Goal: Communication & Community: Answer question/provide support

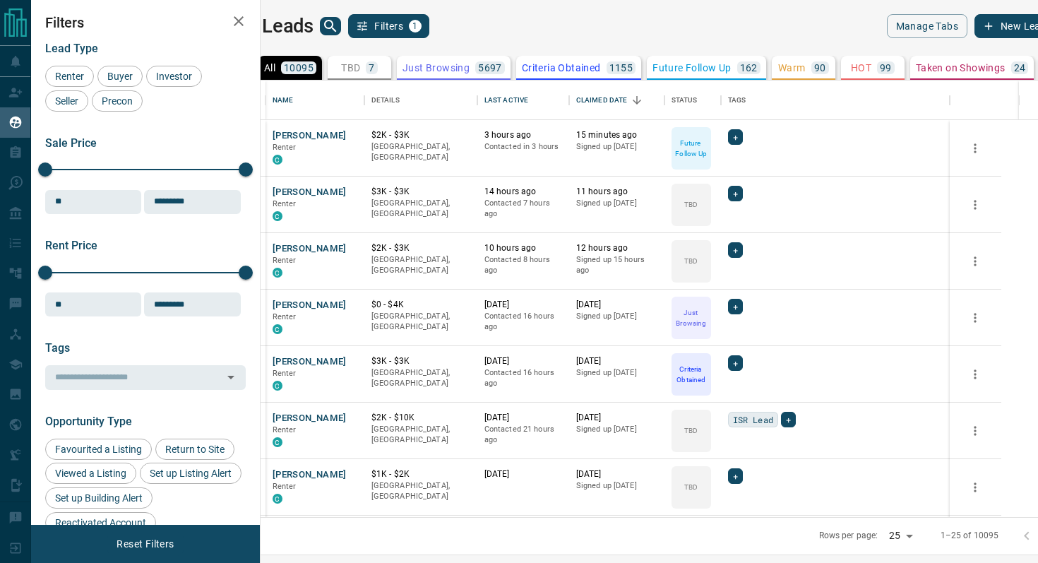
scroll to position [436, 771]
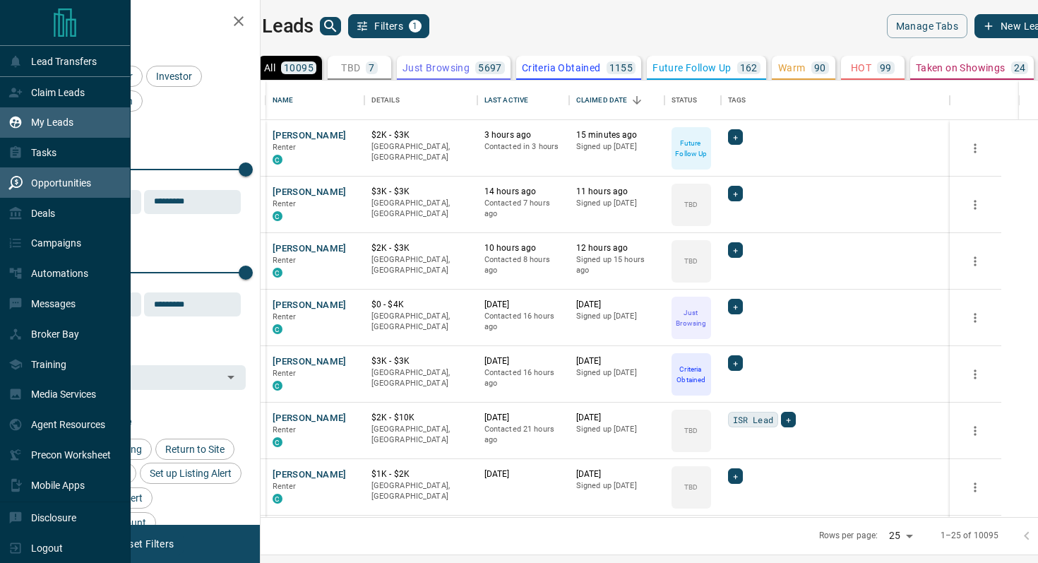
click at [76, 188] on p "Opportunities" at bounding box center [61, 182] width 60 height 11
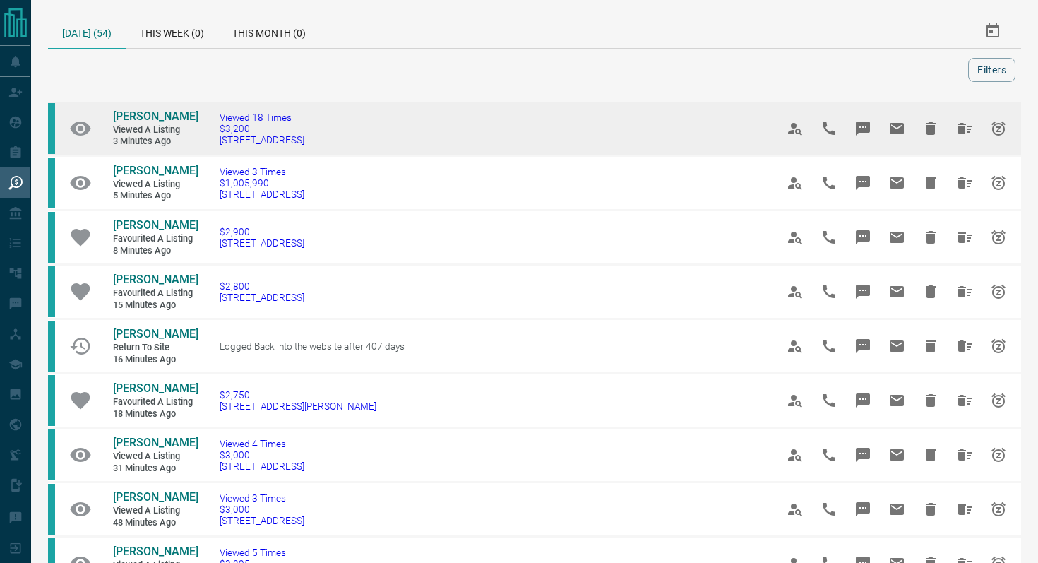
drag, startPoint x: 336, startPoint y: 146, endPoint x: 213, endPoint y: 139, distance: 123.0
click at [213, 139] on td "Viewed 18 Times $3,200 [STREET_ADDRESS]" at bounding box center [476, 129] width 556 height 54
copy span "[STREET_ADDRESS]"
click at [862, 120] on icon "Message" at bounding box center [862, 128] width 17 height 17
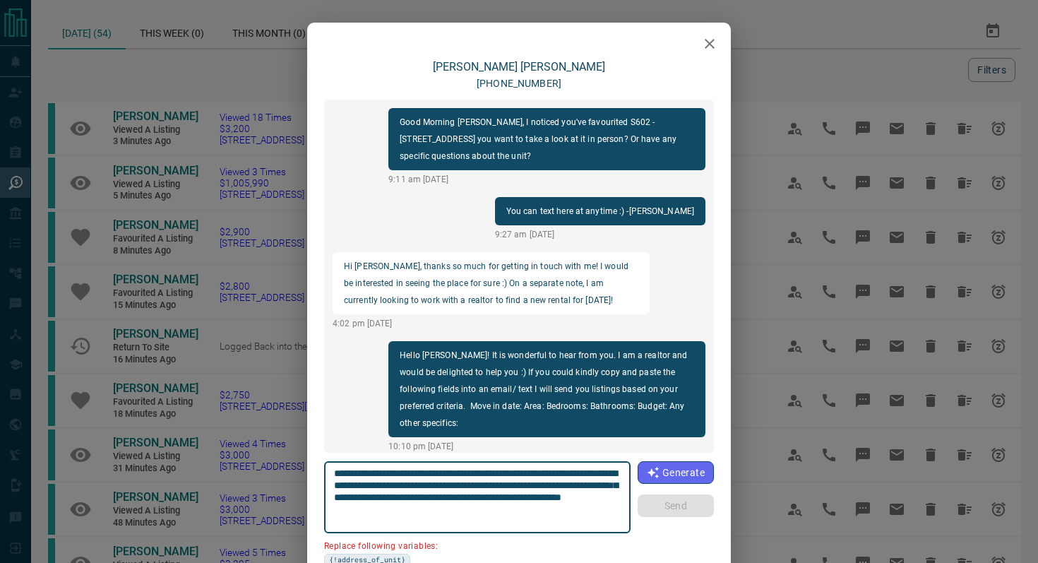
scroll to position [1143, 0]
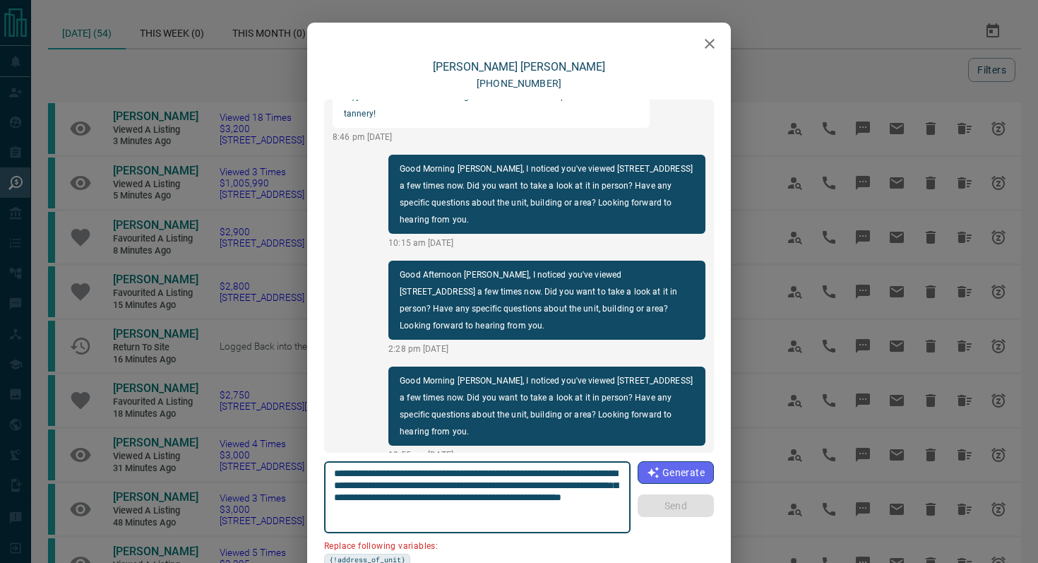
drag, startPoint x: 414, startPoint y: 483, endPoint x: 284, endPoint y: 483, distance: 129.9
click at [284, 483] on div "[PERSON_NAME] [PHONE_NUMBER] Good Morning [PERSON_NAME], I noticed you've favou…" at bounding box center [519, 281] width 1038 height 563
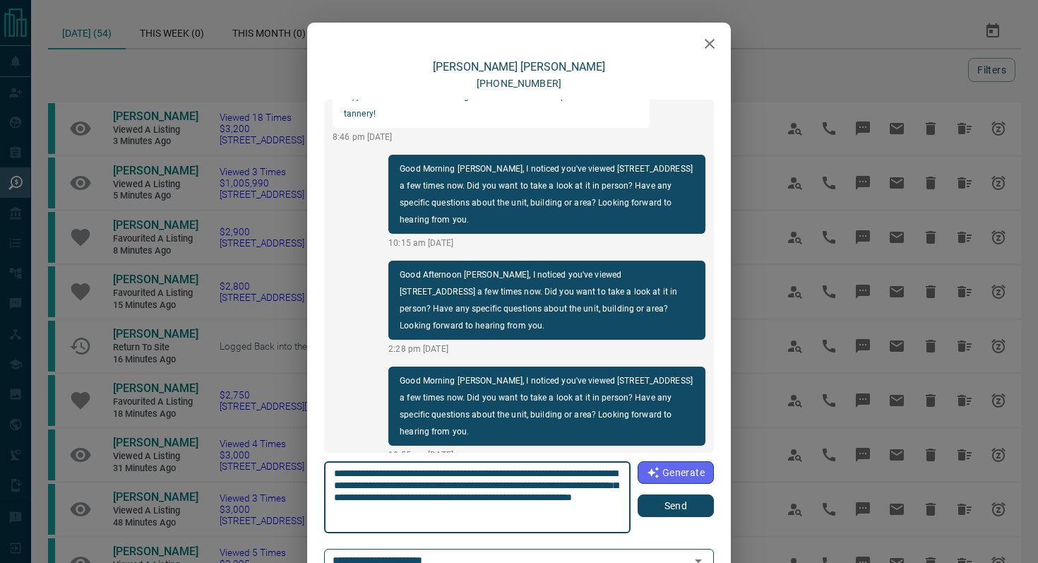
type textarea "**********"
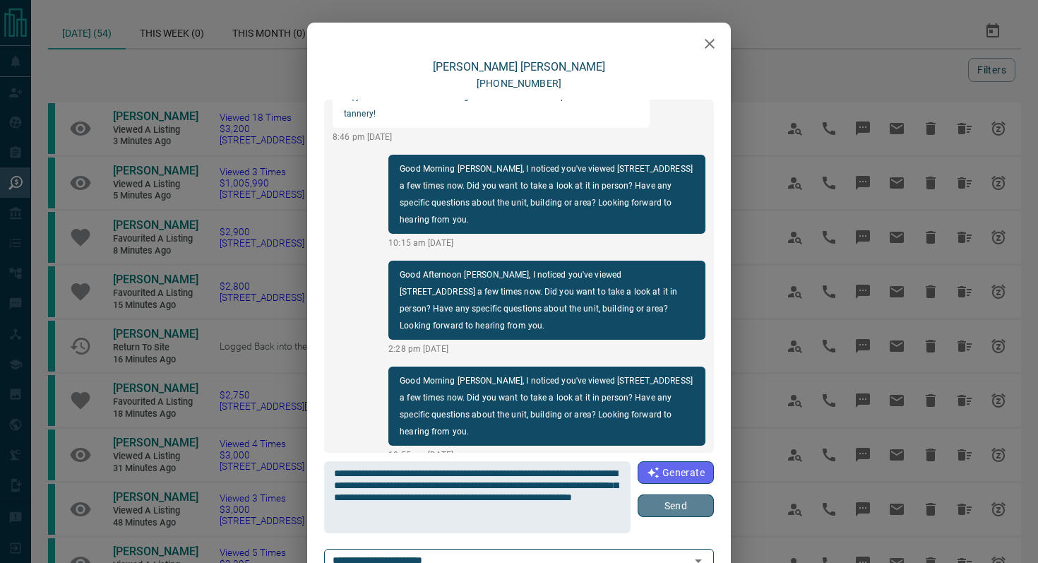
click at [664, 507] on button "Send" at bounding box center [675, 505] width 76 height 23
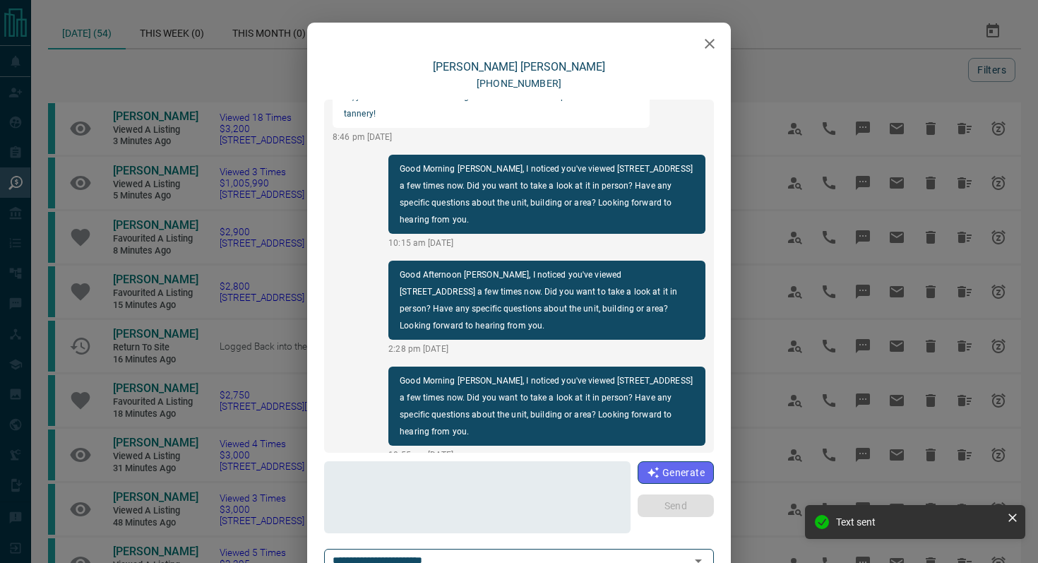
scroll to position [1249, 0]
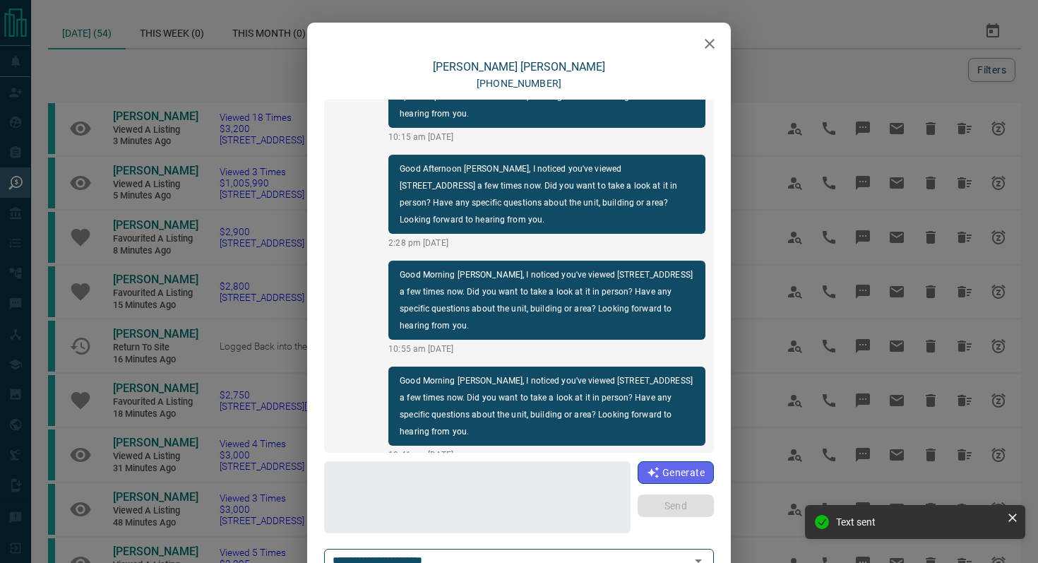
click at [712, 43] on icon "button" at bounding box center [709, 43] width 17 height 17
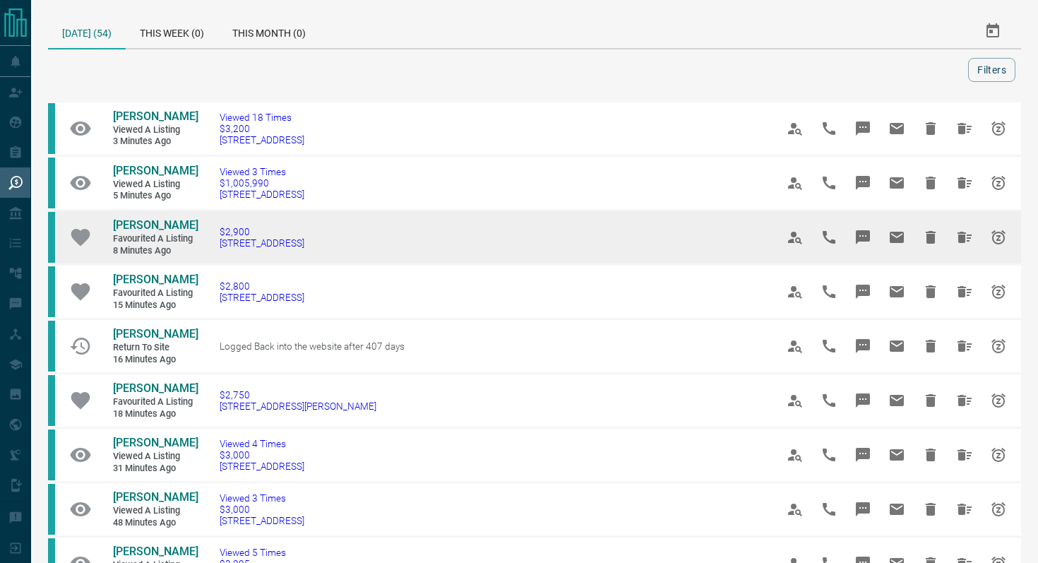
drag, startPoint x: 344, startPoint y: 260, endPoint x: 206, endPoint y: 258, distance: 137.7
click at [206, 258] on td "$2,900 [STREET_ADDRESS]" at bounding box center [476, 237] width 556 height 54
copy span "[STREET_ADDRESS]"
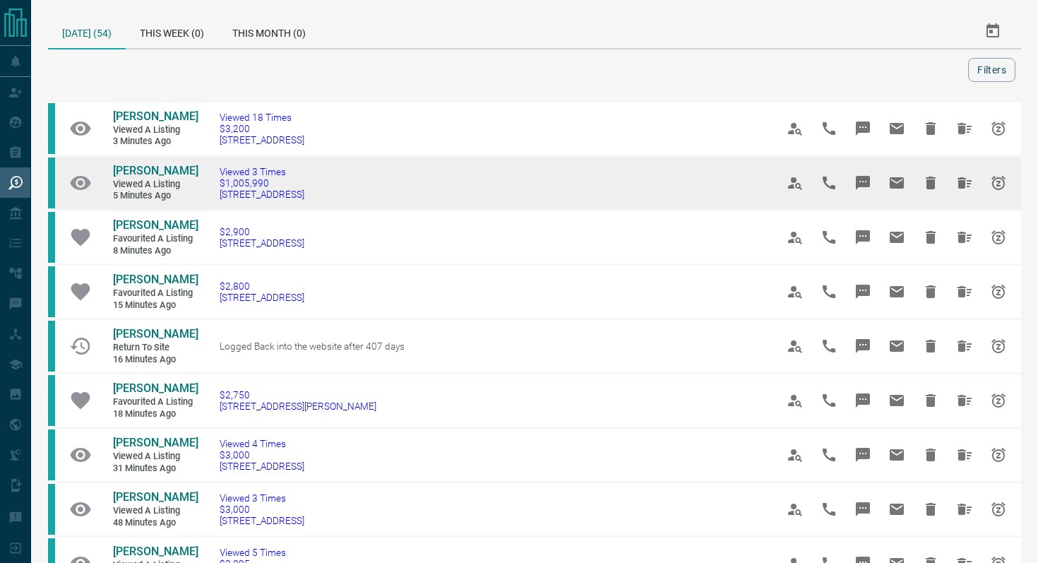
click at [864, 190] on icon "Message" at bounding box center [862, 183] width 14 height 14
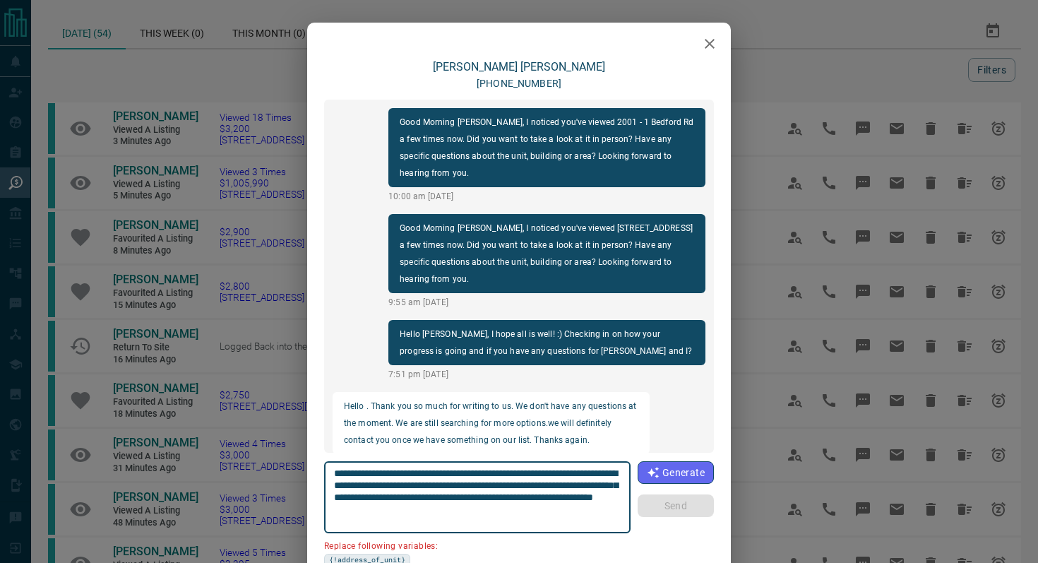
scroll to position [894, 0]
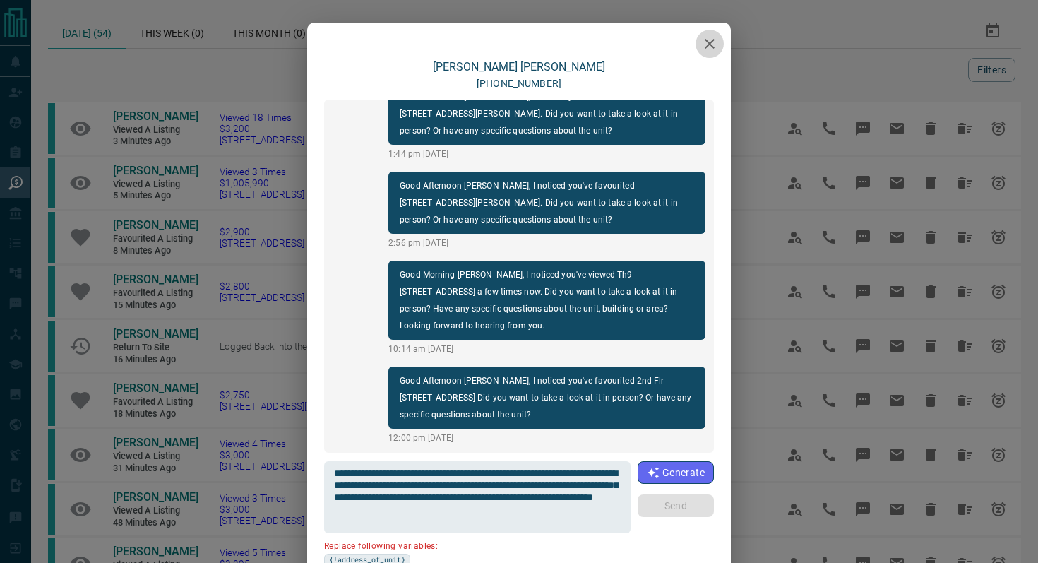
click at [712, 49] on icon "button" at bounding box center [709, 43] width 17 height 17
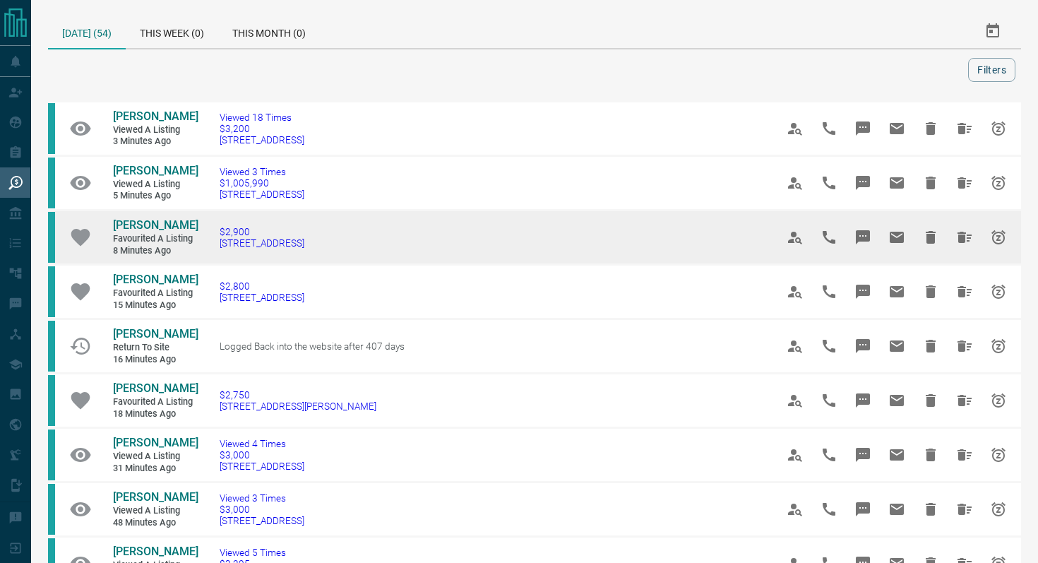
click at [866, 244] on icon "Message" at bounding box center [862, 237] width 14 height 14
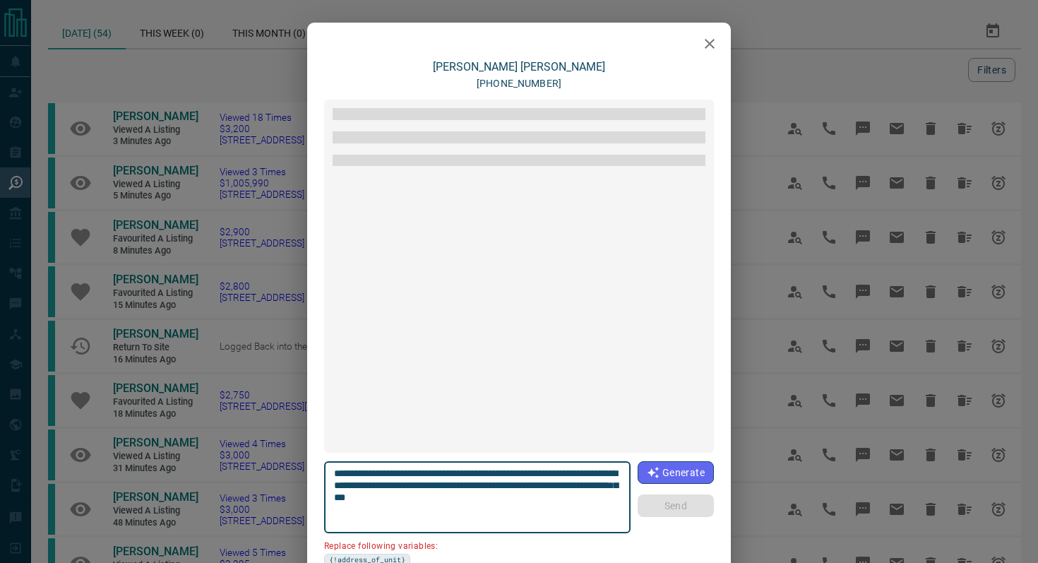
scroll to position [93, 0]
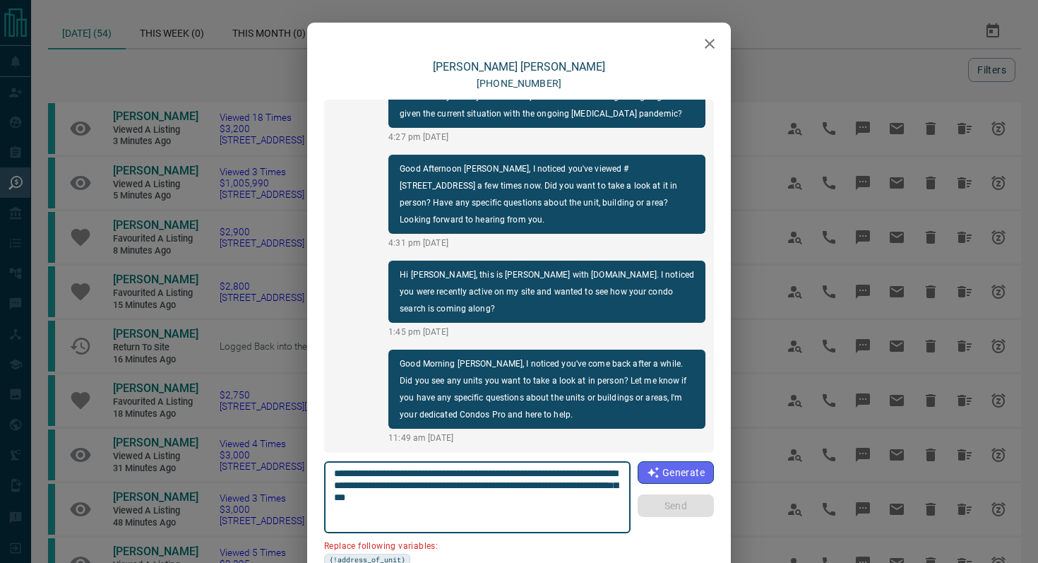
drag, startPoint x: 414, startPoint y: 483, endPoint x: 222, endPoint y: 483, distance: 192.0
click at [222, 483] on div "**********" at bounding box center [519, 281] width 1038 height 563
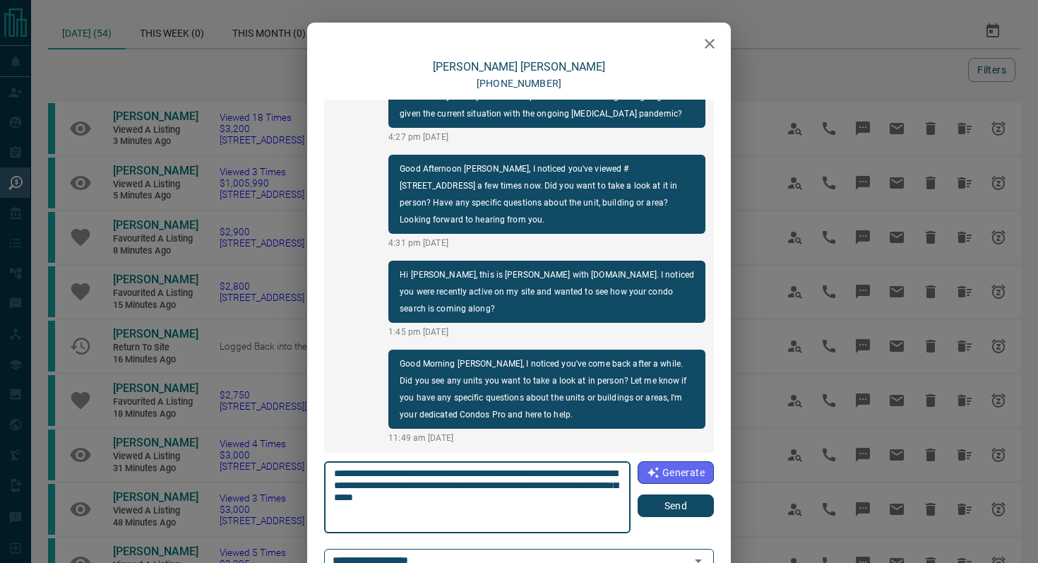
type textarea "**********"
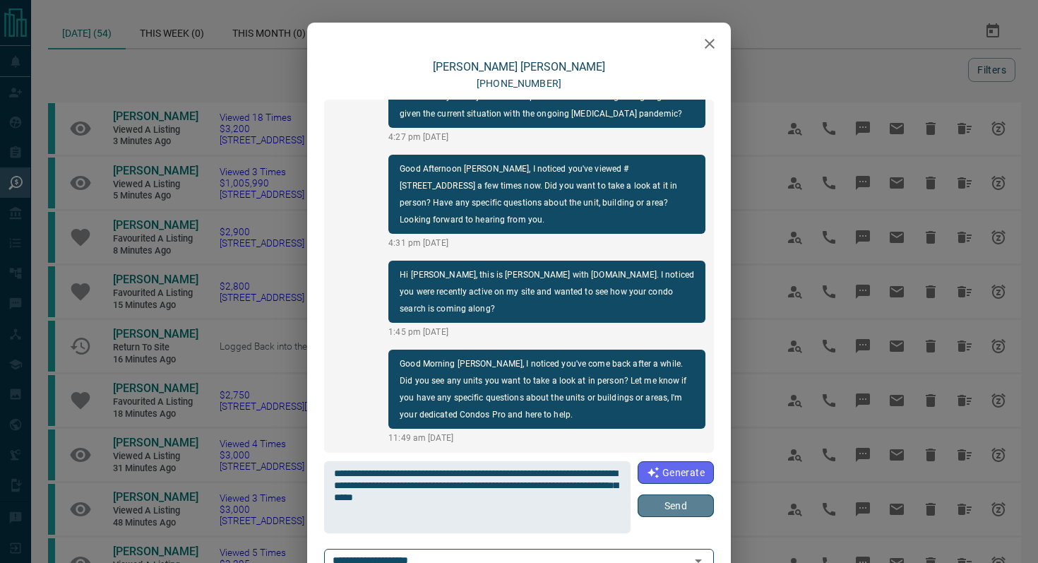
click at [682, 507] on button "Send" at bounding box center [675, 505] width 76 height 23
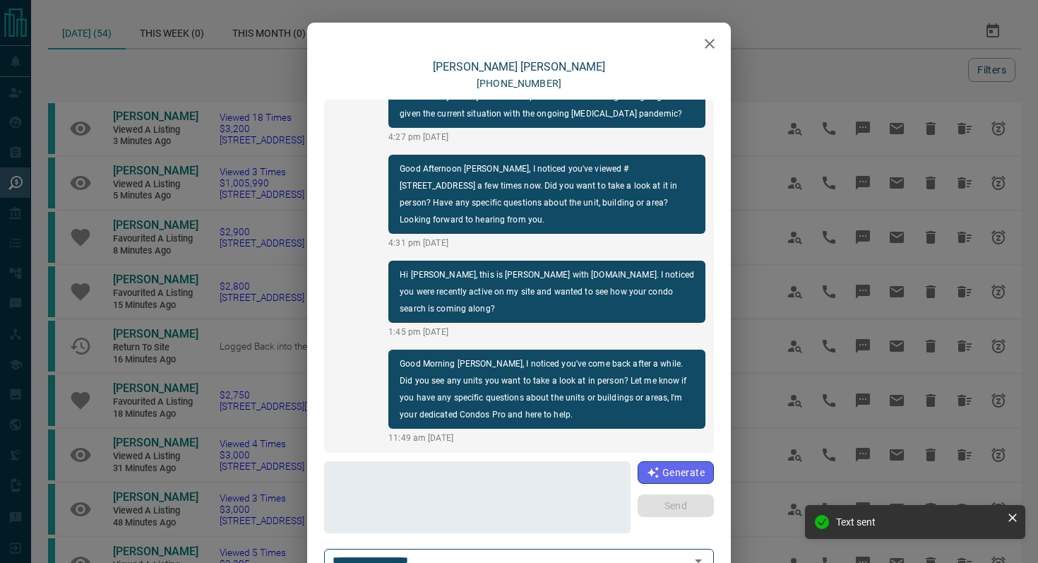
click at [704, 46] on icon "button" at bounding box center [709, 43] width 17 height 17
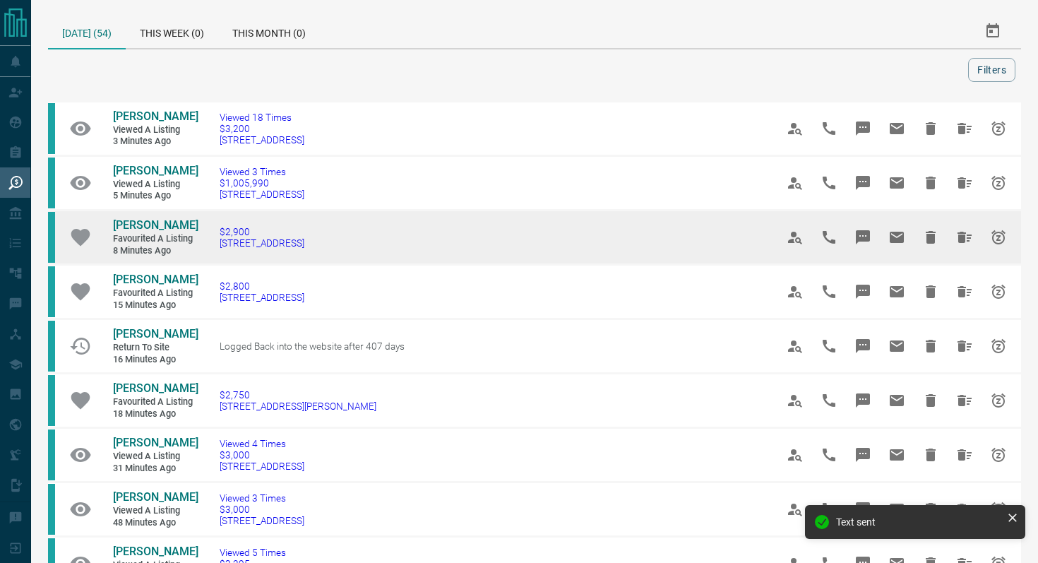
drag, startPoint x: 334, startPoint y: 270, endPoint x: 80, endPoint y: 242, distance: 255.6
click at [80, 242] on tr "[PERSON_NAME] Favourited a Listing 8 minutes ago $2,900 [STREET_ADDRESS]" at bounding box center [534, 237] width 973 height 54
copy tr "[PERSON_NAME] Favourited a Listing 8 minutes ago $2,900 [STREET_ADDRESS]"
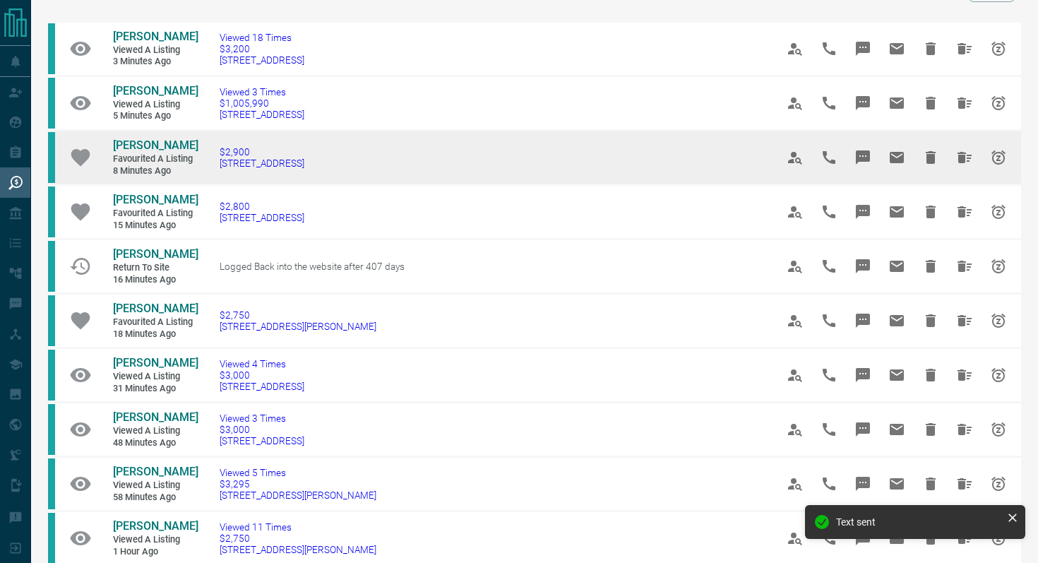
scroll to position [120, 0]
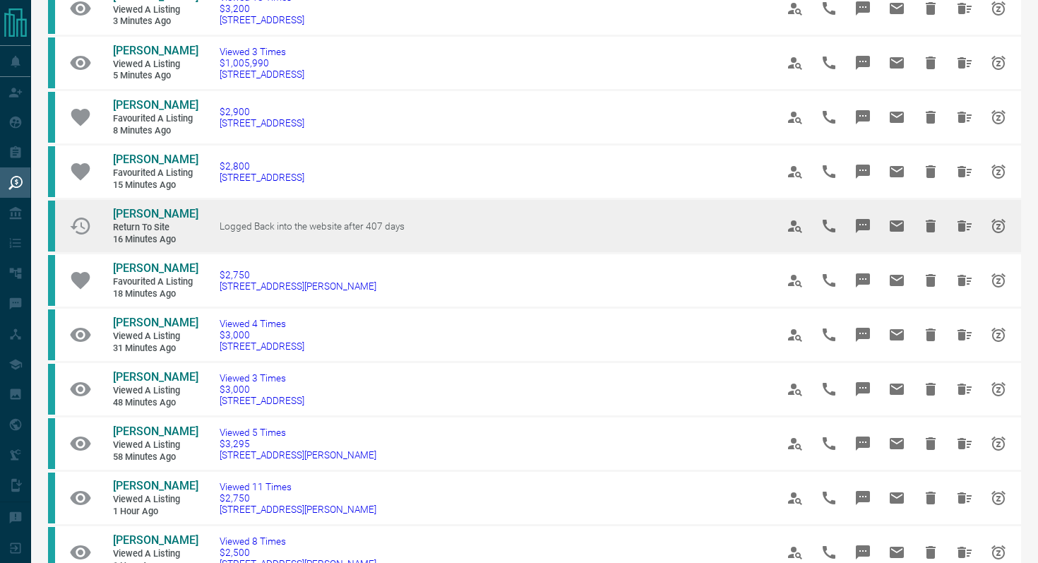
click at [859, 233] on icon "Message" at bounding box center [862, 226] width 14 height 14
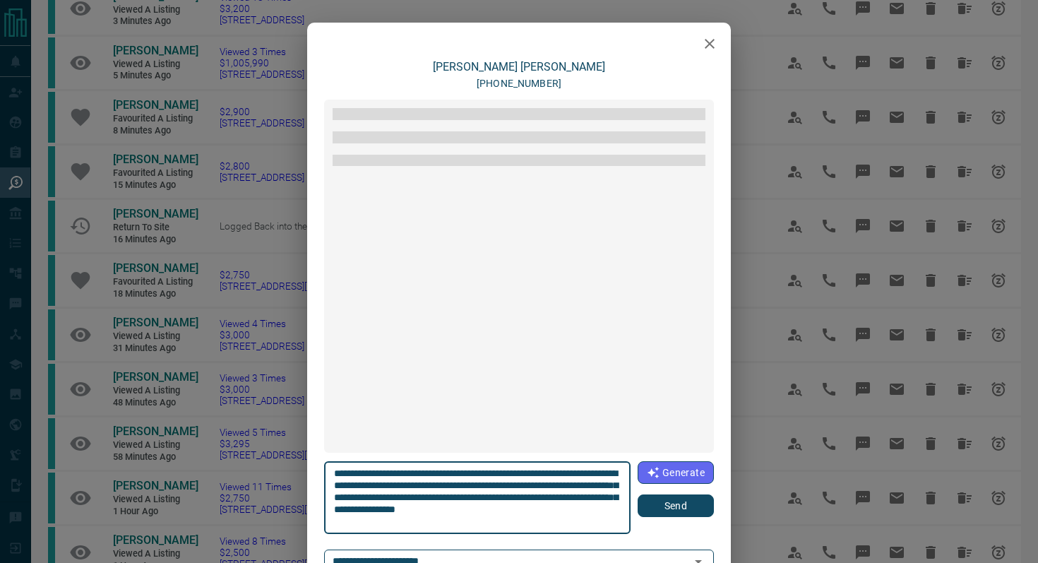
scroll to position [119, 0]
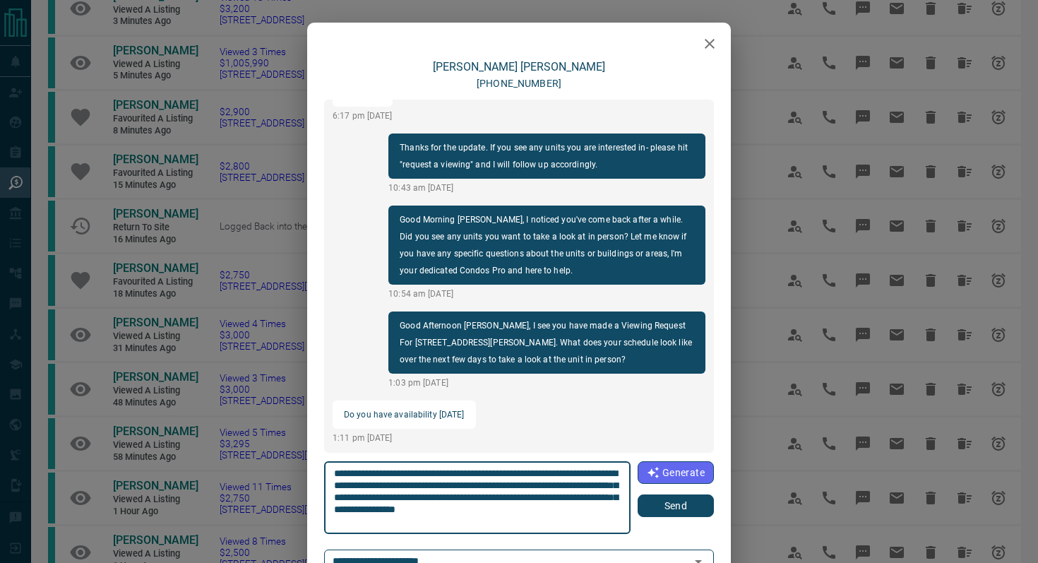
click at [679, 509] on button "Send" at bounding box center [675, 505] width 76 height 23
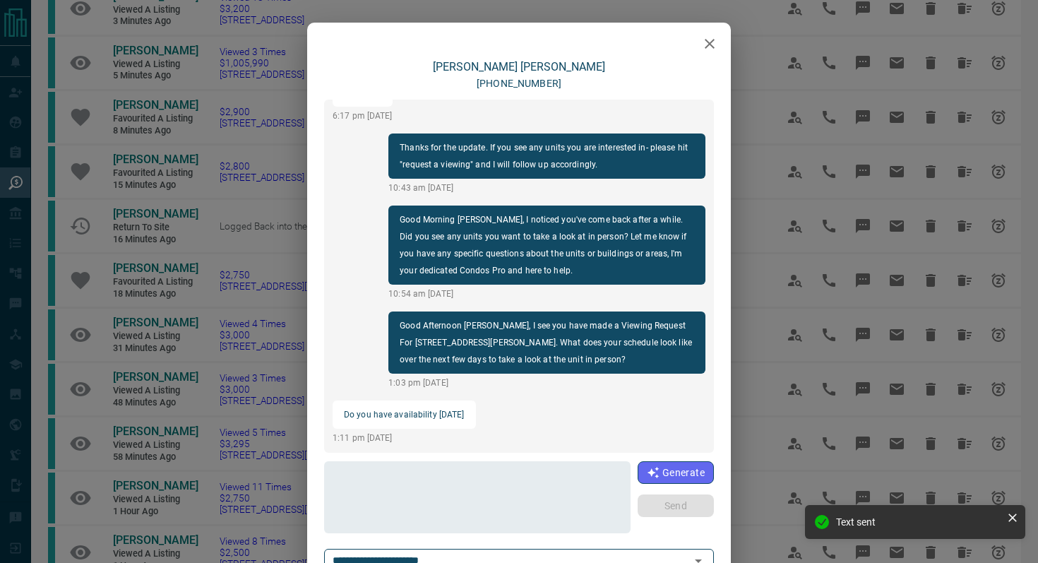
scroll to position [224, 0]
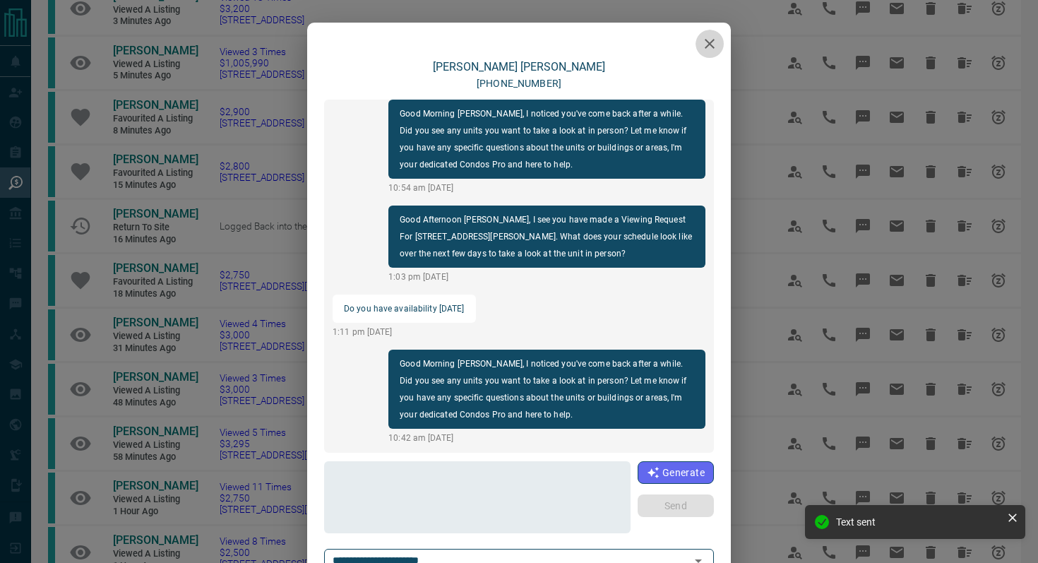
click at [714, 40] on icon "button" at bounding box center [709, 43] width 17 height 17
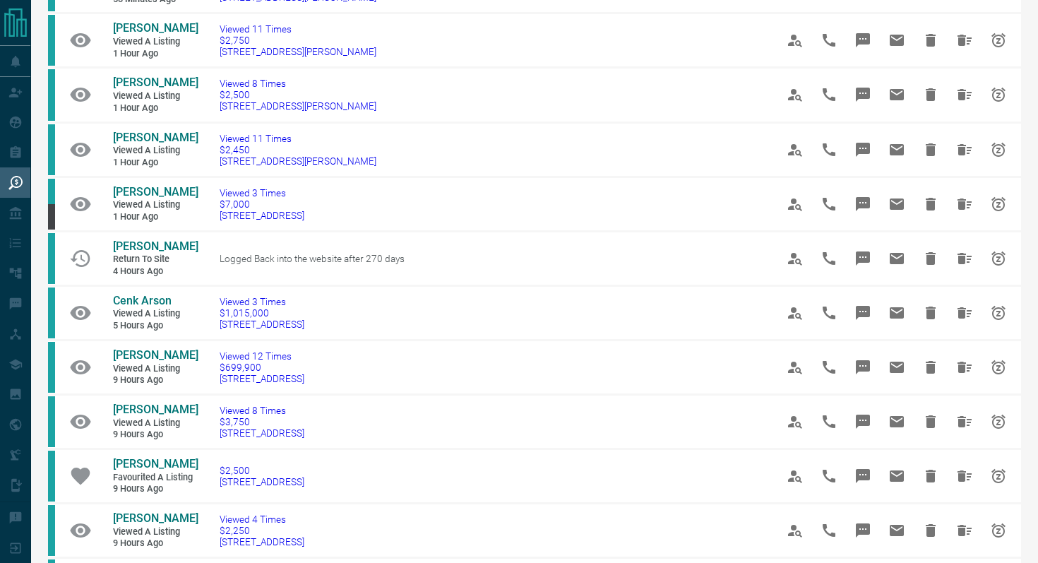
scroll to position [582, 0]
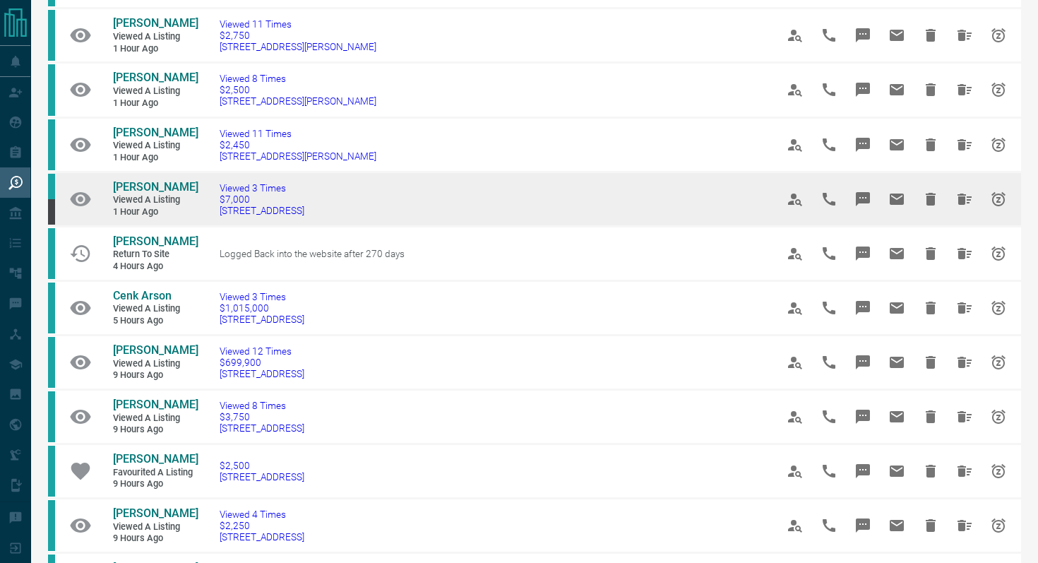
drag, startPoint x: 378, startPoint y: 236, endPoint x: 208, endPoint y: 228, distance: 170.3
click at [208, 226] on td "Viewed 3 Times $7,000 [STREET_ADDRESS]" at bounding box center [476, 199] width 556 height 54
copy span "[STREET_ADDRESS]"
click at [875, 210] on button "Message" at bounding box center [863, 199] width 34 height 34
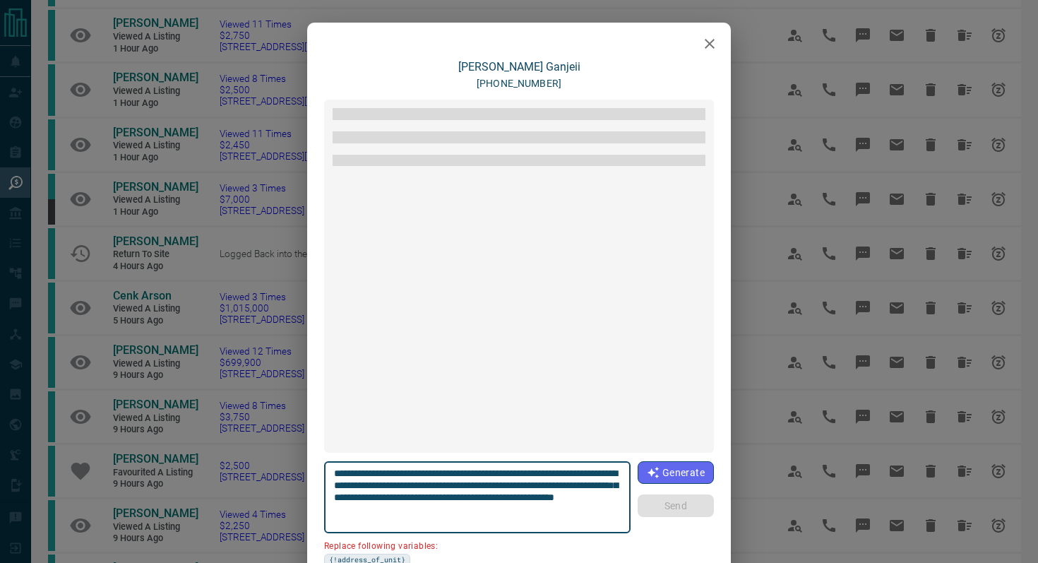
scroll to position [2373, 0]
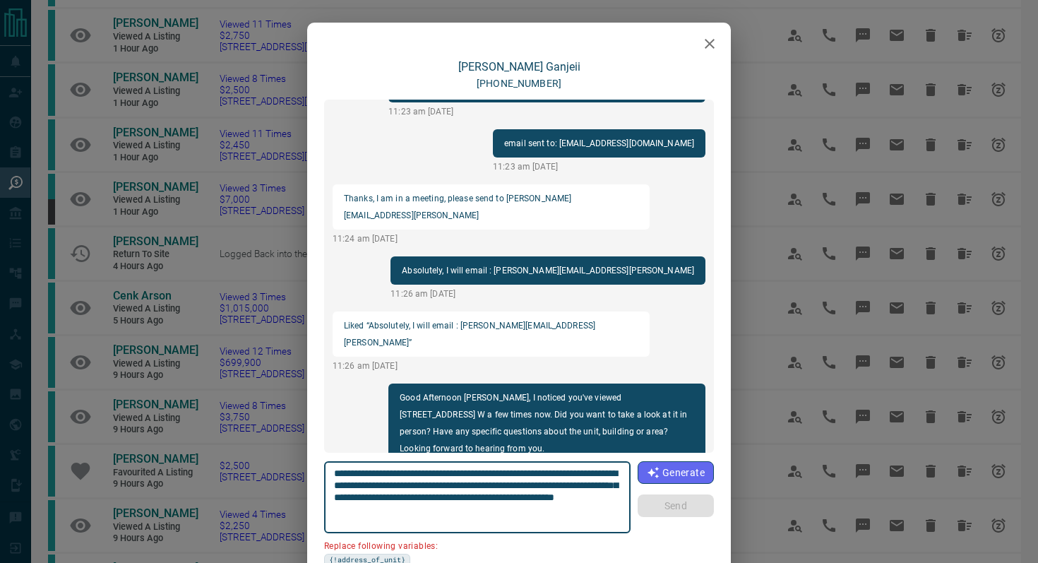
drag, startPoint x: 611, startPoint y: 472, endPoint x: 530, endPoint y: 469, distance: 80.5
click at [529, 469] on textarea "**********" at bounding box center [477, 497] width 287 height 60
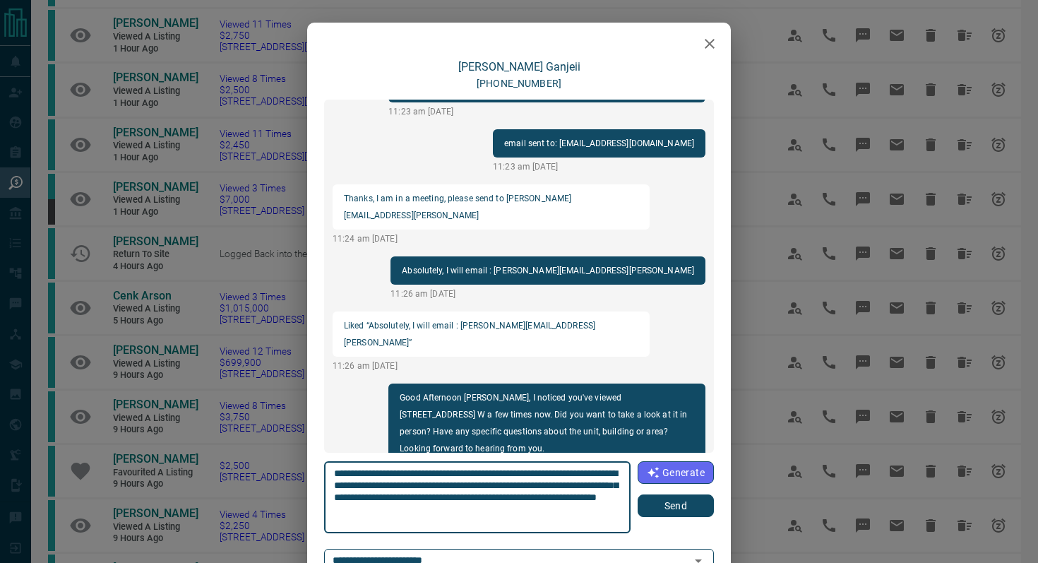
type textarea "**********"
click at [685, 508] on button "Send" at bounding box center [675, 505] width 76 height 23
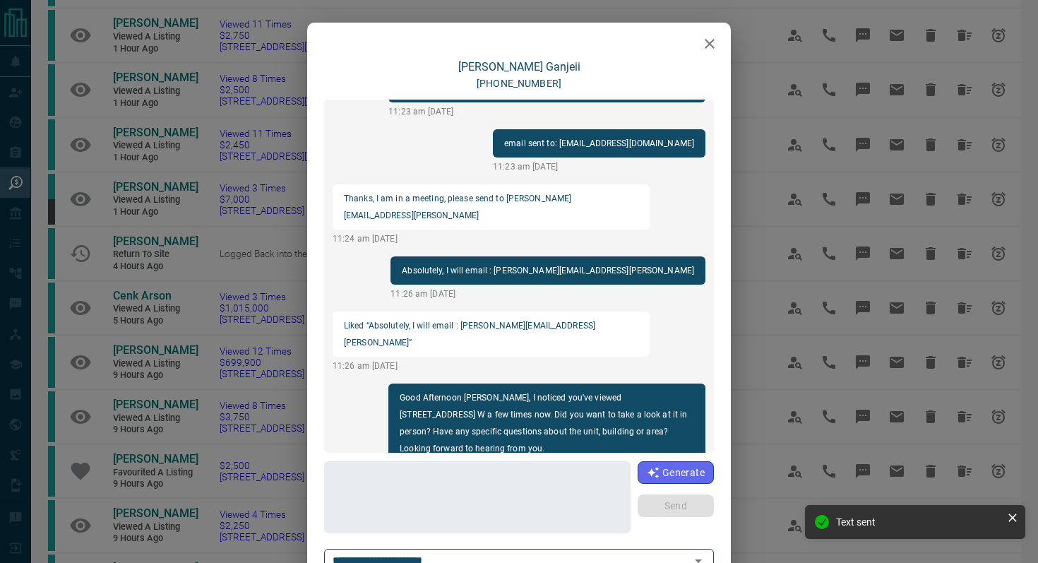
scroll to position [2390, 0]
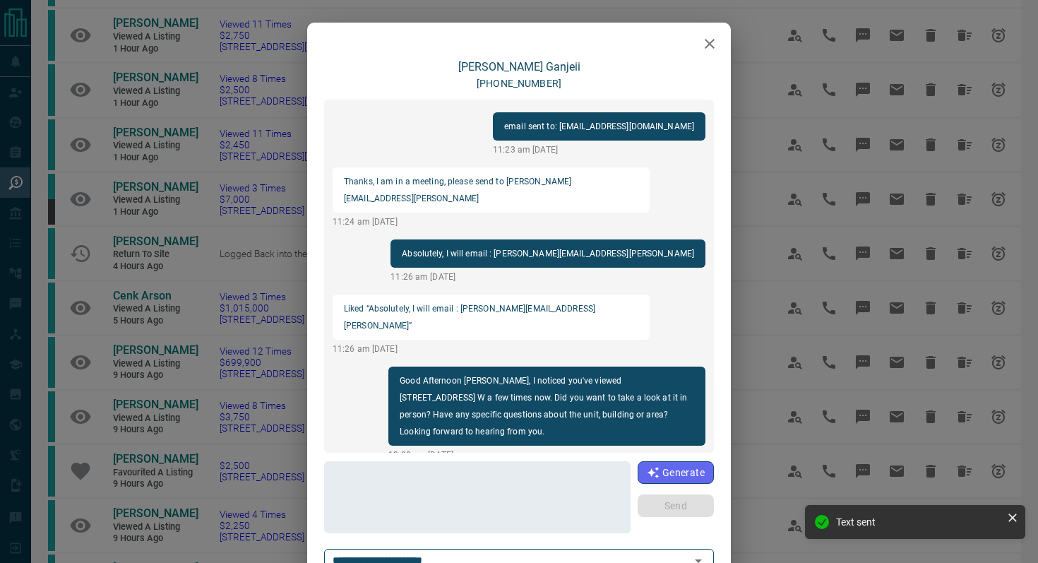
click at [709, 49] on icon "button" at bounding box center [709, 43] width 17 height 17
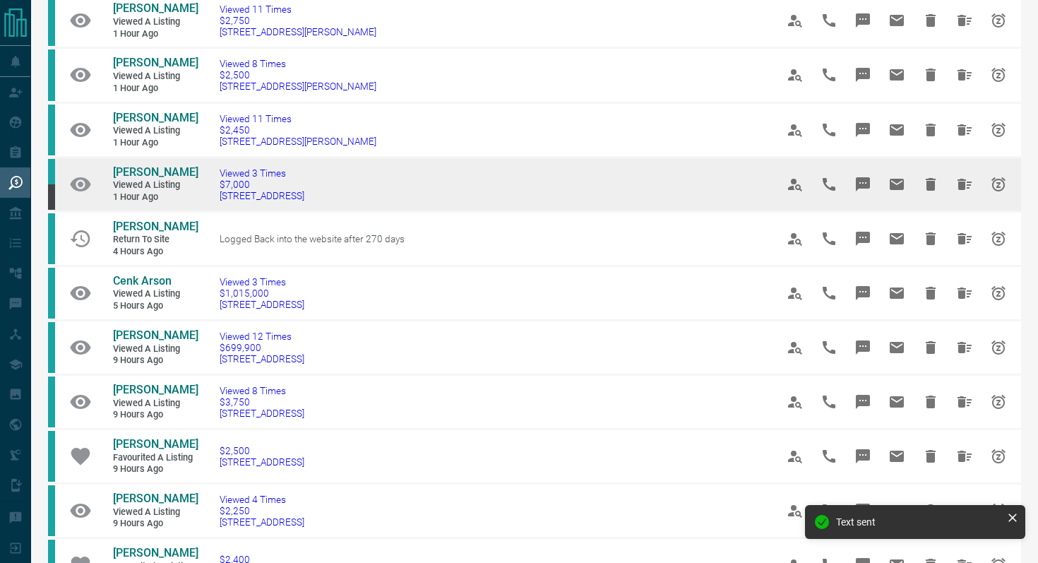
scroll to position [601, 0]
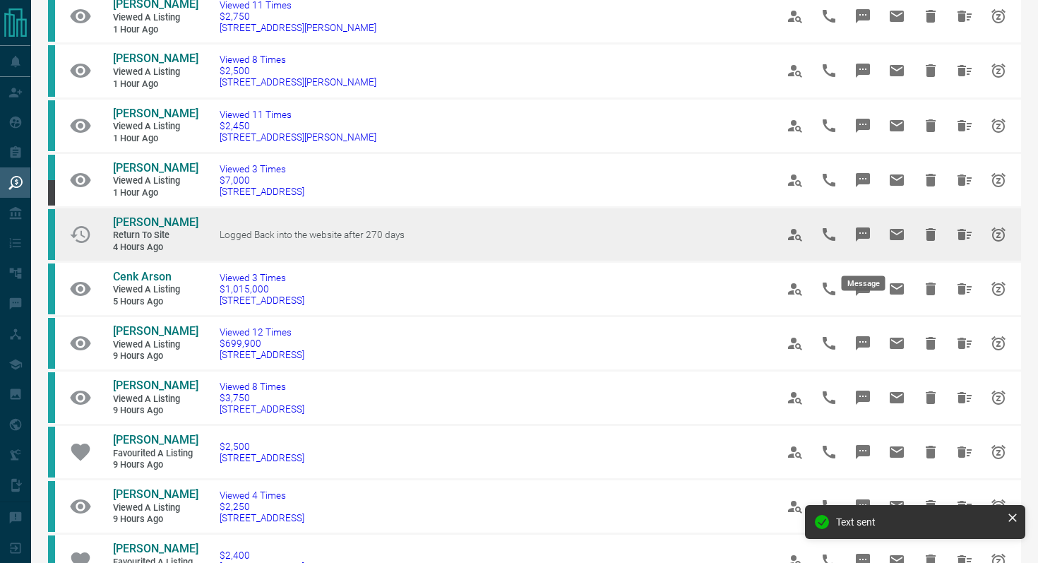
click at [868, 241] on icon "Message" at bounding box center [862, 234] width 14 height 14
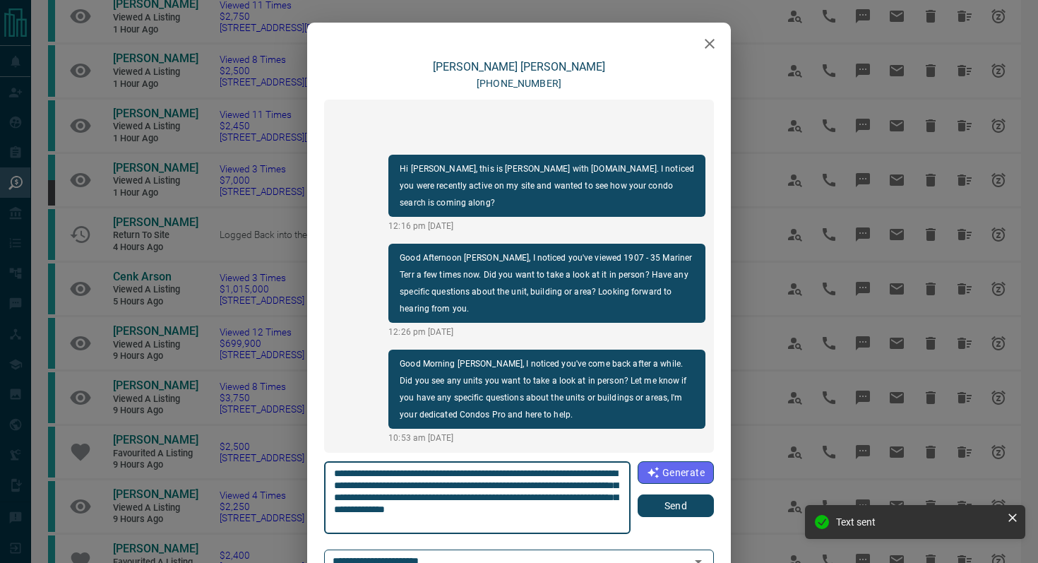
click at [675, 507] on button "Send" at bounding box center [675, 505] width 76 height 23
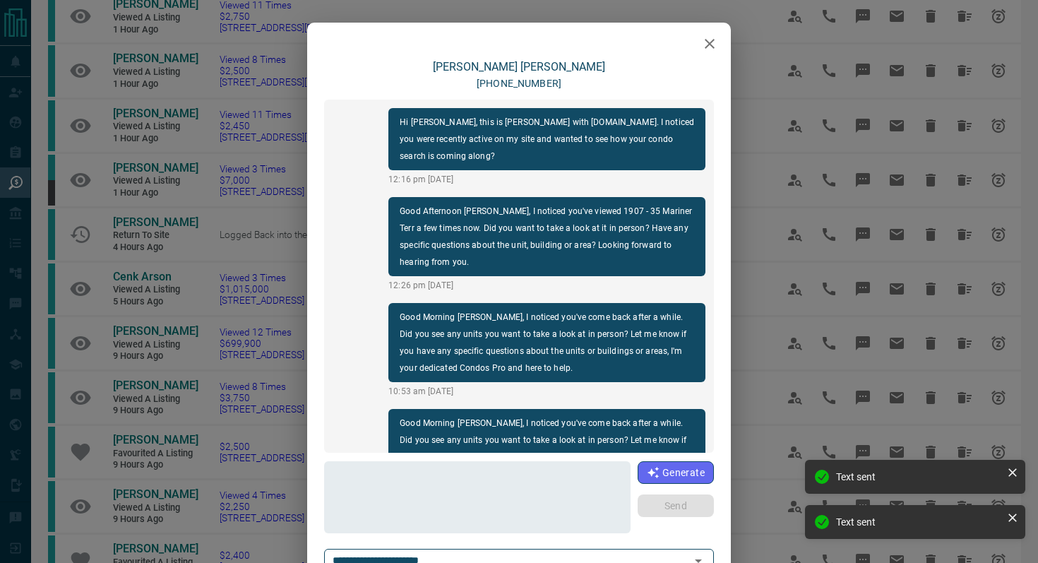
scroll to position [59, 0]
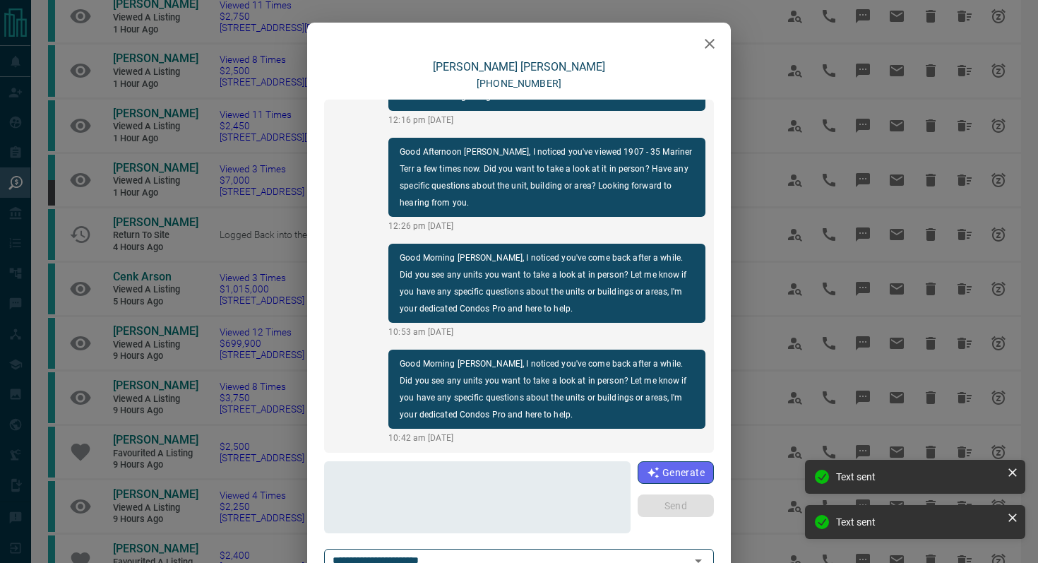
click at [709, 44] on icon "button" at bounding box center [709, 44] width 10 height 10
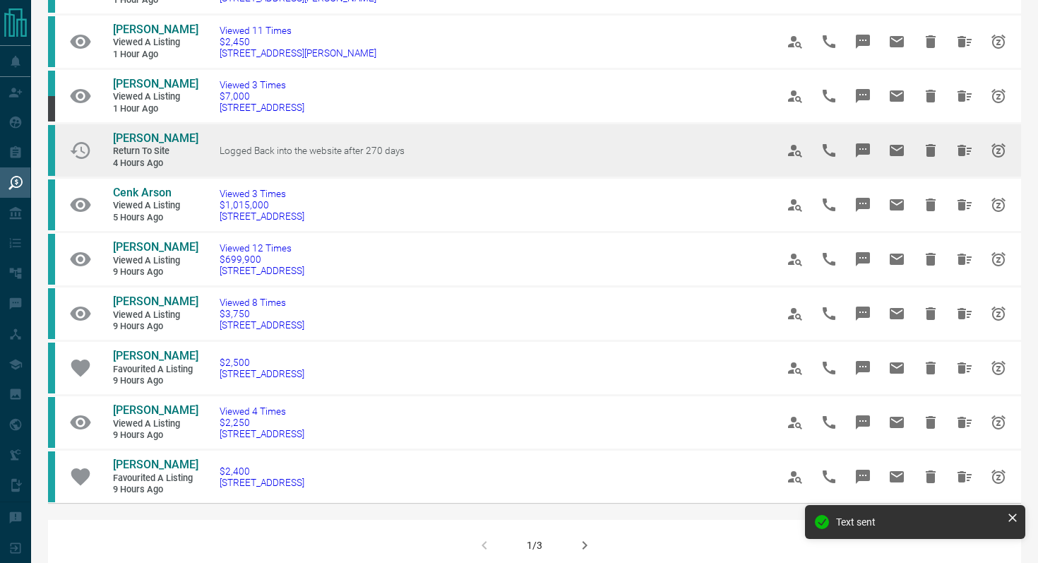
scroll to position [697, 0]
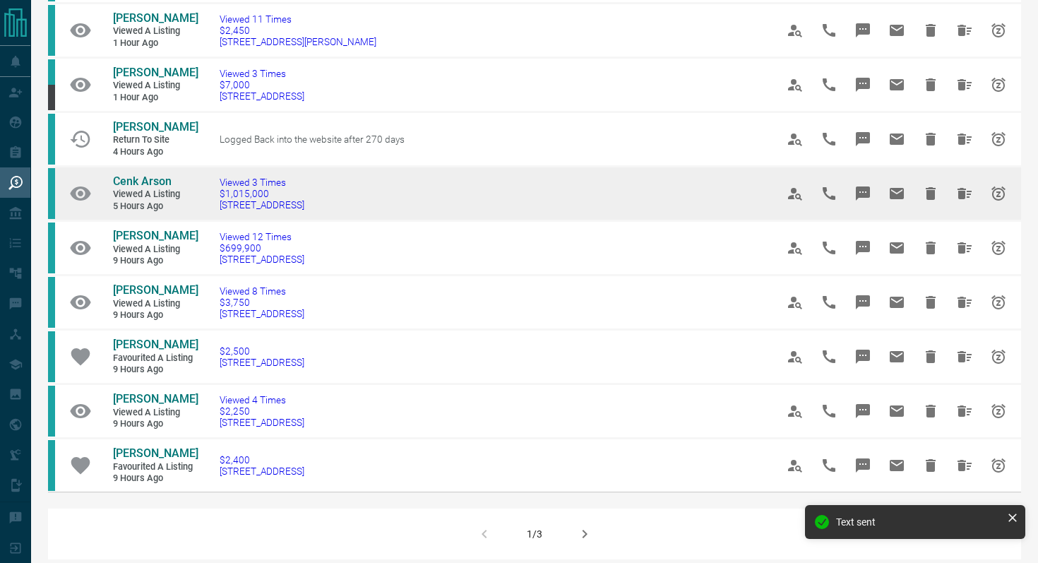
drag, startPoint x: 385, startPoint y: 218, endPoint x: 207, endPoint y: 215, distance: 178.6
click at [207, 216] on td "Viewed 3 Times $1,015,000 [STREET_ADDRESS]" at bounding box center [476, 193] width 556 height 54
copy span "[STREET_ADDRESS]"
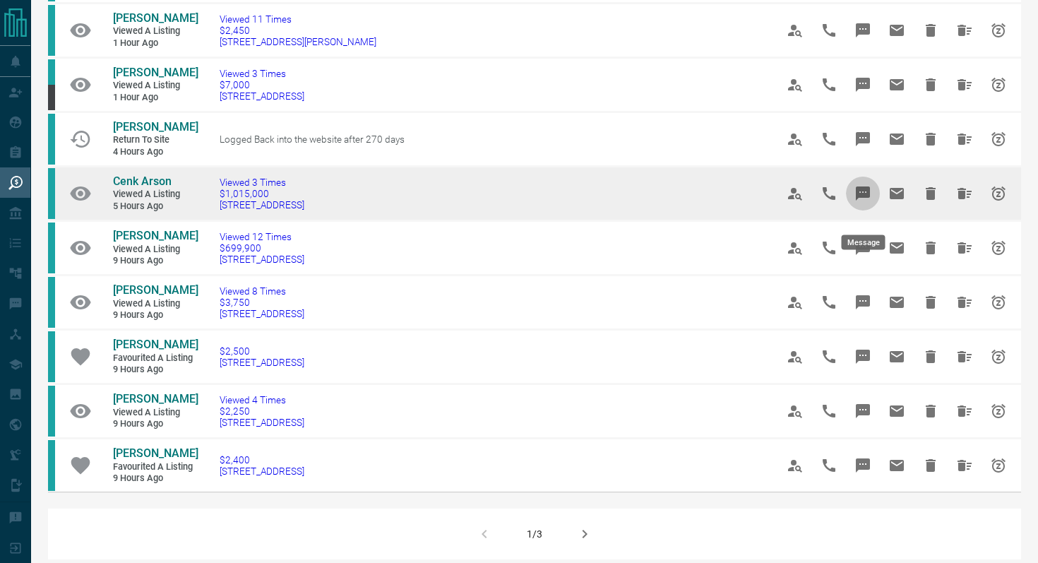
click at [868, 196] on button "Message" at bounding box center [863, 193] width 34 height 34
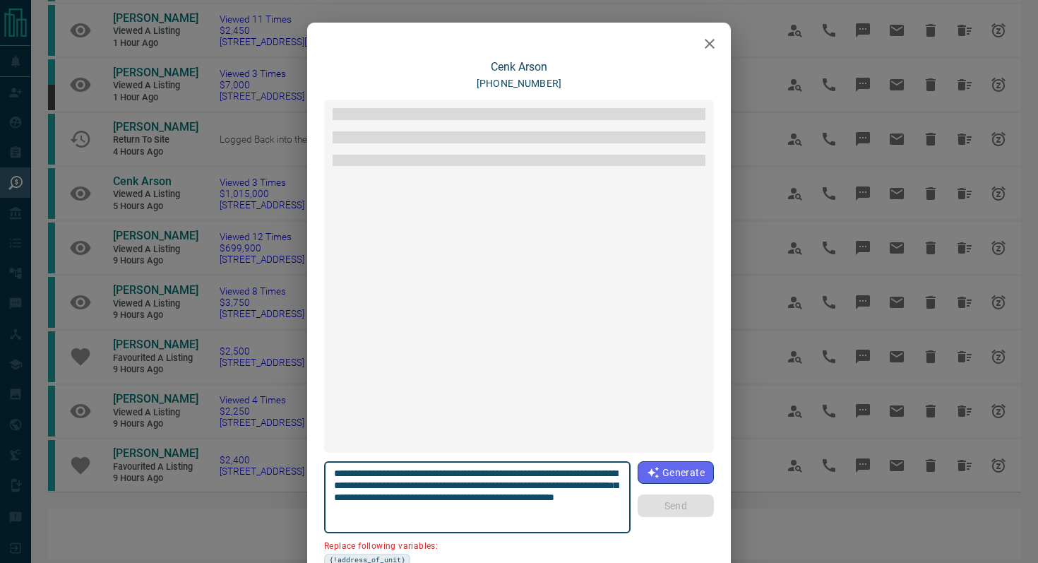
scroll to position [165, 0]
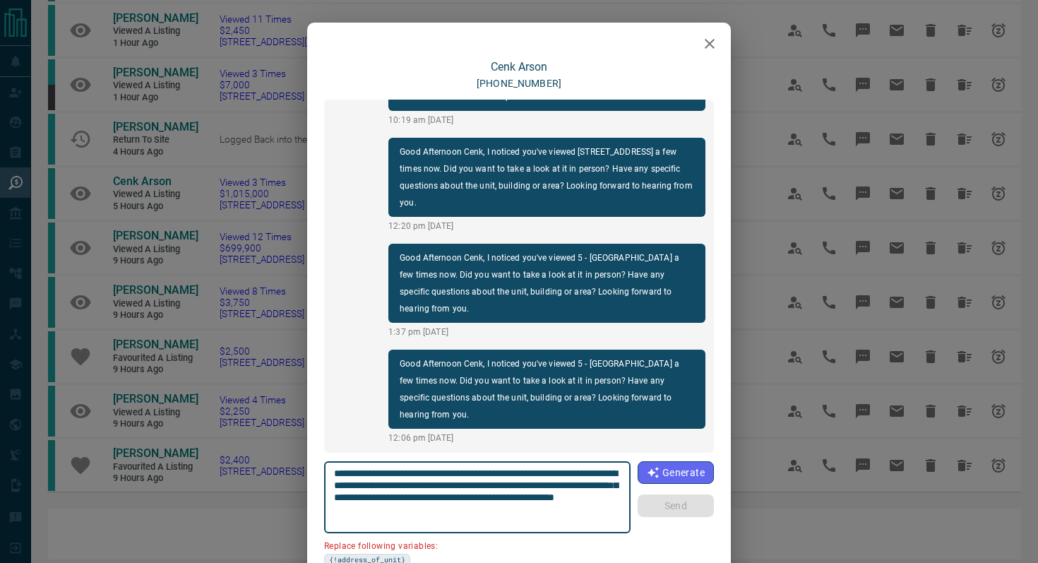
drag, startPoint x: 611, startPoint y: 470, endPoint x: 532, endPoint y: 467, distance: 78.4
click at [532, 467] on textarea "**********" at bounding box center [477, 497] width 287 height 60
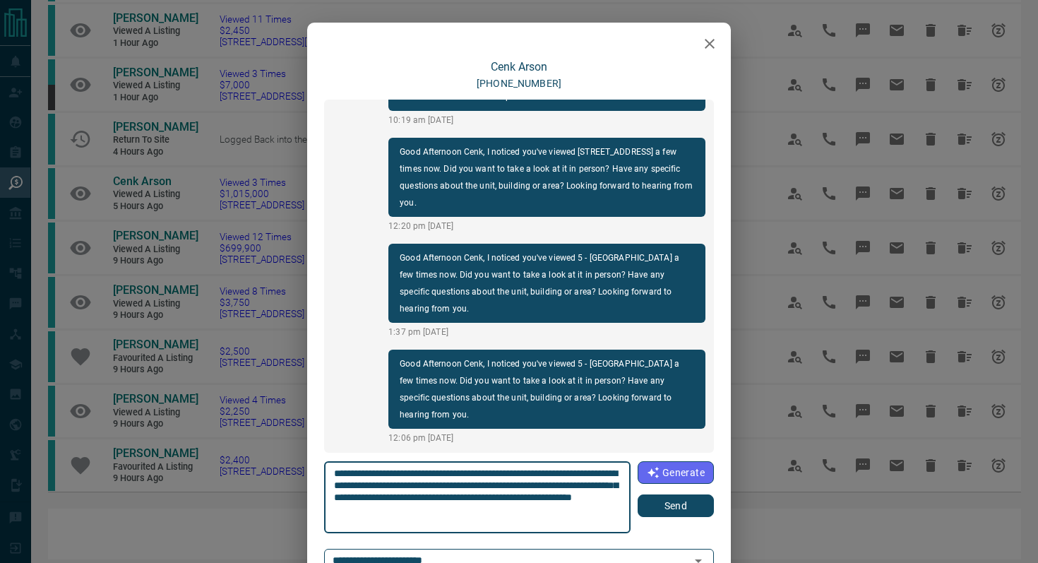
type textarea "**********"
click at [690, 509] on button "Send" at bounding box center [675, 505] width 76 height 23
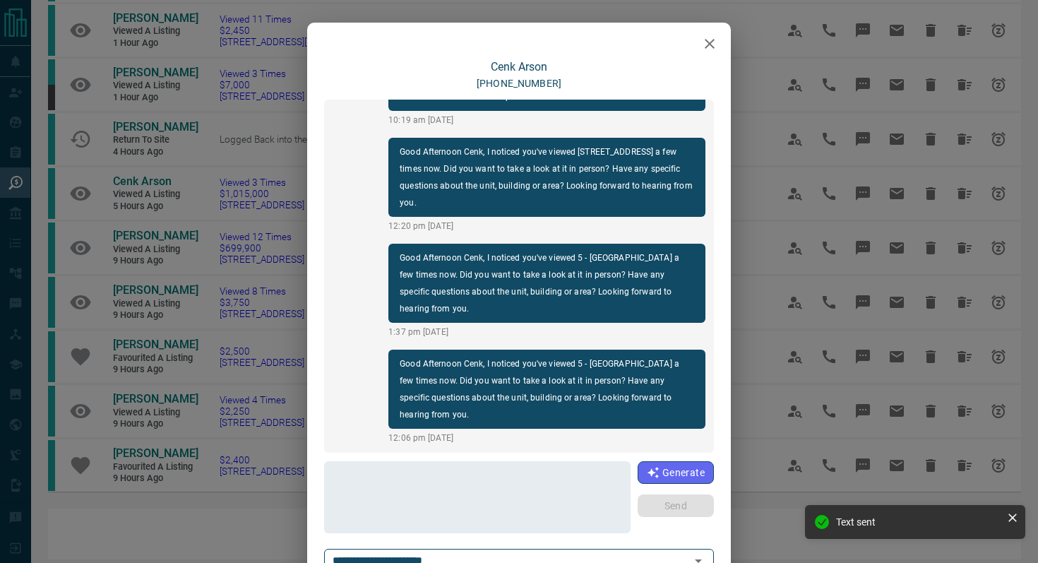
scroll to position [271, 0]
click at [707, 47] on icon "button" at bounding box center [709, 43] width 17 height 17
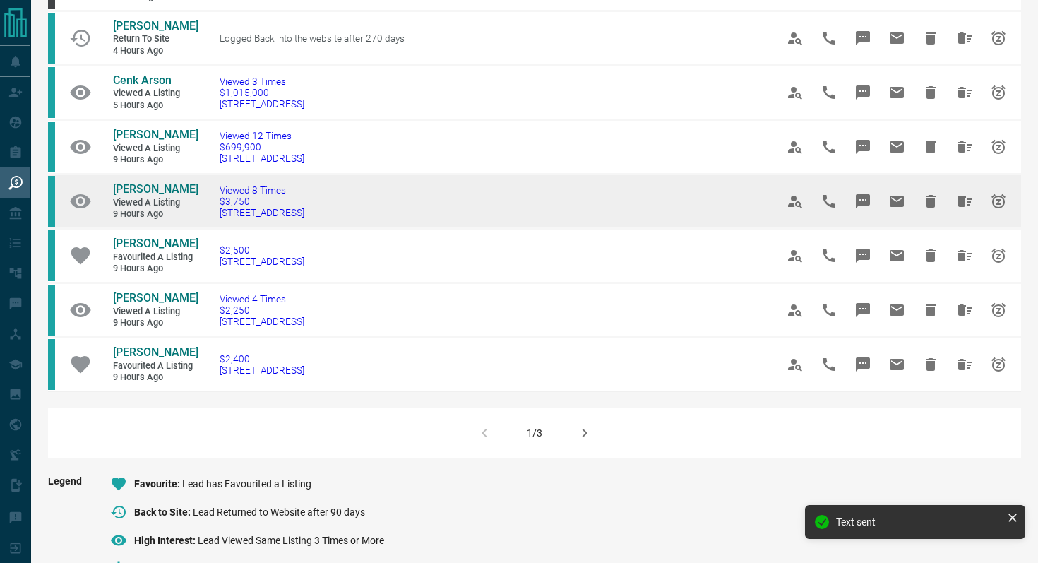
scroll to position [800, 0]
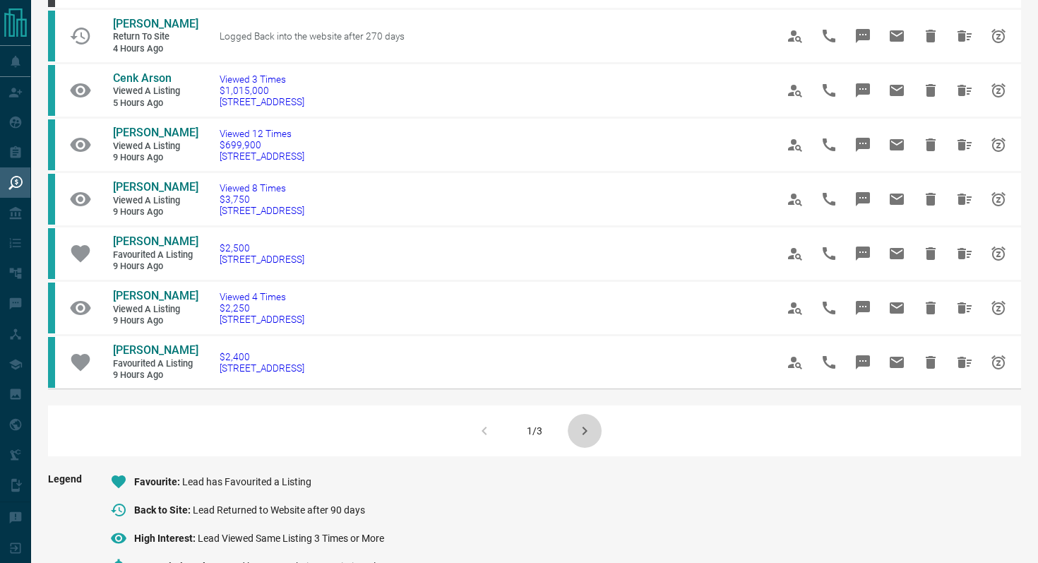
click at [586, 439] on icon "button" at bounding box center [584, 430] width 17 height 17
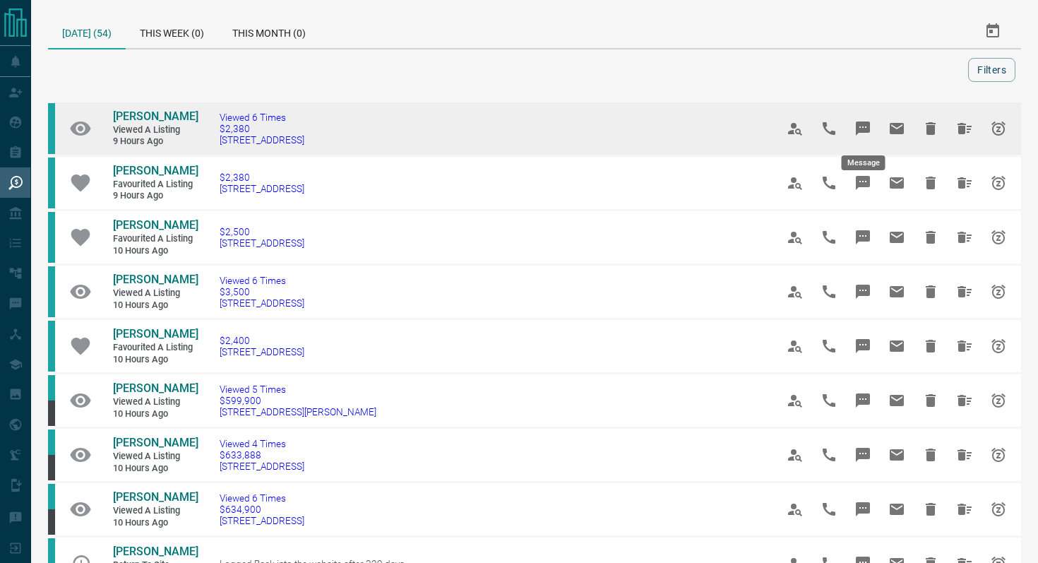
click at [864, 123] on icon "Message" at bounding box center [862, 128] width 14 height 14
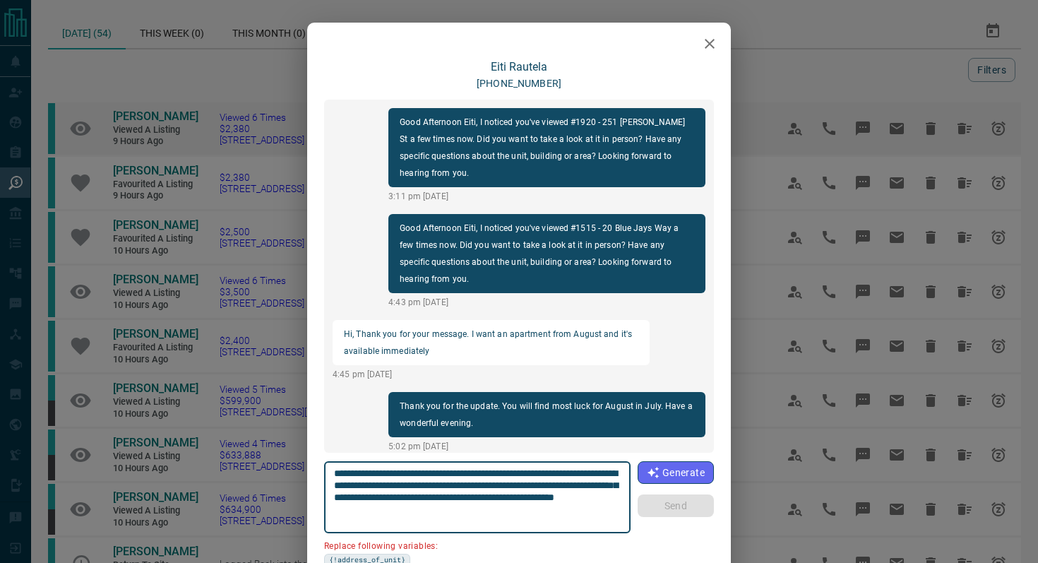
scroll to position [1512, 0]
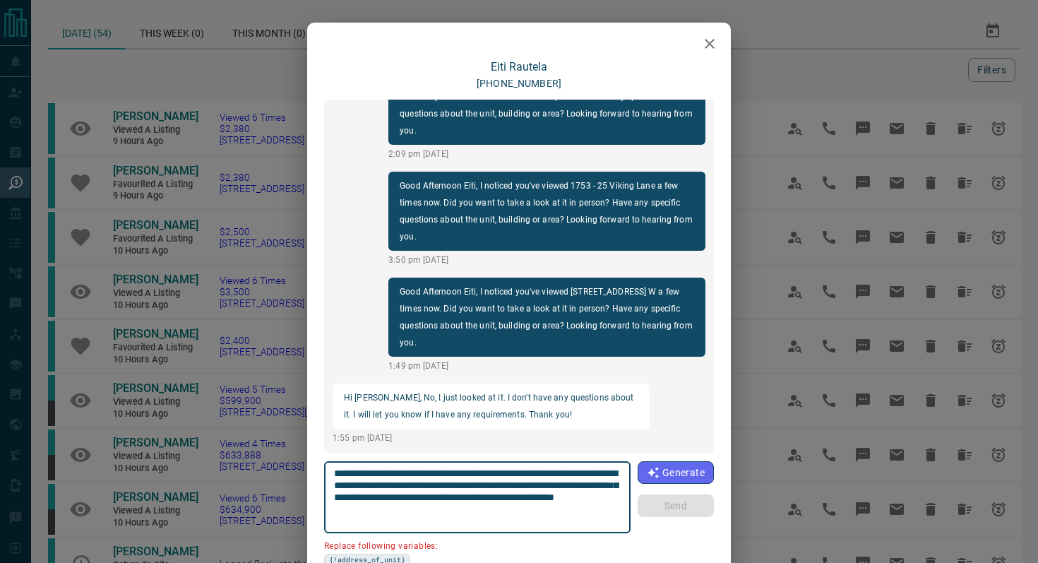
click at [716, 48] on icon "button" at bounding box center [709, 43] width 17 height 17
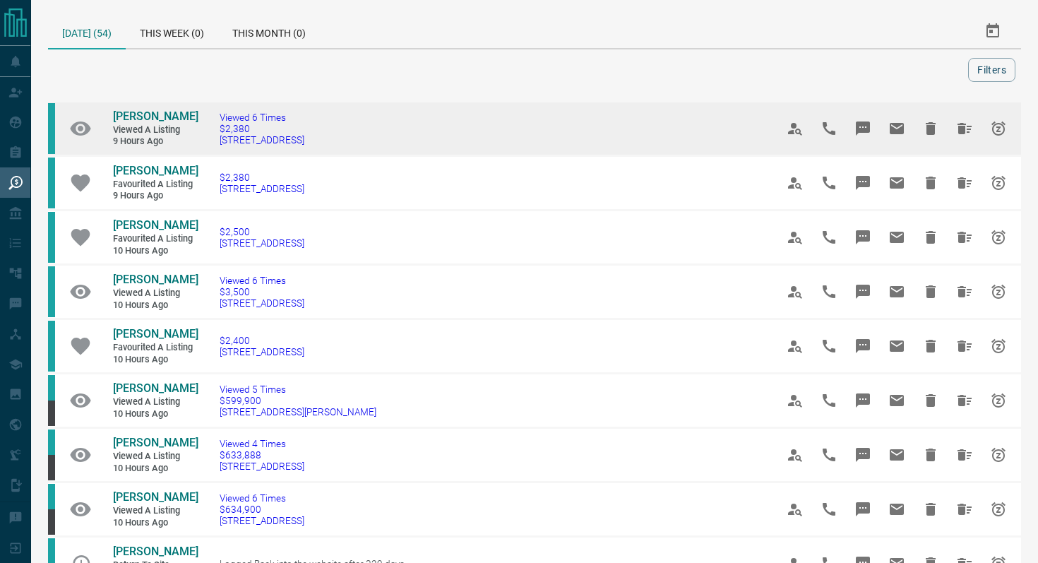
drag, startPoint x: 398, startPoint y: 145, endPoint x: 224, endPoint y: 139, distance: 174.5
click at [223, 138] on td "Viewed 6 Times $2,380 [STREET_ADDRESS]" at bounding box center [476, 129] width 556 height 54
copy span "[STREET_ADDRESS]"
click at [875, 121] on button "Message" at bounding box center [863, 129] width 34 height 34
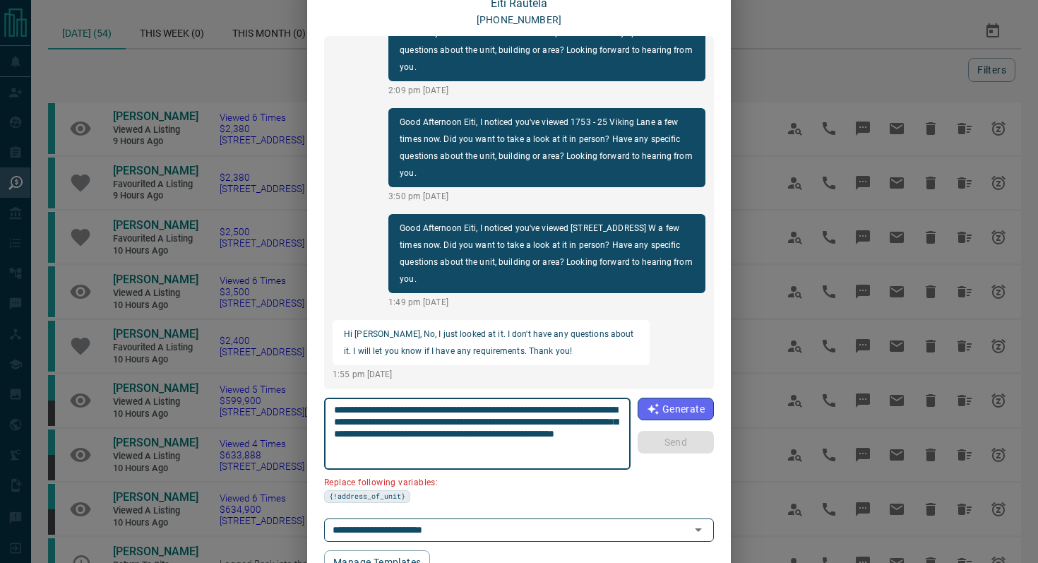
scroll to position [119, 0]
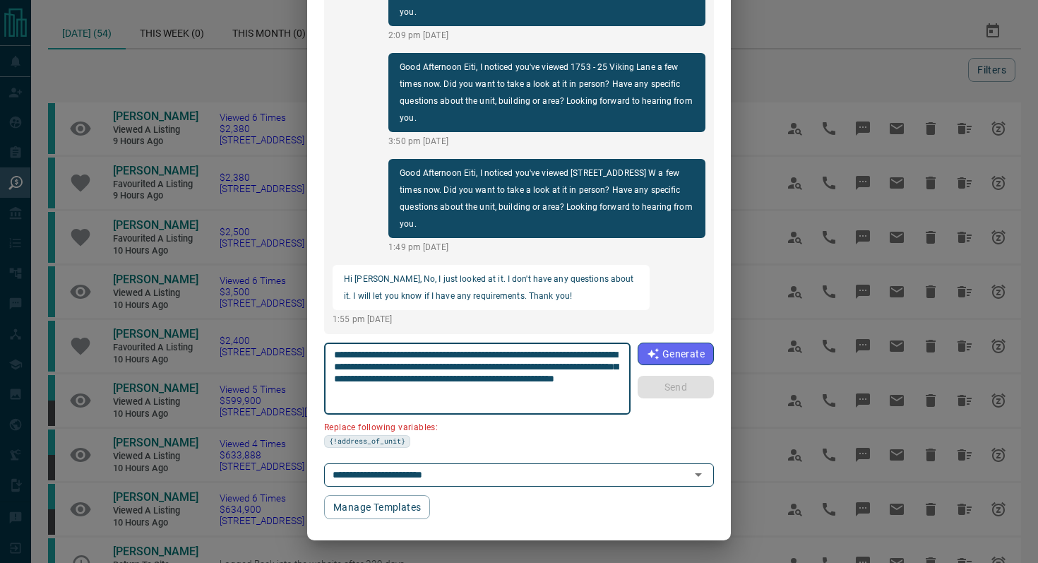
drag, startPoint x: 603, startPoint y: 352, endPoint x: 524, endPoint y: 349, distance: 79.1
click at [523, 349] on textarea "**********" at bounding box center [477, 379] width 287 height 60
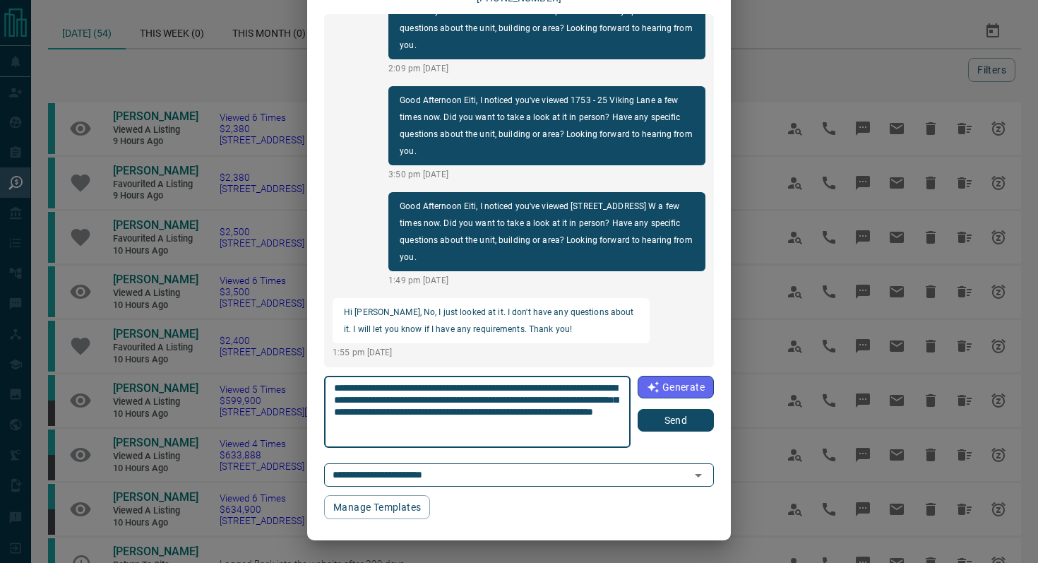
scroll to position [85, 0]
type textarea "**********"
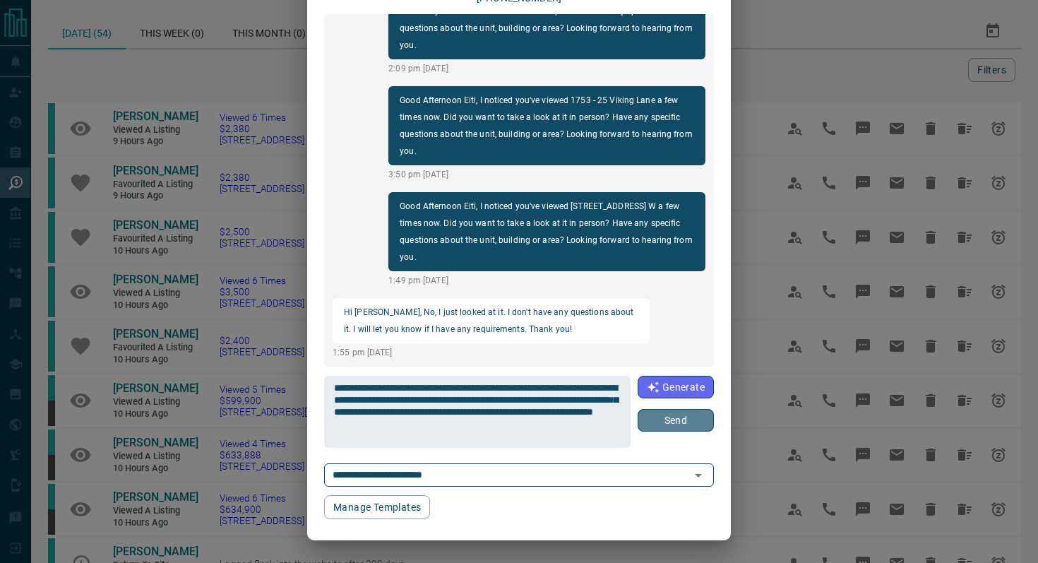
click at [663, 419] on button "Send" at bounding box center [675, 420] width 76 height 23
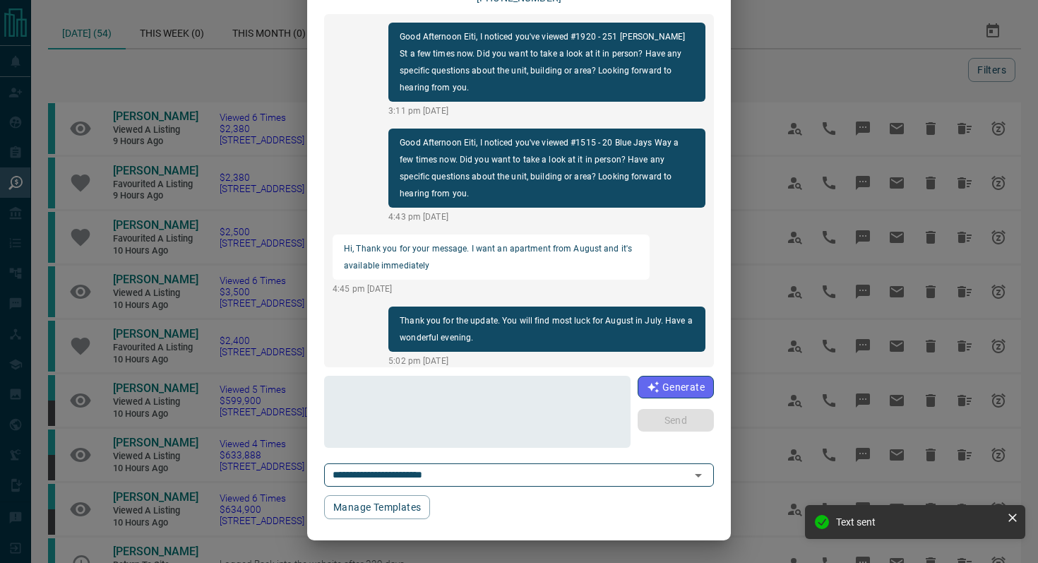
scroll to position [0, 0]
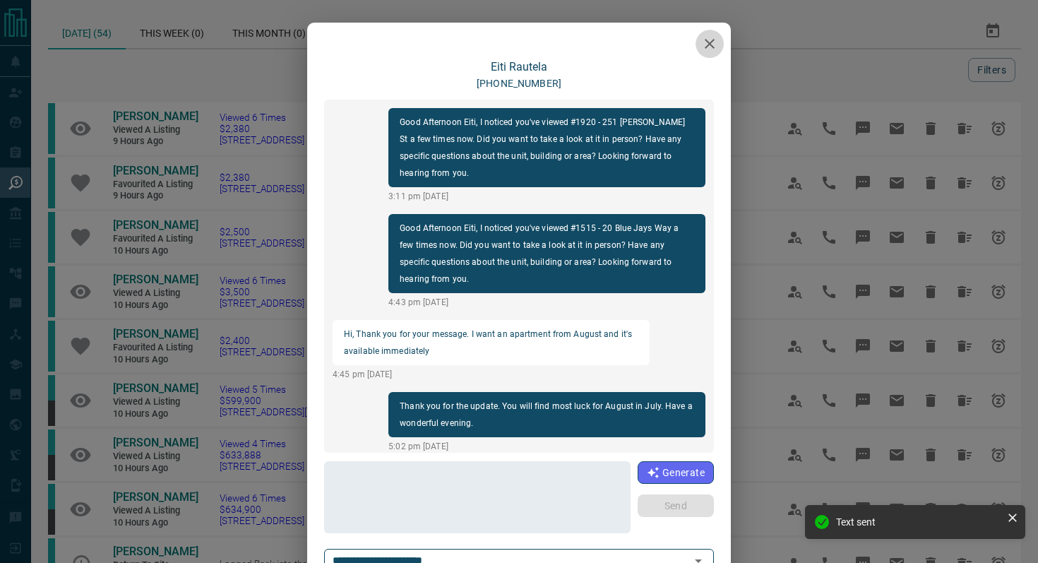
click at [711, 40] on icon "button" at bounding box center [709, 43] width 17 height 17
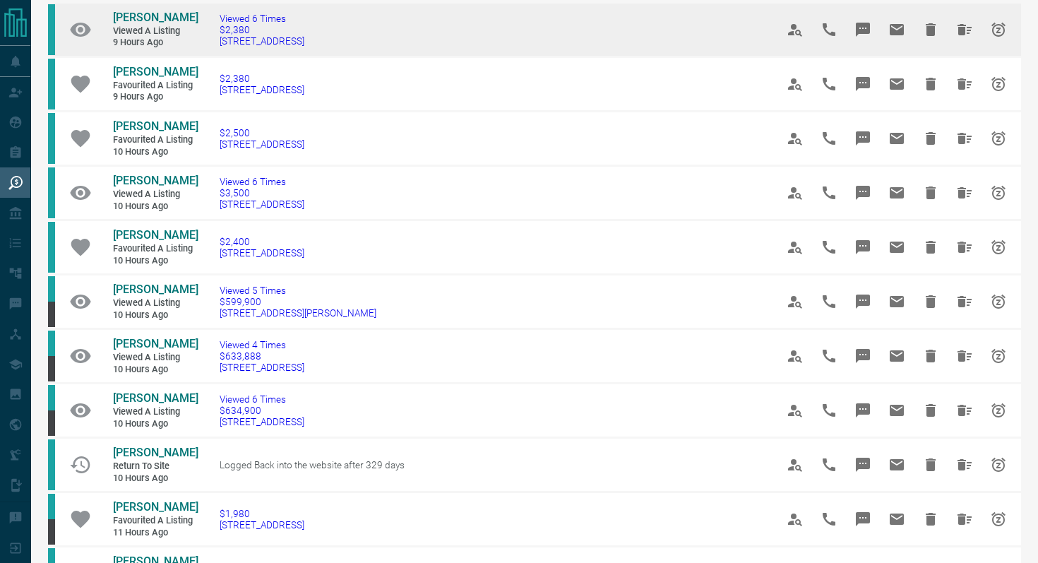
scroll to position [102, 0]
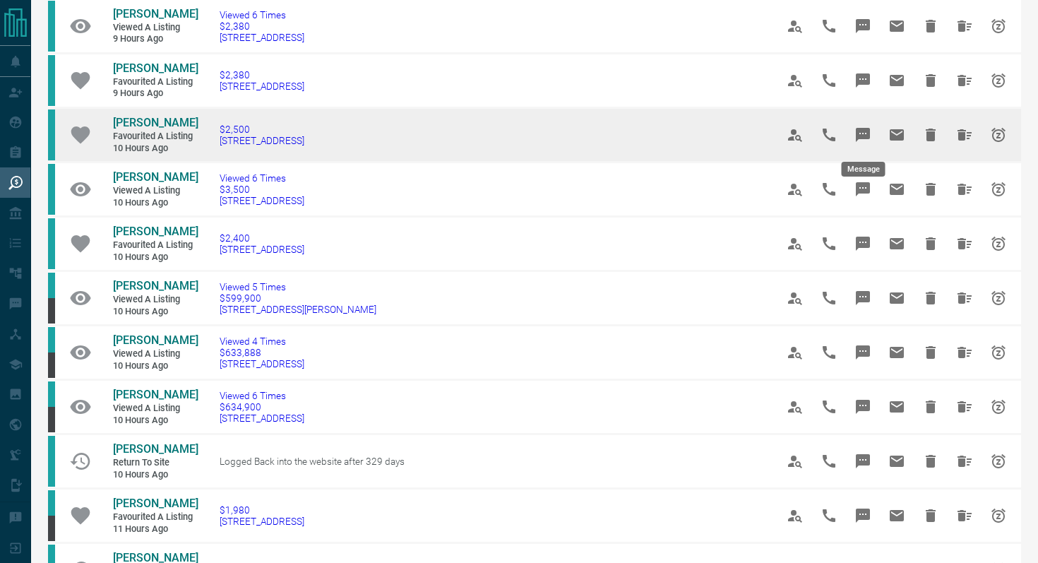
click at [867, 132] on icon "Message" at bounding box center [862, 135] width 14 height 14
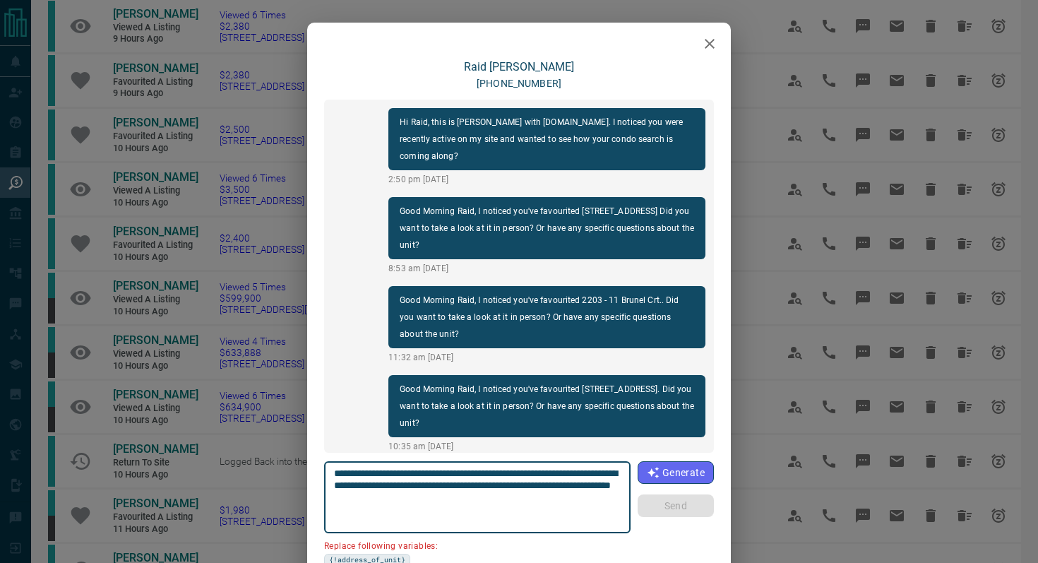
scroll to position [648, 0]
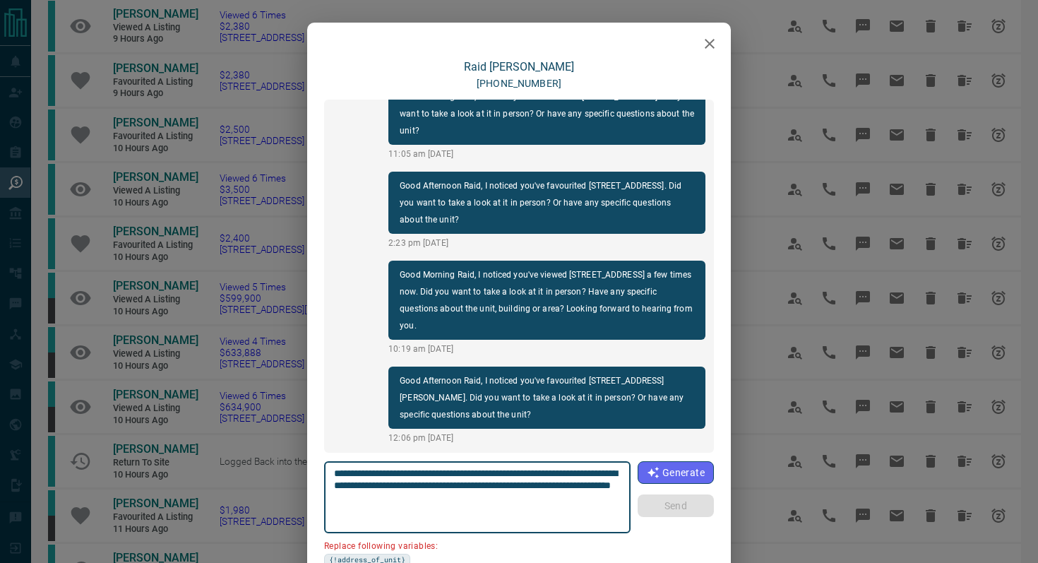
click at [711, 40] on icon "button" at bounding box center [709, 43] width 17 height 17
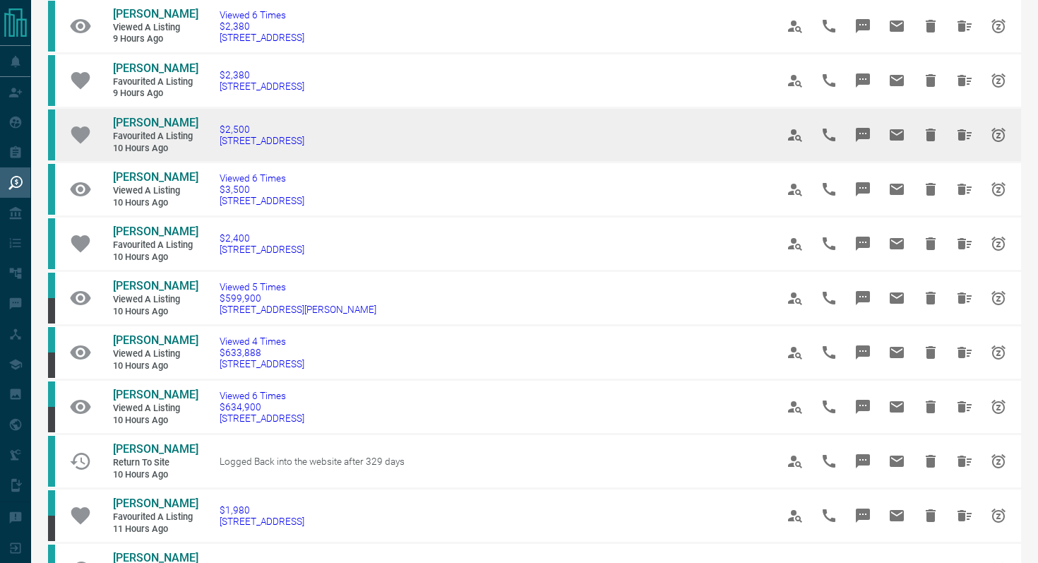
drag, startPoint x: 392, startPoint y: 148, endPoint x: 205, endPoint y: 140, distance: 187.2
click at [205, 140] on td "$2,500 [STREET_ADDRESS]" at bounding box center [476, 135] width 556 height 54
copy span "[STREET_ADDRESS]"
click at [871, 133] on button "Message" at bounding box center [863, 135] width 34 height 34
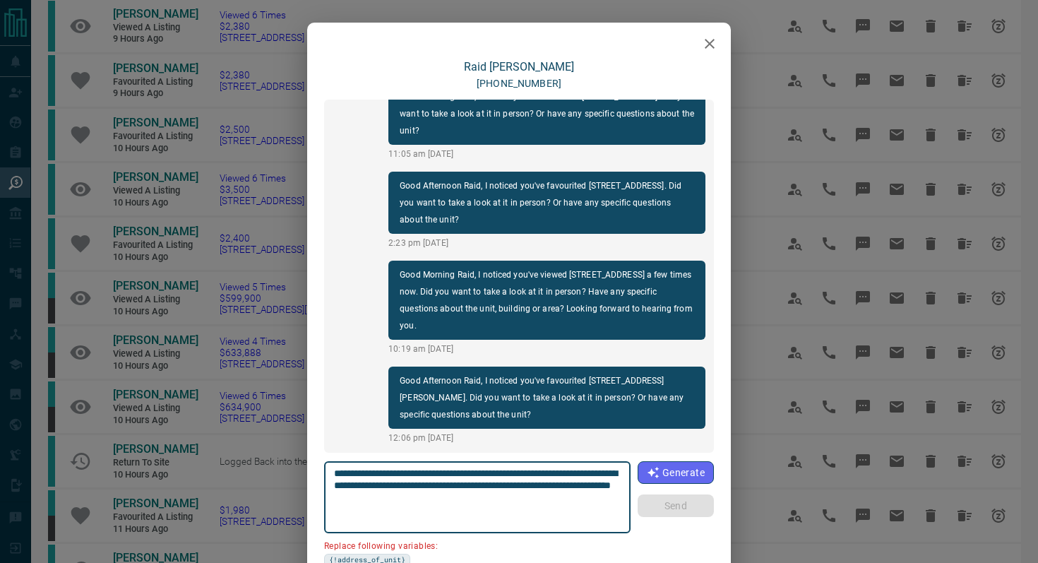
scroll to position [119, 0]
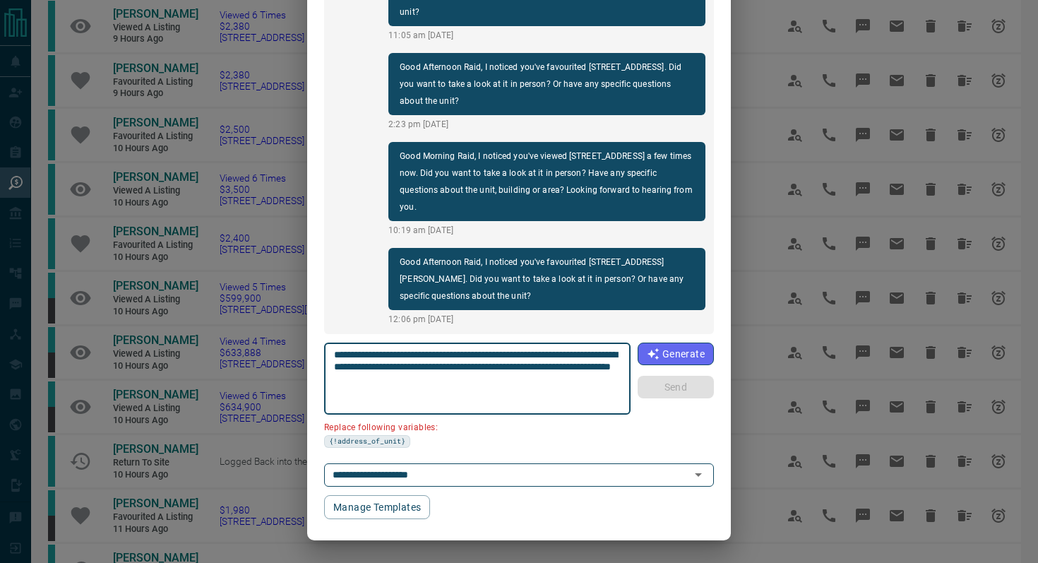
drag, startPoint x: 414, startPoint y: 366, endPoint x: 214, endPoint y: 366, distance: 199.8
click at [214, 366] on div "[PERSON_NAME] [PHONE_NUMBER] Hi Raid, this is [PERSON_NAME] with [DOMAIN_NAME].…" at bounding box center [519, 281] width 1038 height 563
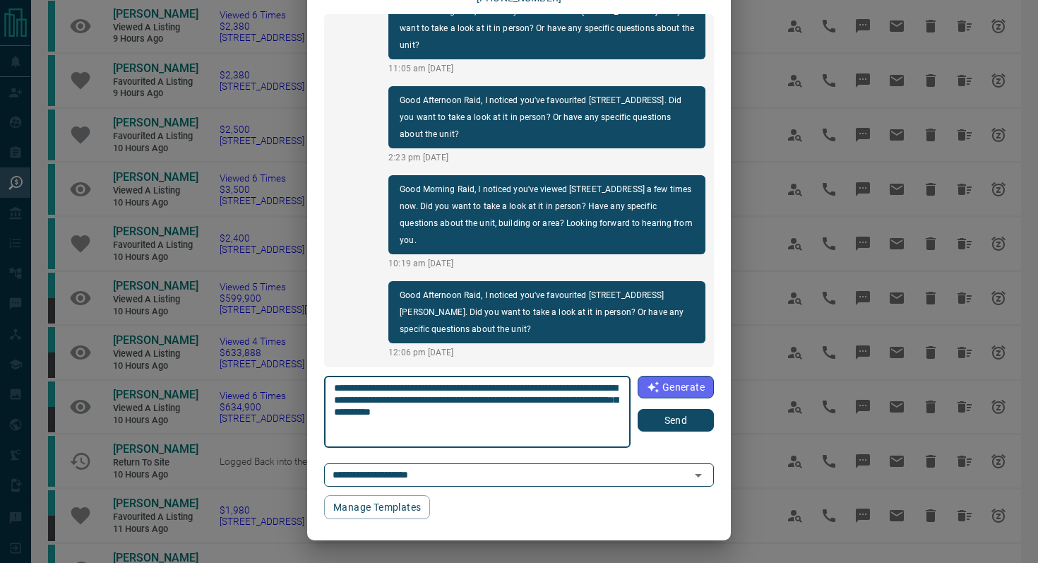
scroll to position [85, 0]
type textarea "**********"
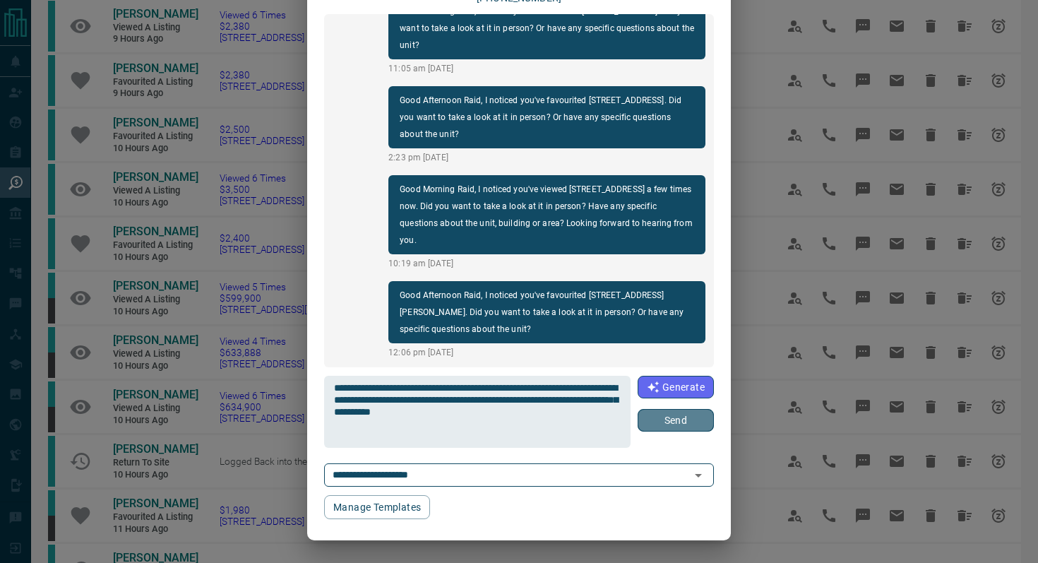
click at [693, 414] on button "Send" at bounding box center [675, 420] width 76 height 23
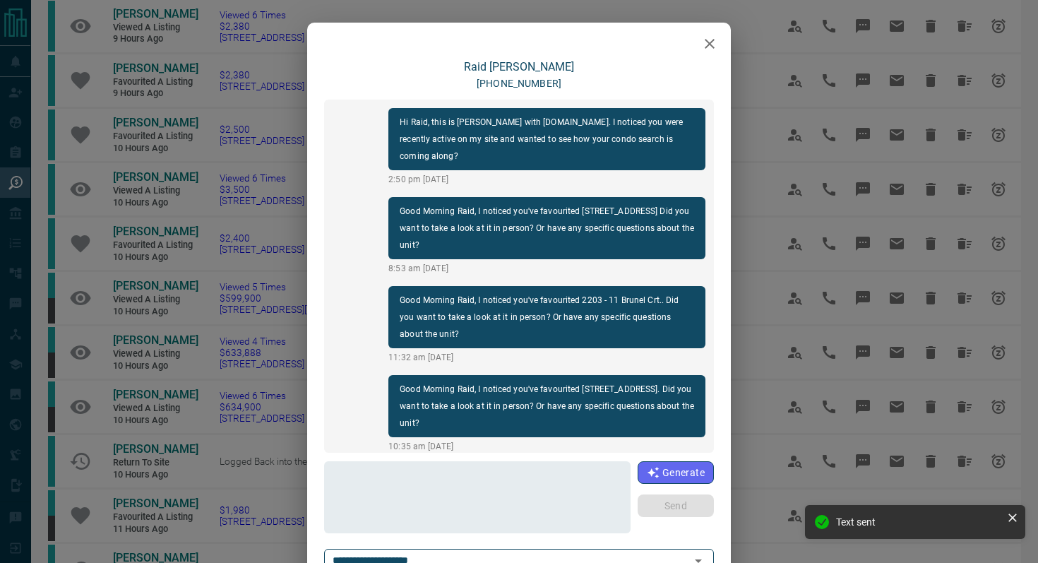
scroll to position [737, 0]
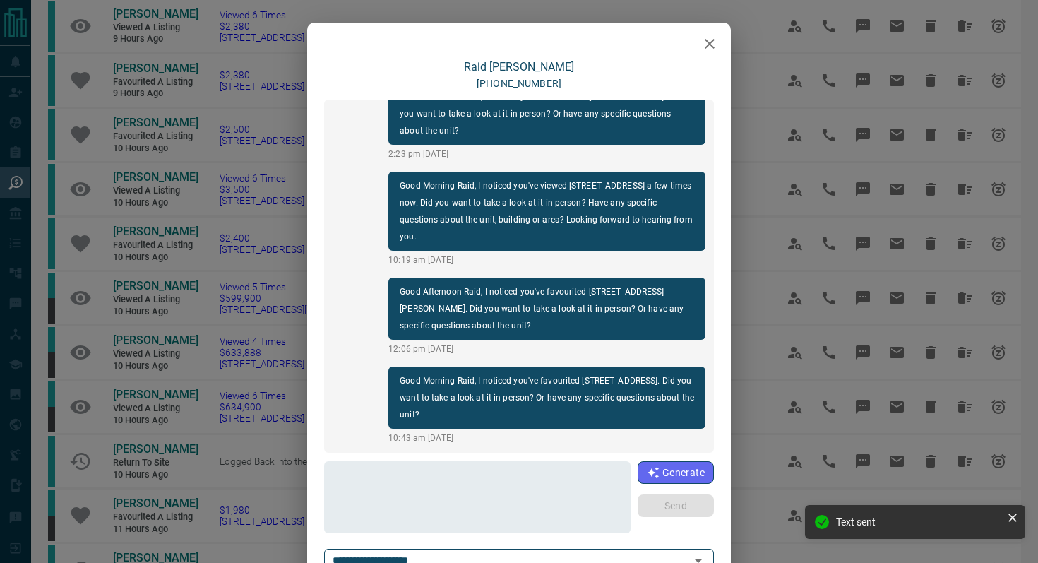
click at [714, 40] on icon "button" at bounding box center [709, 43] width 17 height 17
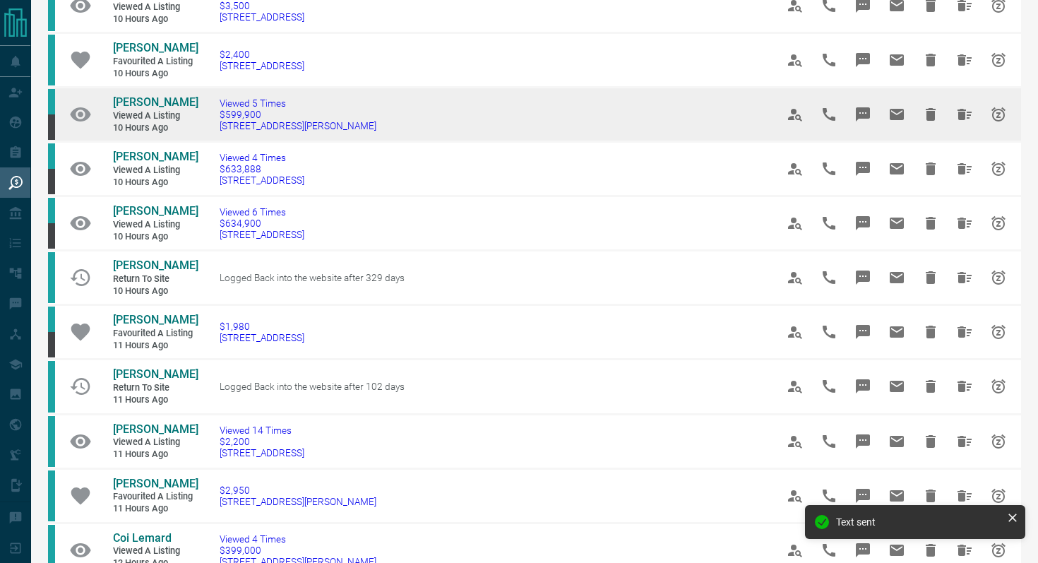
scroll to position [290, 0]
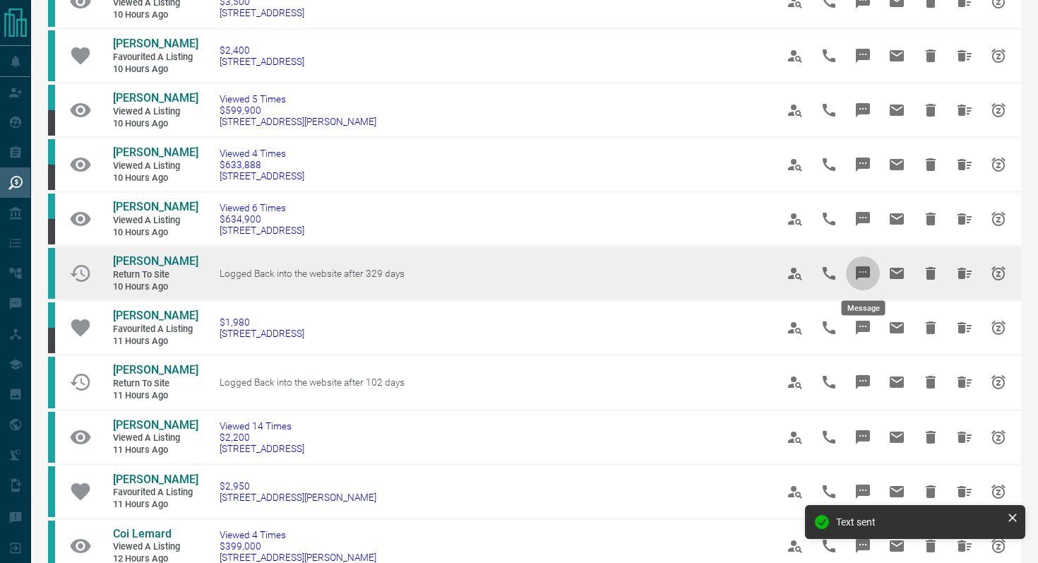
click at [868, 272] on icon "Message" at bounding box center [862, 273] width 14 height 14
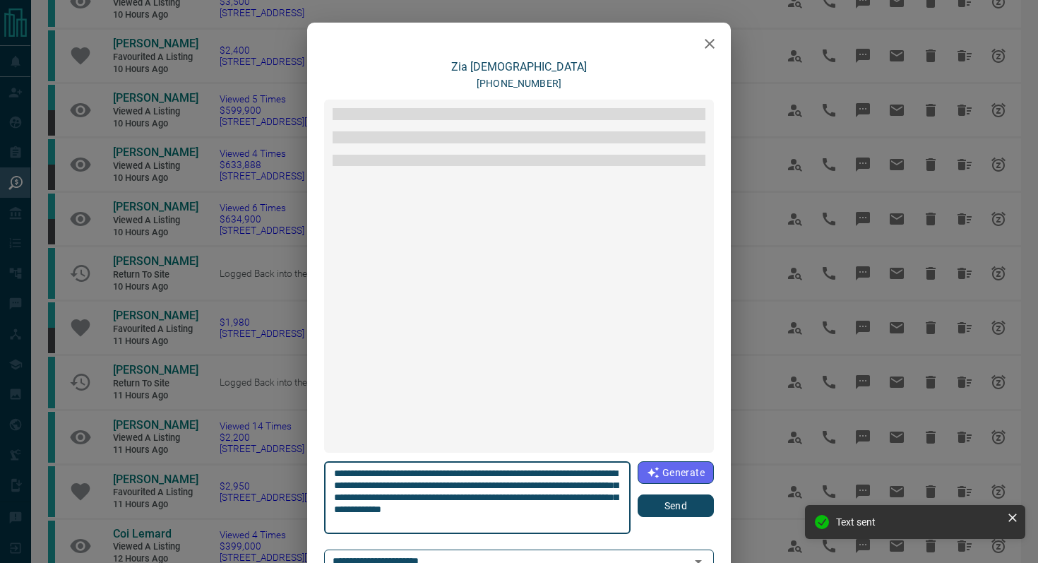
scroll to position [85, 0]
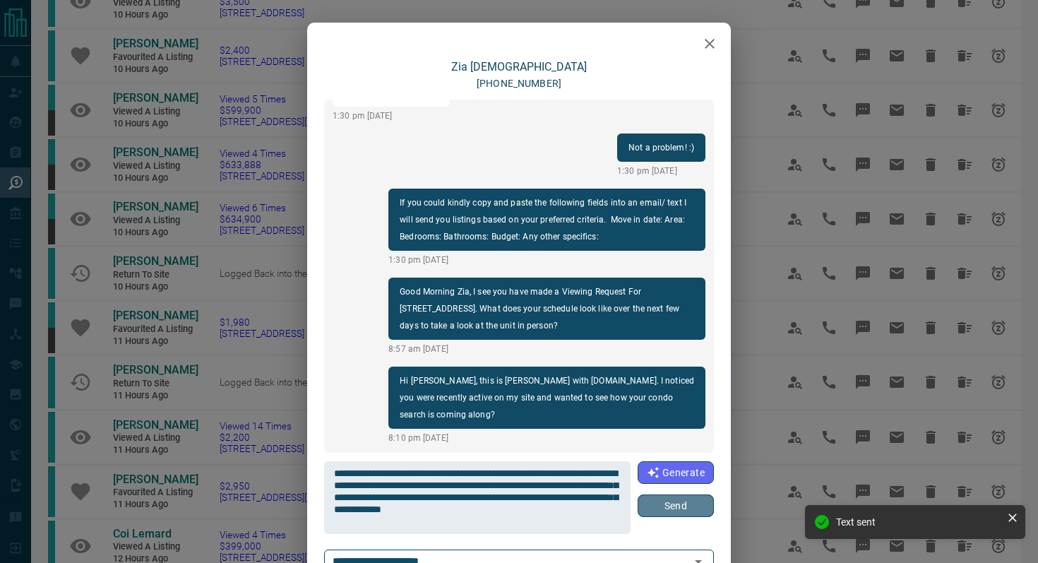
click at [692, 507] on button "Send" at bounding box center [675, 505] width 76 height 23
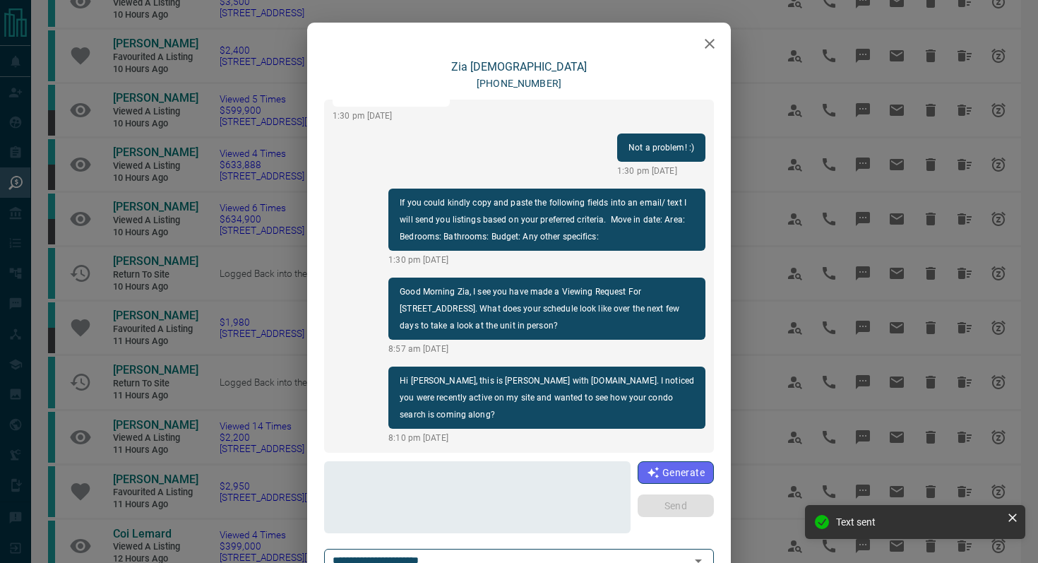
scroll to position [191, 0]
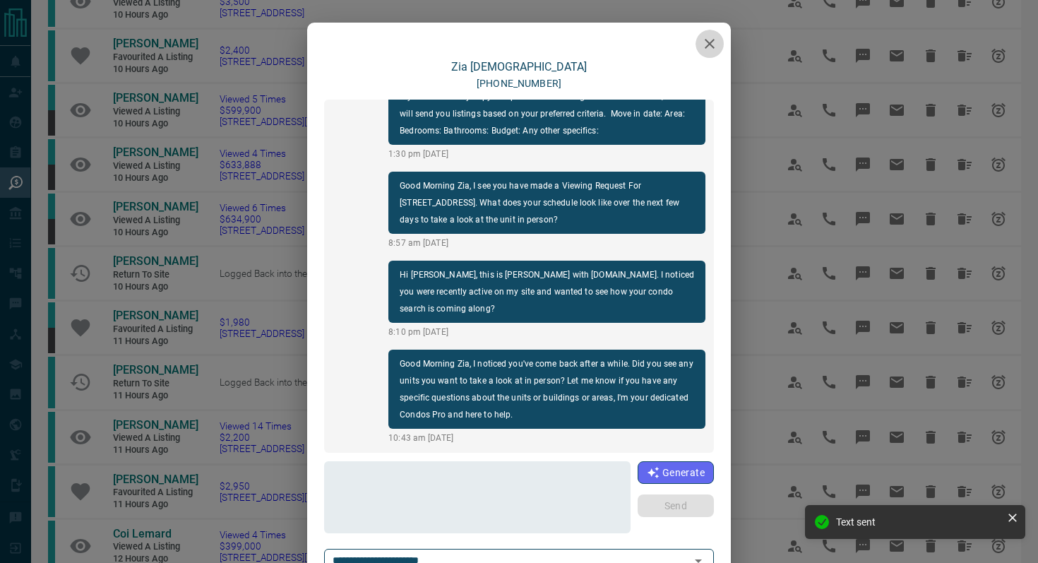
click at [710, 36] on icon "button" at bounding box center [709, 43] width 17 height 17
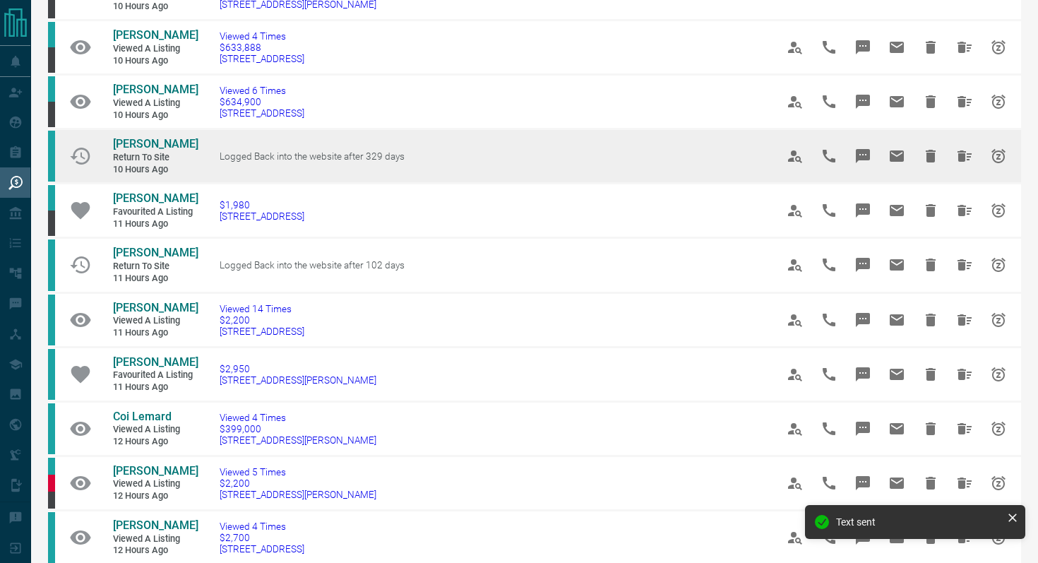
scroll to position [419, 0]
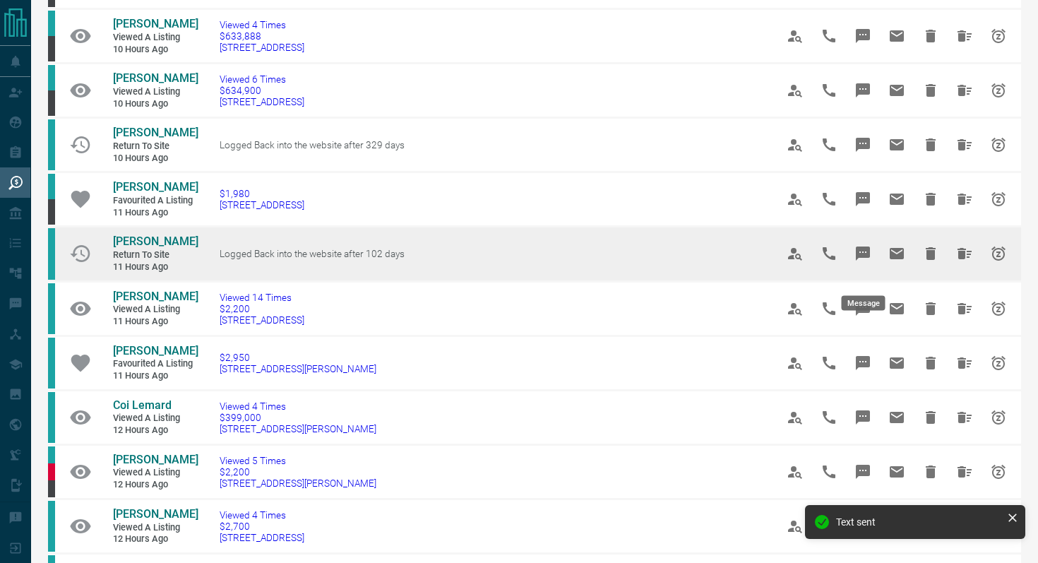
click at [863, 260] on icon "Message" at bounding box center [862, 253] width 14 height 14
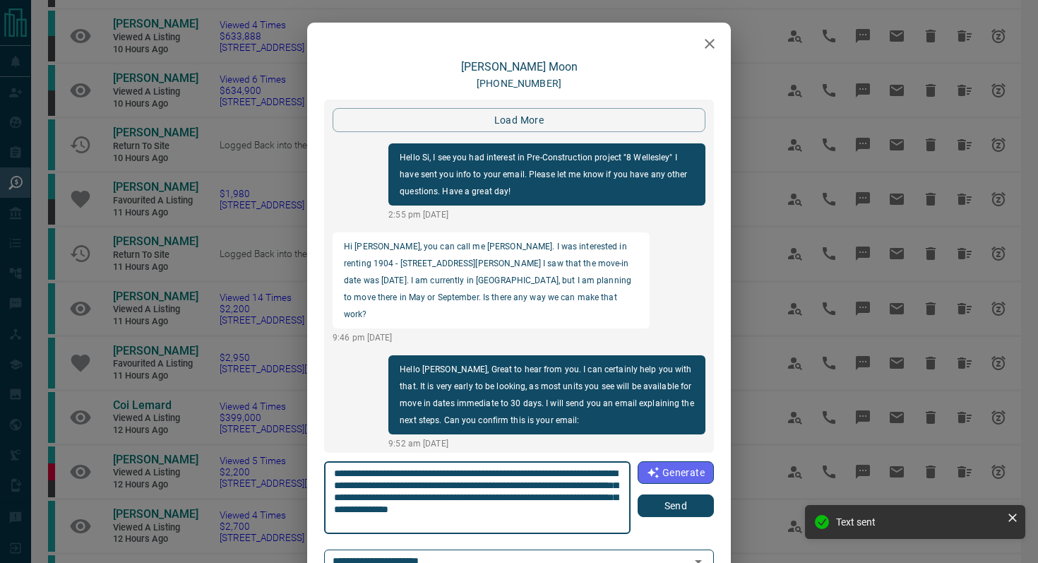
scroll to position [2373, 0]
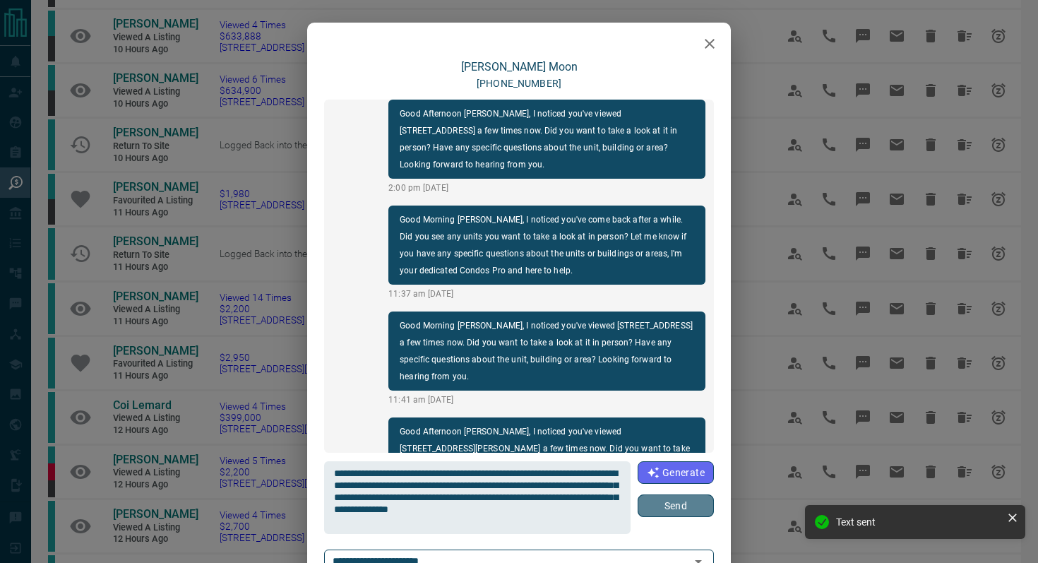
click at [659, 506] on button "Send" at bounding box center [675, 505] width 76 height 23
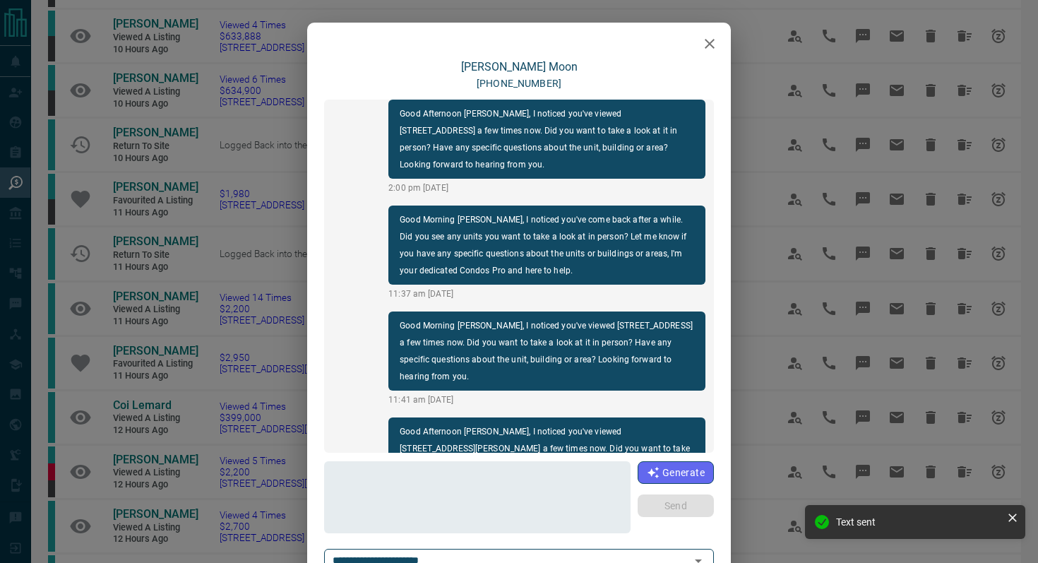
scroll to position [2390, 0]
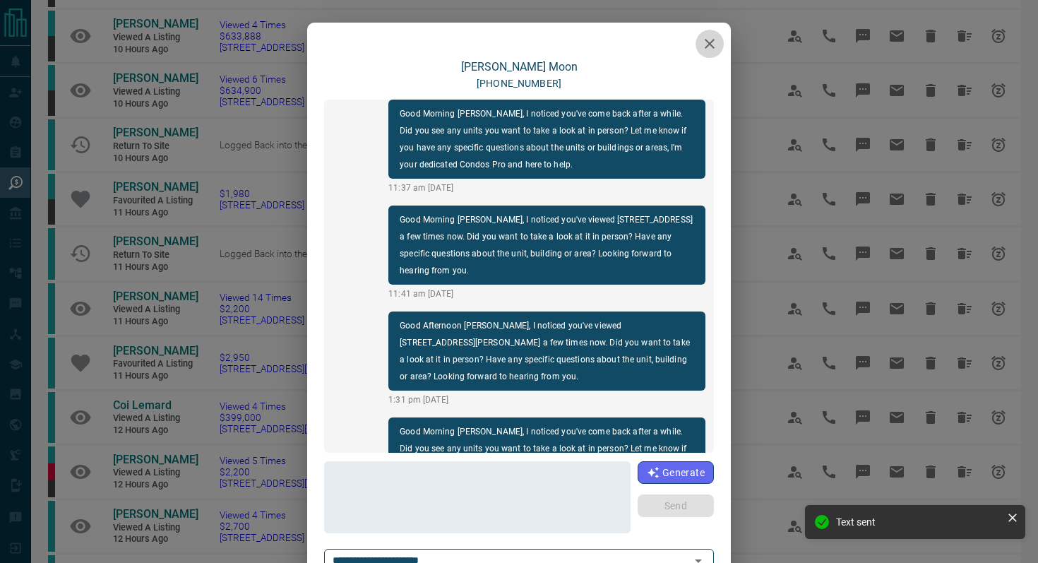
click at [711, 34] on button "button" at bounding box center [709, 44] width 28 height 28
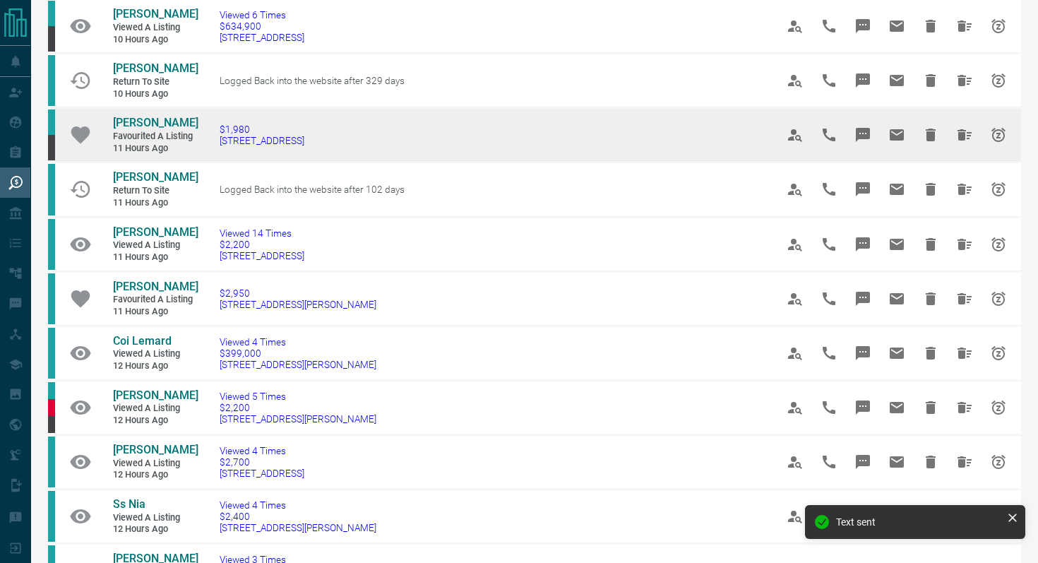
scroll to position [498, 0]
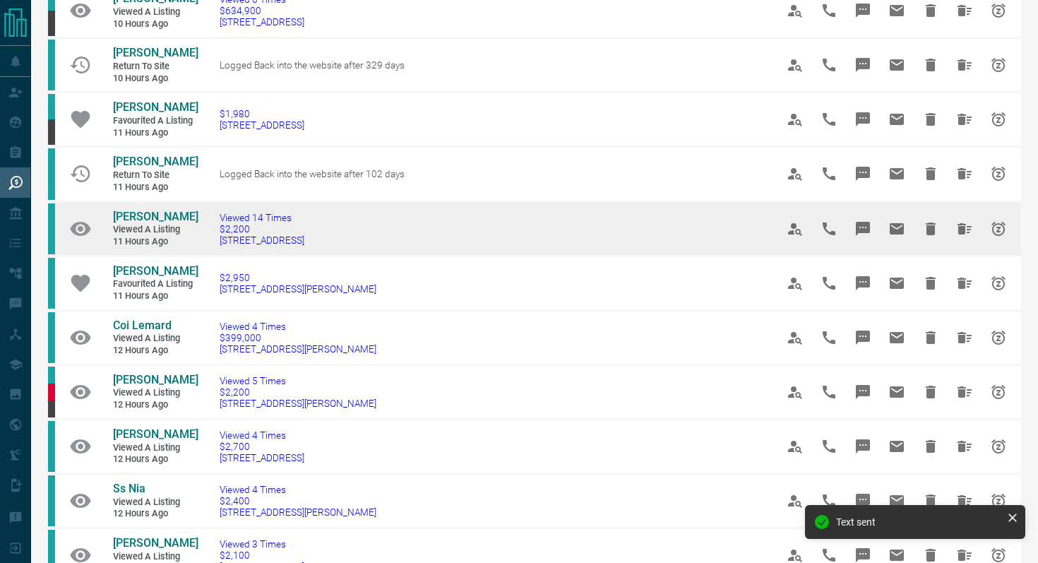
drag, startPoint x: 359, startPoint y: 261, endPoint x: 216, endPoint y: 260, distance: 143.3
click at [216, 256] on td "Viewed 14 Times $2,200 [STREET_ADDRESS]" at bounding box center [476, 228] width 556 height 54
copy span "[STREET_ADDRESS]"
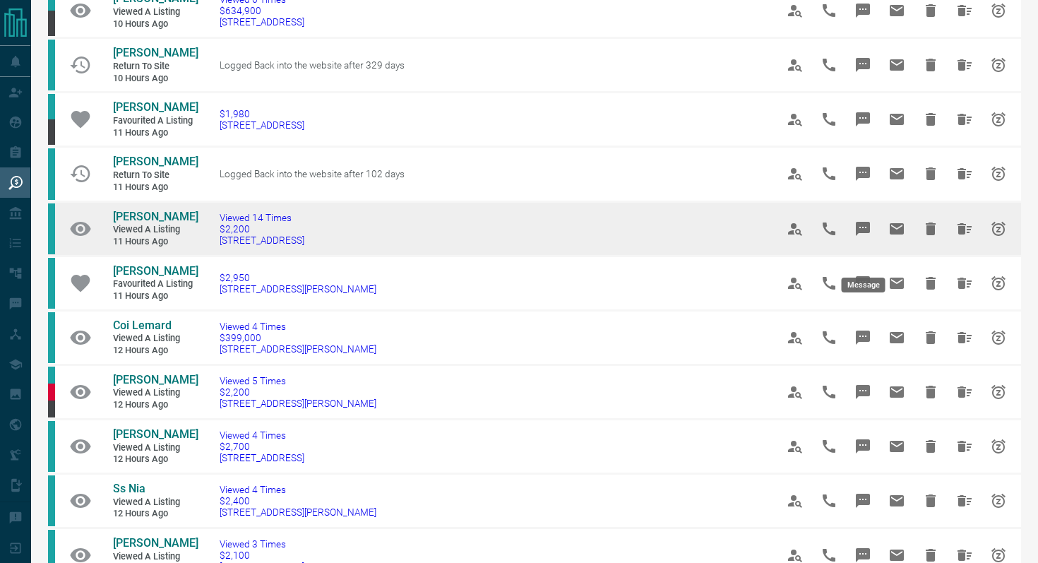
click at [872, 239] on button "Message" at bounding box center [863, 229] width 34 height 34
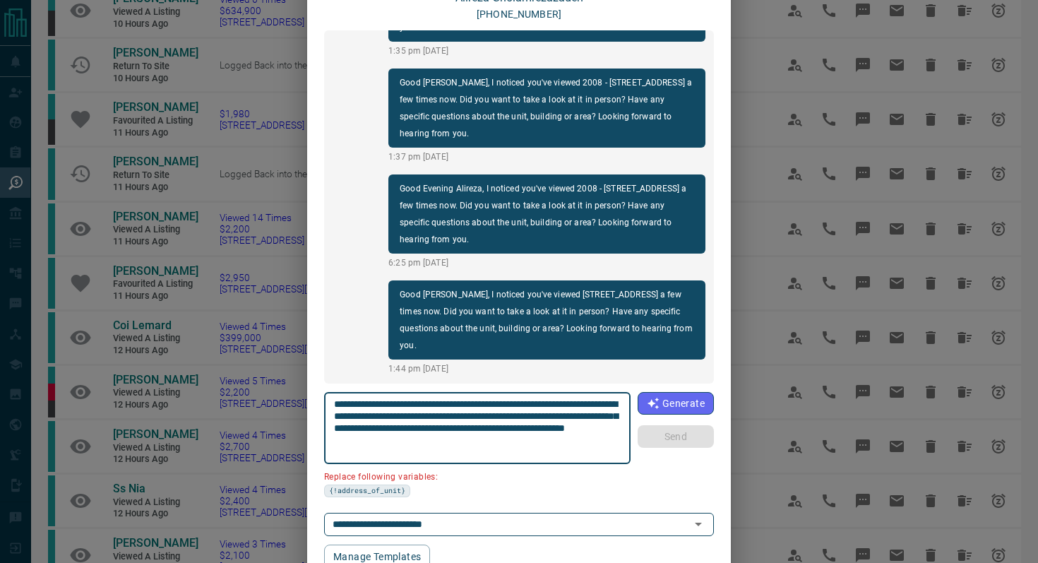
scroll to position [119, 0]
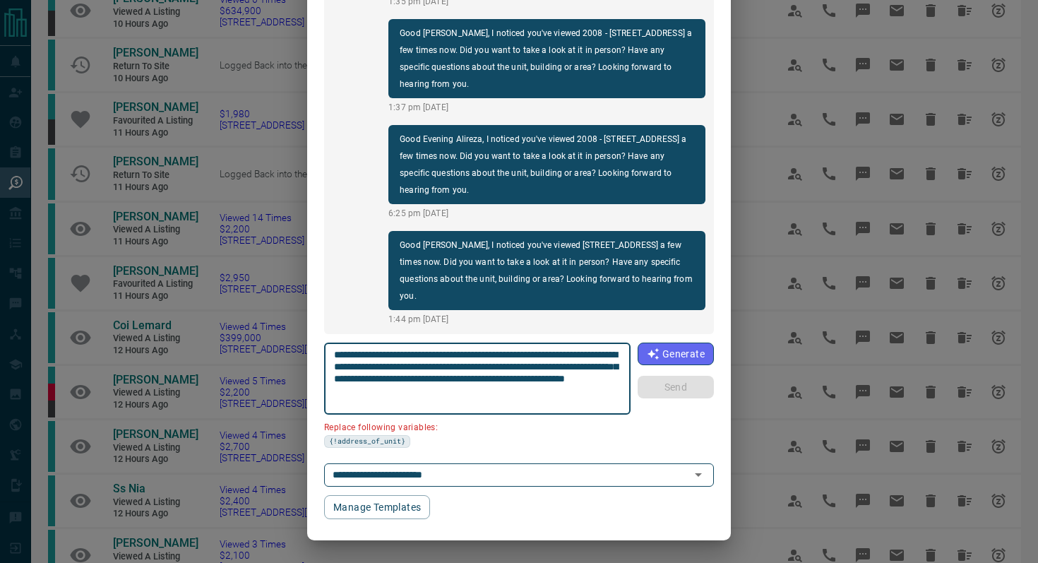
drag, startPoint x: 620, startPoint y: 354, endPoint x: 541, endPoint y: 349, distance: 79.2
click at [541, 349] on textarea "**********" at bounding box center [477, 379] width 287 height 60
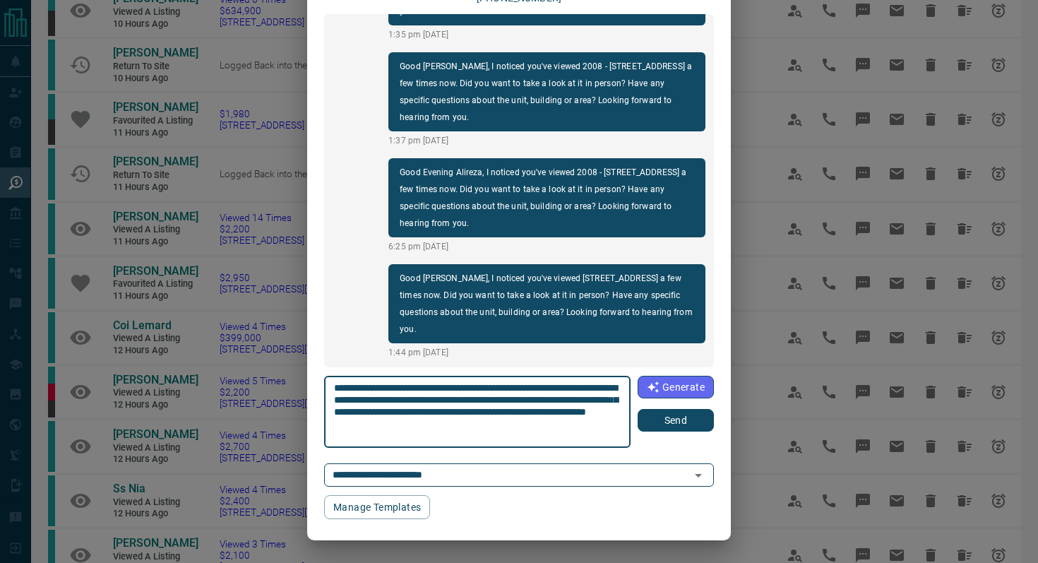
scroll to position [85, 0]
type textarea "**********"
click at [649, 428] on button "Send" at bounding box center [675, 420] width 76 height 23
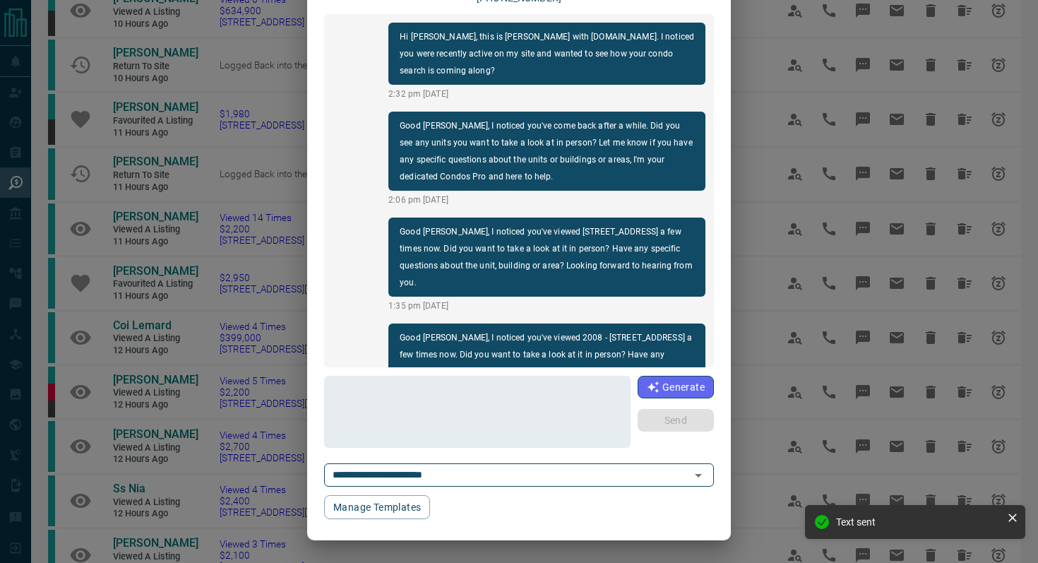
scroll to position [0, 0]
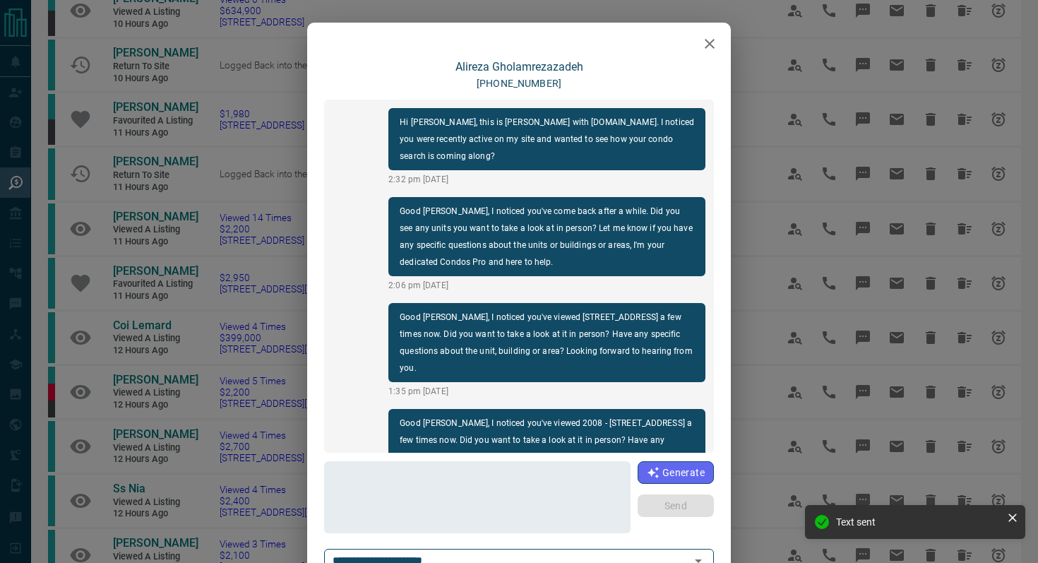
click at [710, 41] on icon "button" at bounding box center [709, 43] width 17 height 17
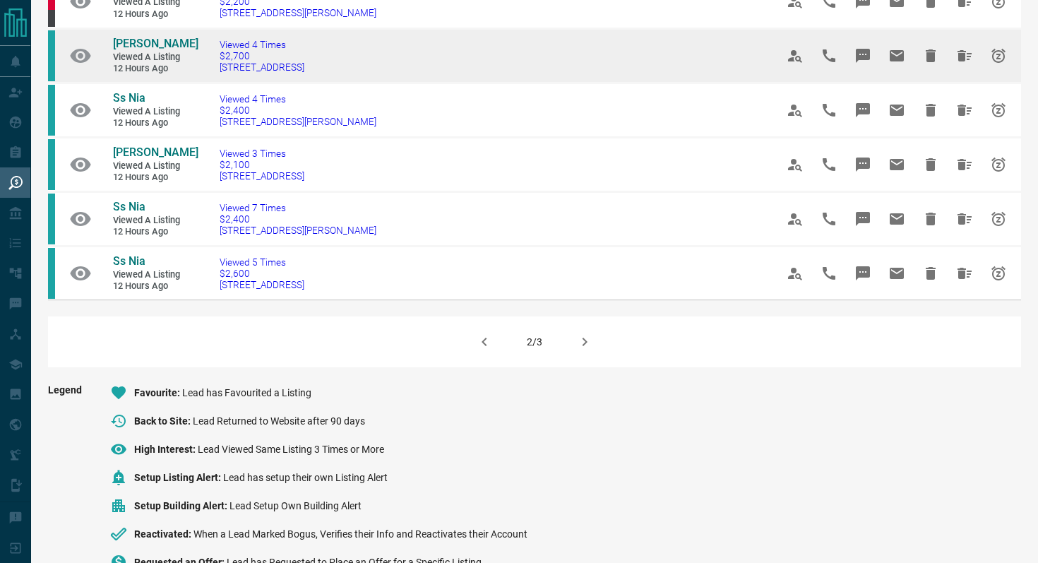
scroll to position [892, 0]
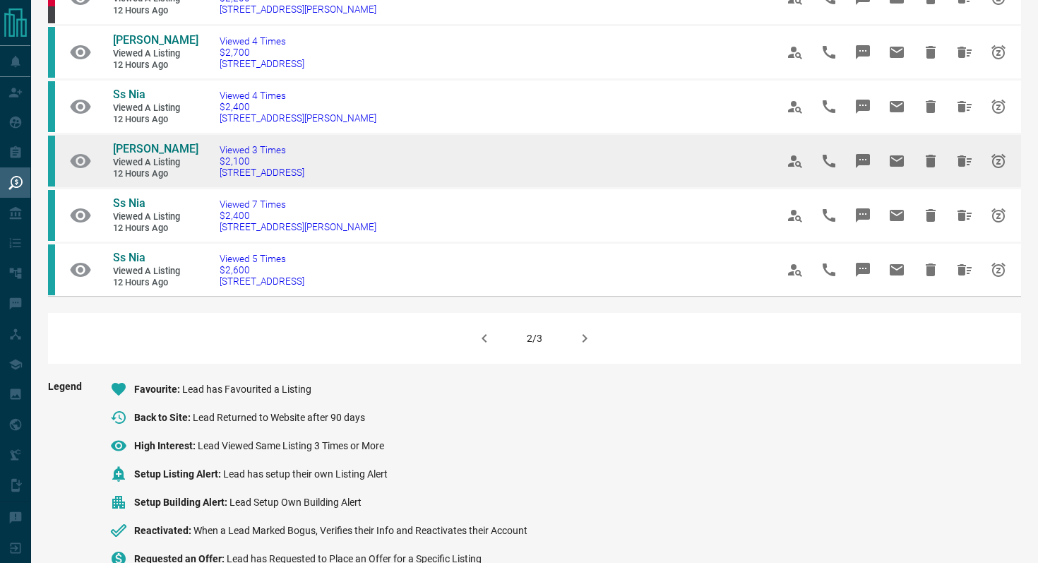
drag, startPoint x: 366, startPoint y: 229, endPoint x: 212, endPoint y: 221, distance: 153.4
click at [212, 188] on td "Viewed 3 Times $2,100 [STREET_ADDRESS]" at bounding box center [476, 160] width 556 height 54
click at [863, 168] on icon "Message" at bounding box center [862, 161] width 14 height 14
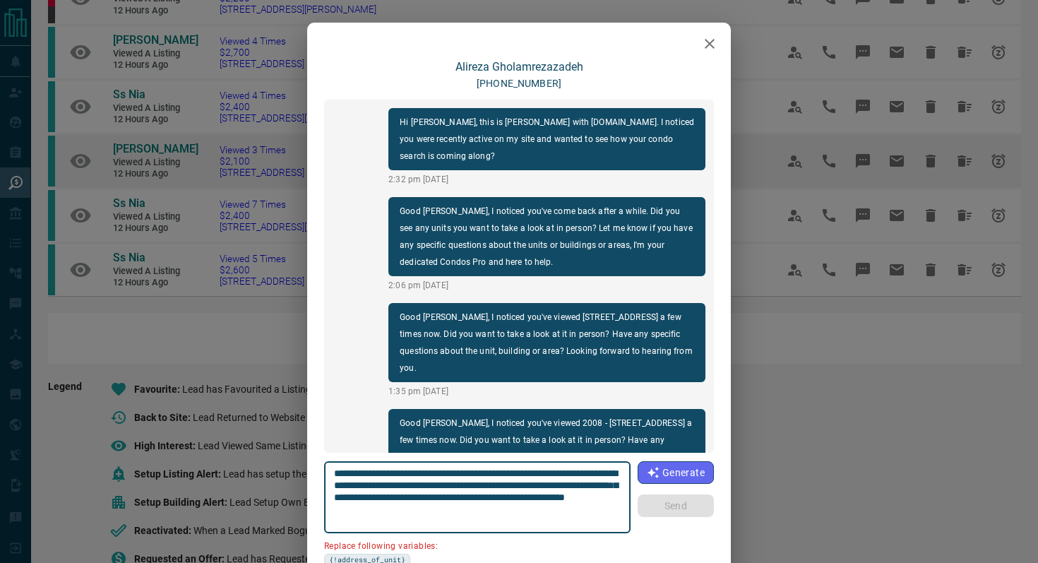
scroll to position [377, 0]
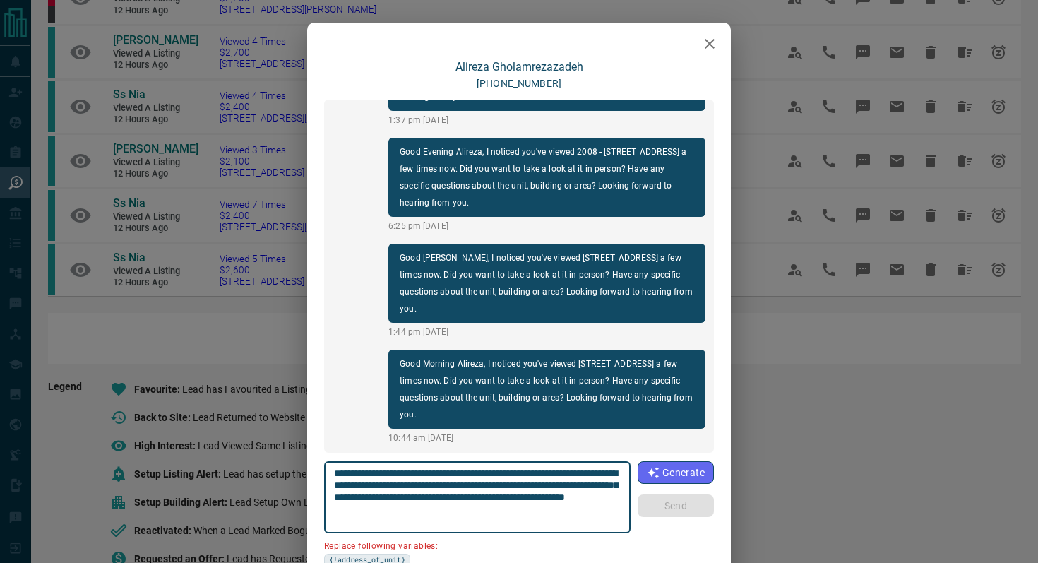
click at [714, 47] on icon "button" at bounding box center [709, 43] width 17 height 17
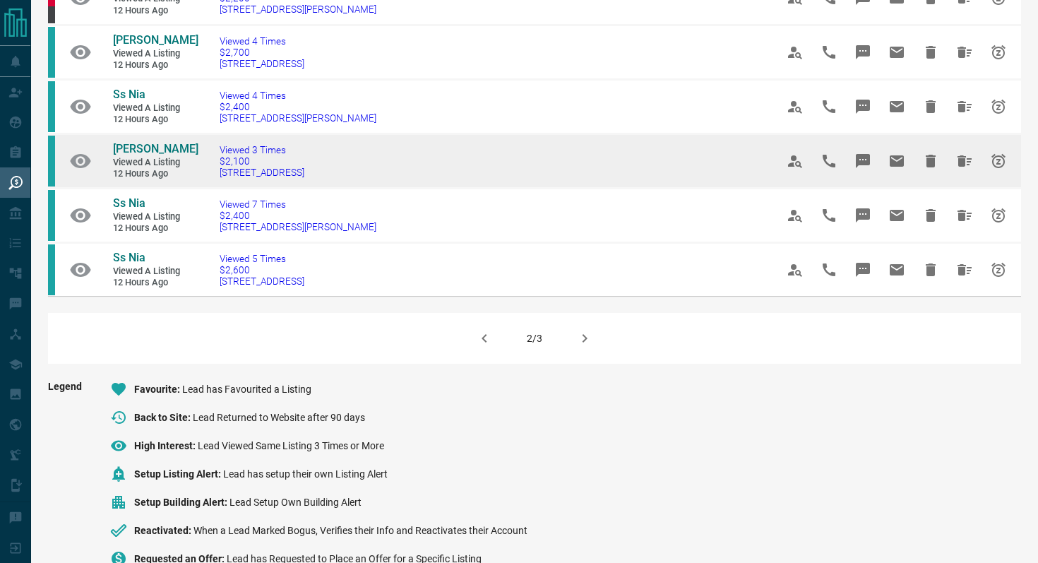
drag, startPoint x: 364, startPoint y: 224, endPoint x: 217, endPoint y: 223, distance: 146.1
click at [217, 188] on td "Viewed 3 Times $2,100 [STREET_ADDRESS]" at bounding box center [476, 160] width 556 height 54
copy span "[STREET_ADDRESS]"
click at [865, 168] on icon "Message" at bounding box center [862, 161] width 14 height 14
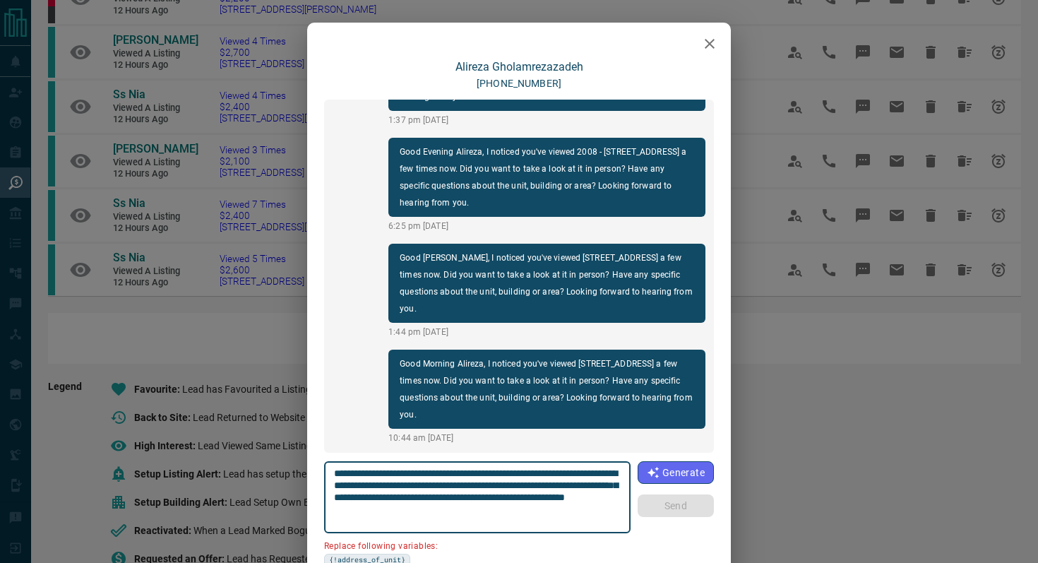
drag, startPoint x: 620, startPoint y: 473, endPoint x: 540, endPoint y: 468, distance: 79.9
click at [539, 468] on textarea "**********" at bounding box center [477, 497] width 287 height 60
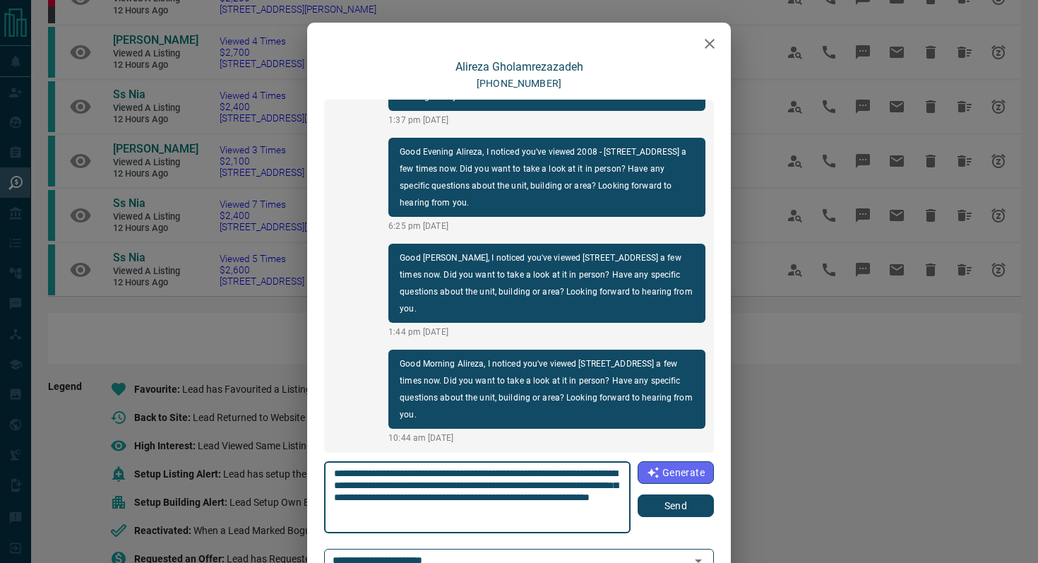
type textarea "**********"
click at [685, 496] on button "Send" at bounding box center [675, 505] width 76 height 23
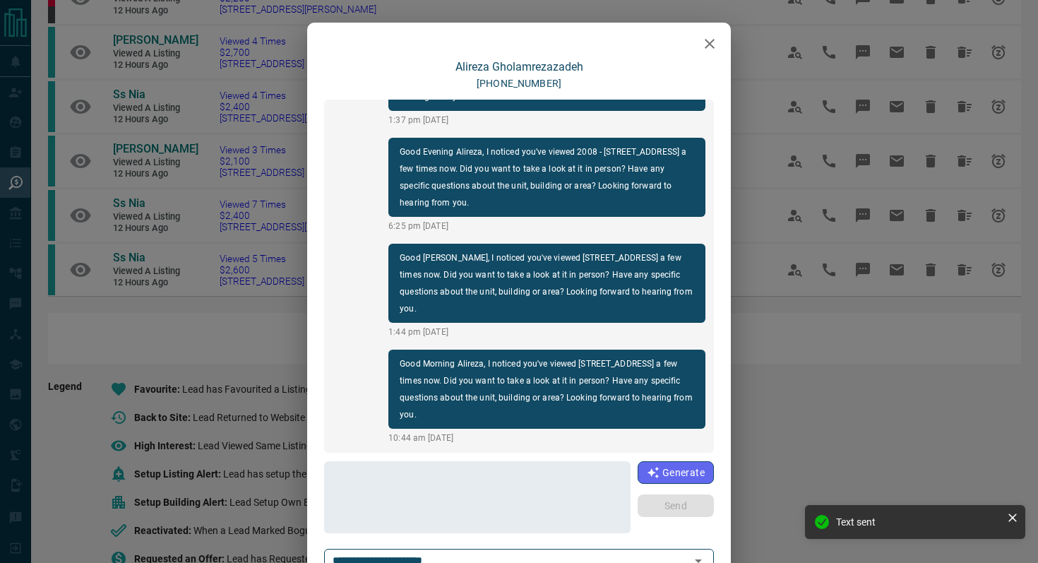
scroll to position [483, 0]
click at [710, 46] on icon "button" at bounding box center [709, 43] width 17 height 17
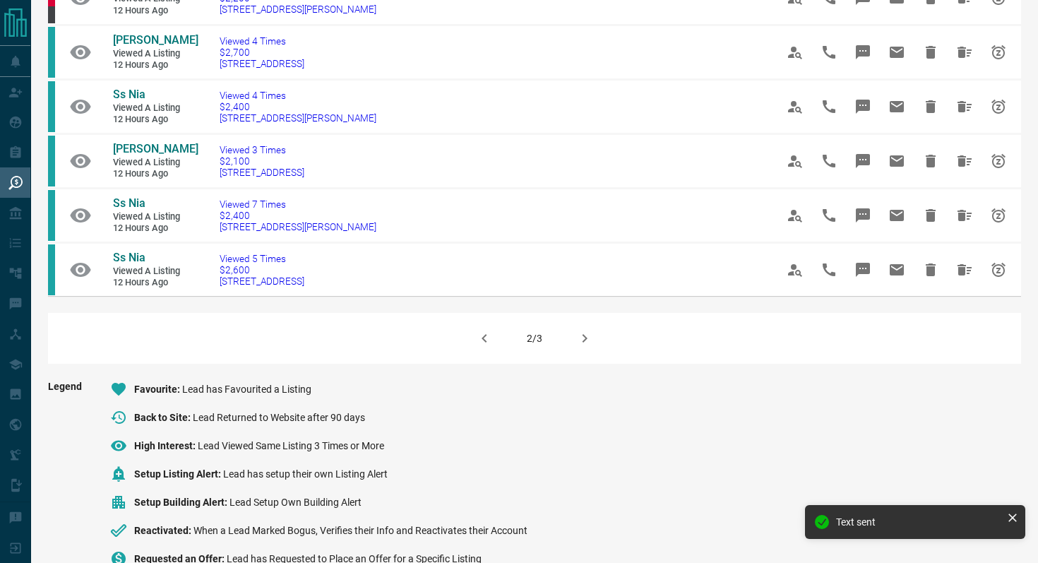
click at [579, 347] on icon "button" at bounding box center [584, 338] width 17 height 17
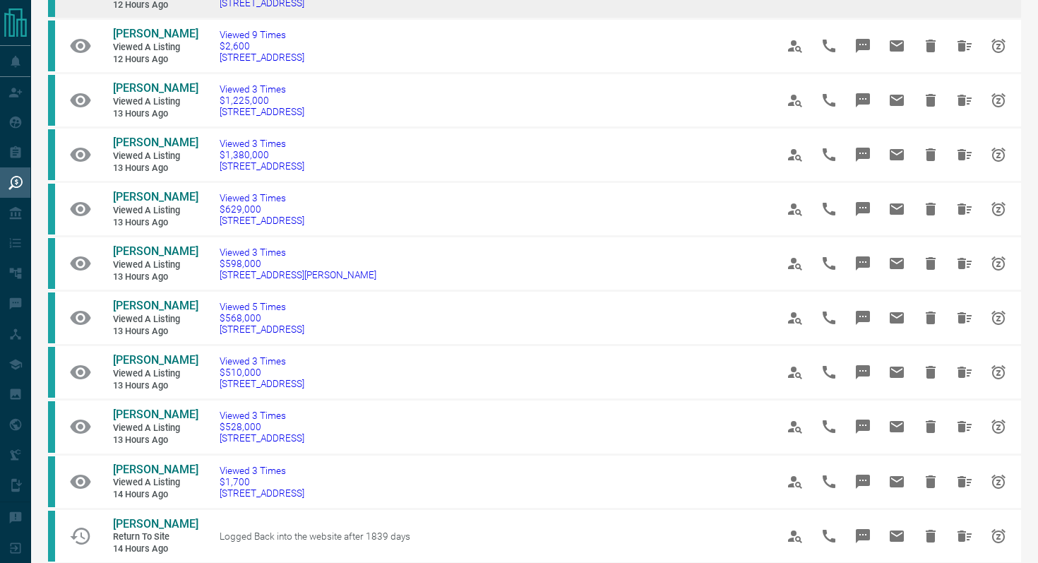
scroll to position [248, 0]
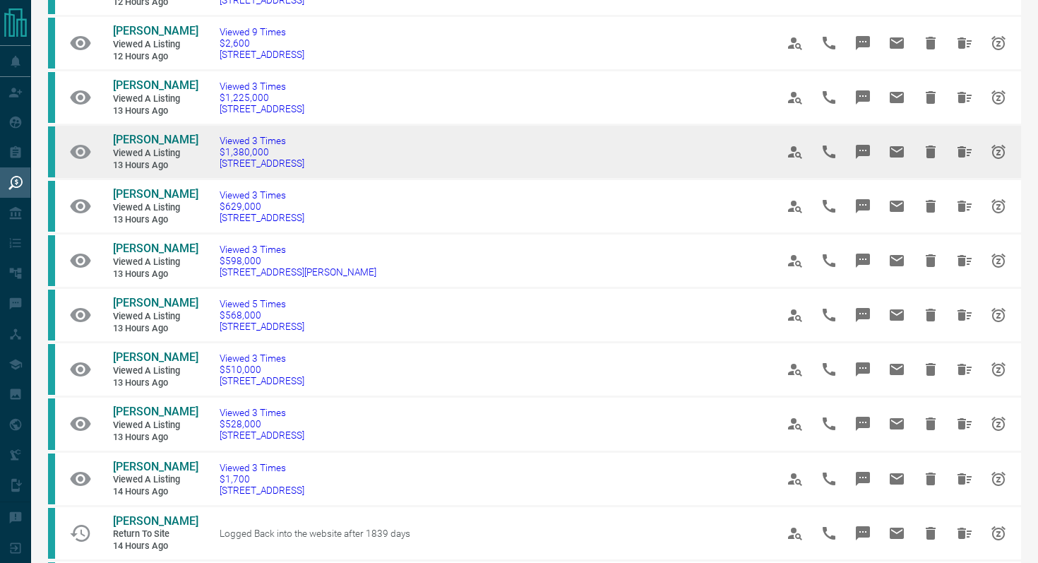
drag, startPoint x: 376, startPoint y: 199, endPoint x: 222, endPoint y: 201, distance: 153.9
click at [222, 179] on td "Viewed 3 Times $1,380,000 [STREET_ADDRESS]" at bounding box center [476, 152] width 556 height 54
copy span "[STREET_ADDRESS]"
click at [867, 159] on icon "Message" at bounding box center [862, 152] width 14 height 14
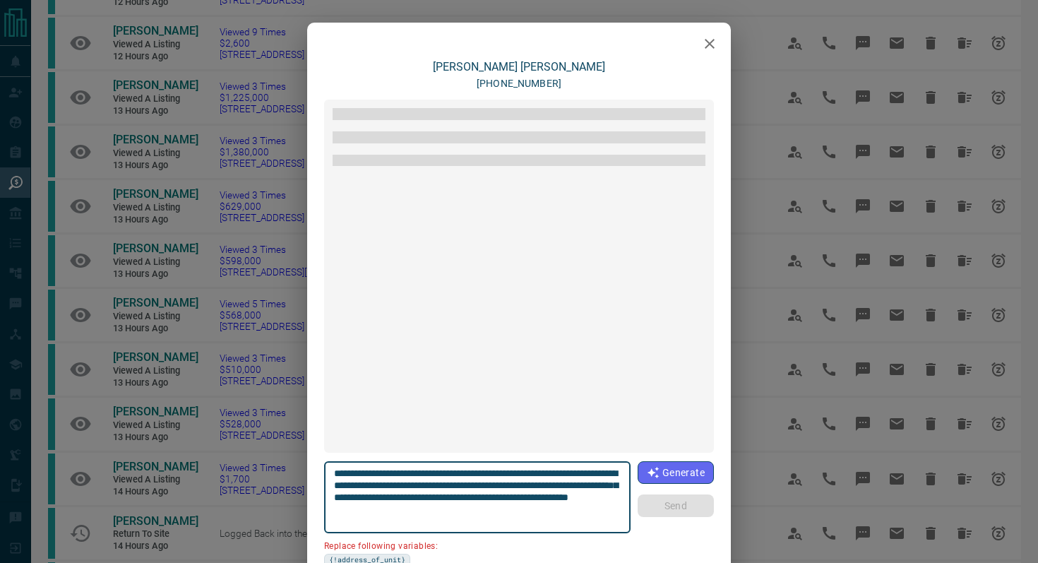
scroll to position [1482, 0]
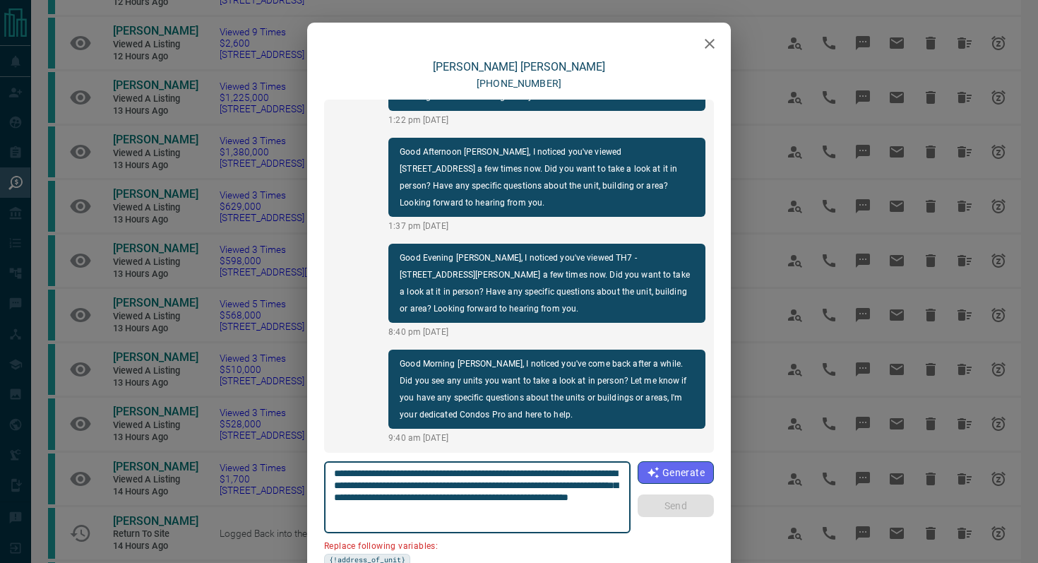
drag, startPoint x: 413, startPoint y: 486, endPoint x: 311, endPoint y: 485, distance: 101.6
click at [311, 485] on div "[PERSON_NAME] [PHONE_NUMBER] Good Morning [PERSON_NAME], I noticed you've viewe…" at bounding box center [519, 348] width 424 height 577
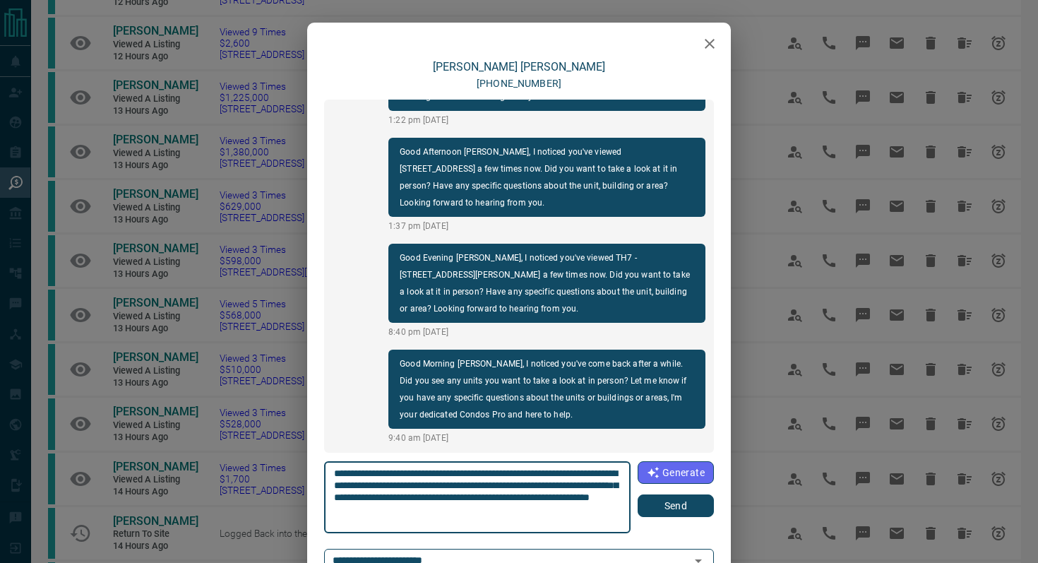
type textarea "**********"
click at [692, 507] on button "Send" at bounding box center [675, 505] width 76 height 23
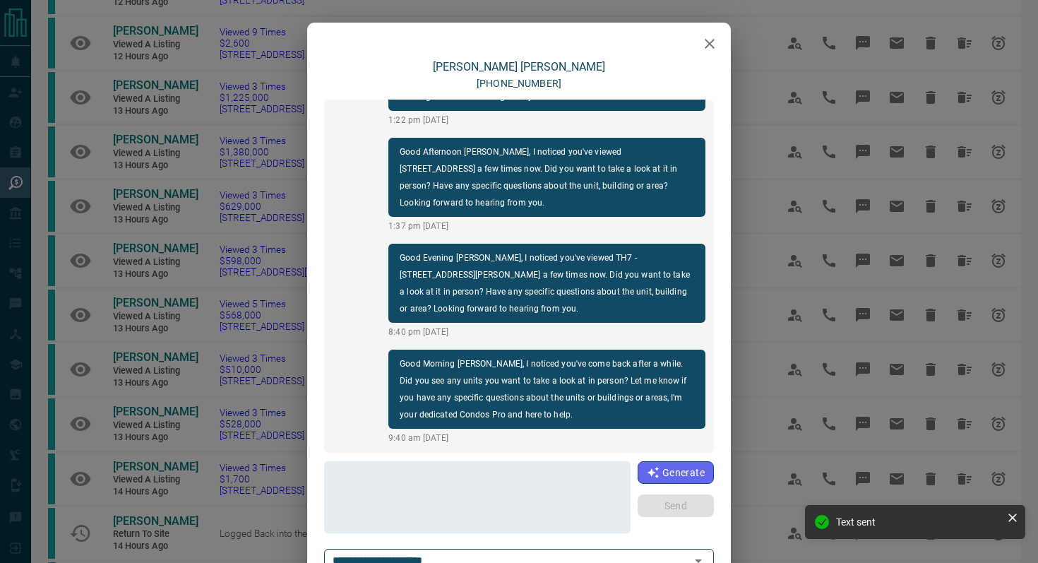
scroll to position [1588, 0]
click at [704, 46] on icon "button" at bounding box center [709, 43] width 17 height 17
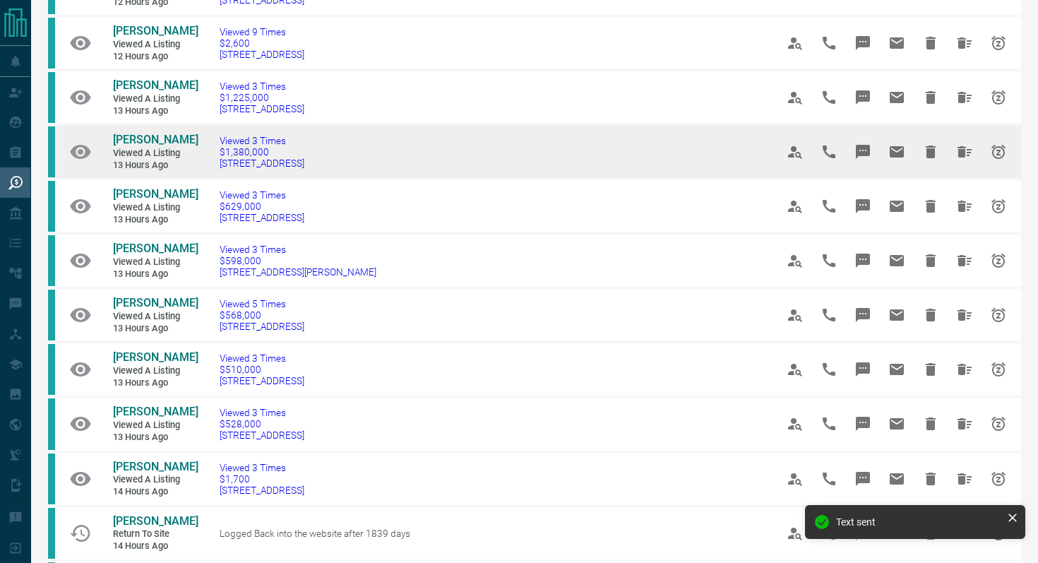
drag, startPoint x: 383, startPoint y: 209, endPoint x: 88, endPoint y: 169, distance: 298.5
click at [88, 169] on tr "[PERSON_NAME] Viewed a Listing 13 hours ago Viewed 3 Times $1,380,000 [STREET_A…" at bounding box center [534, 152] width 973 height 54
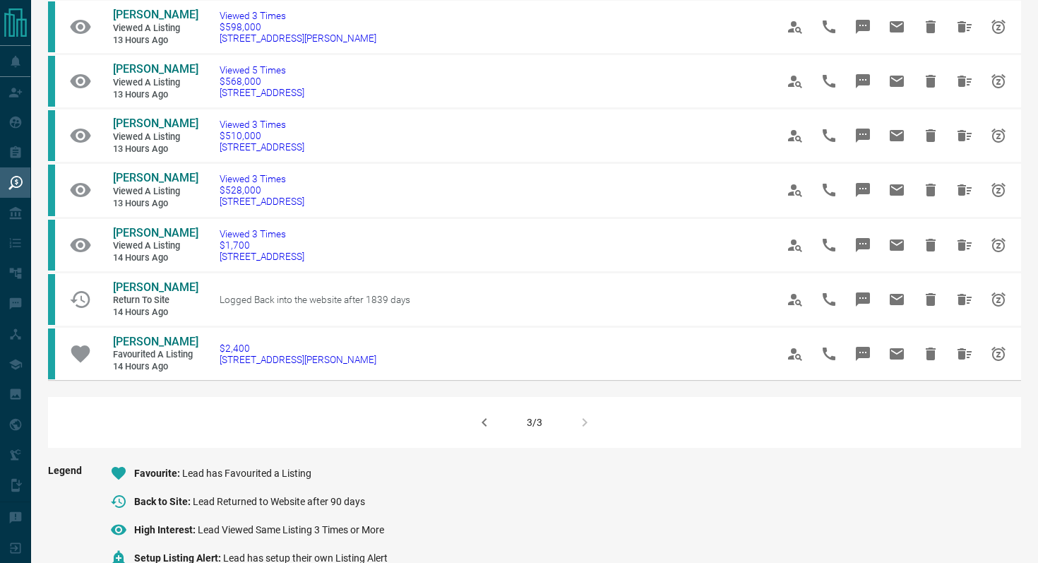
scroll to position [489, 0]
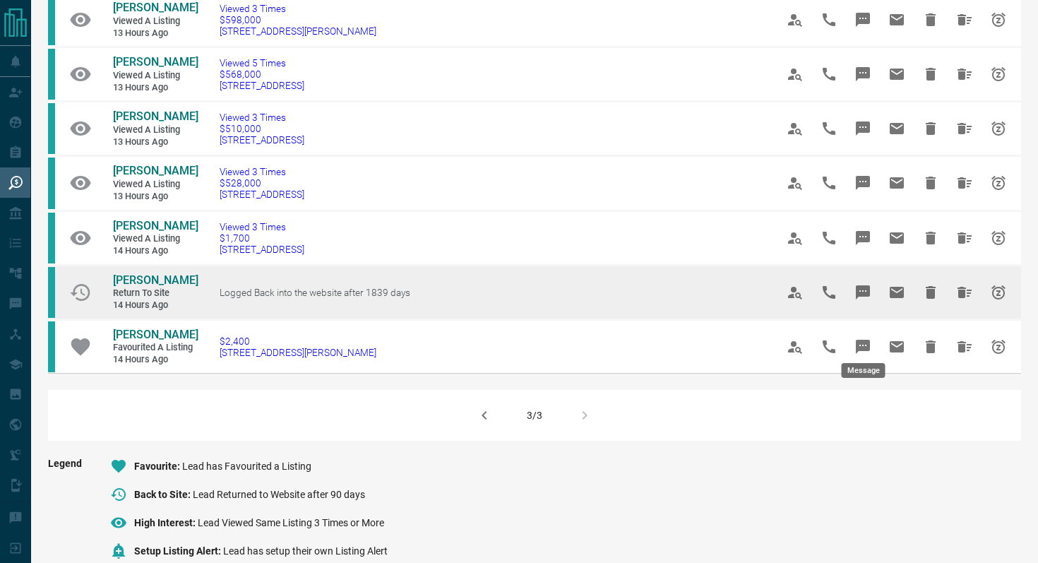
click at [865, 299] on icon "Message" at bounding box center [862, 292] width 14 height 14
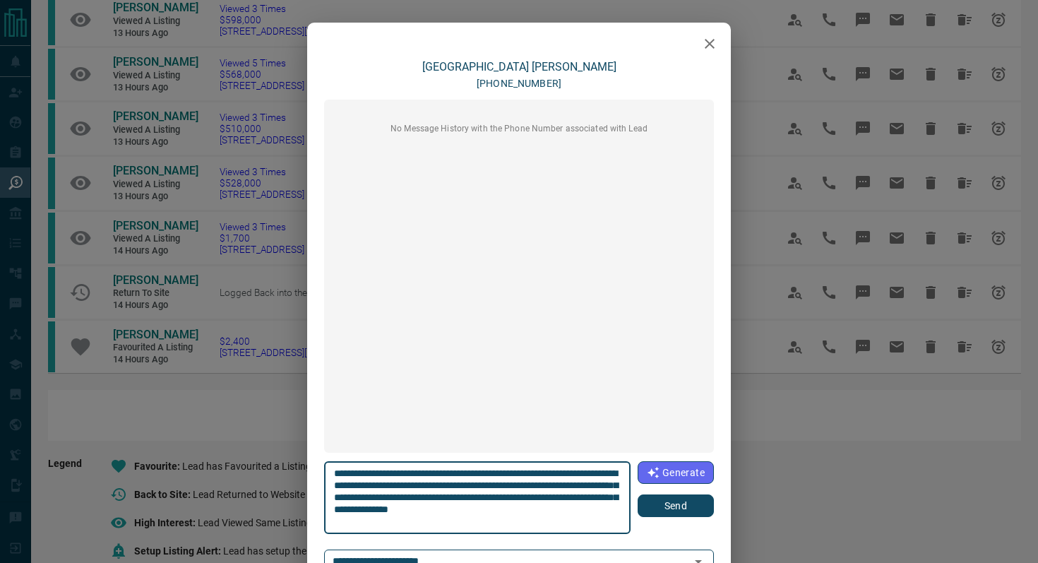
click at [651, 505] on button "Send" at bounding box center [675, 505] width 76 height 23
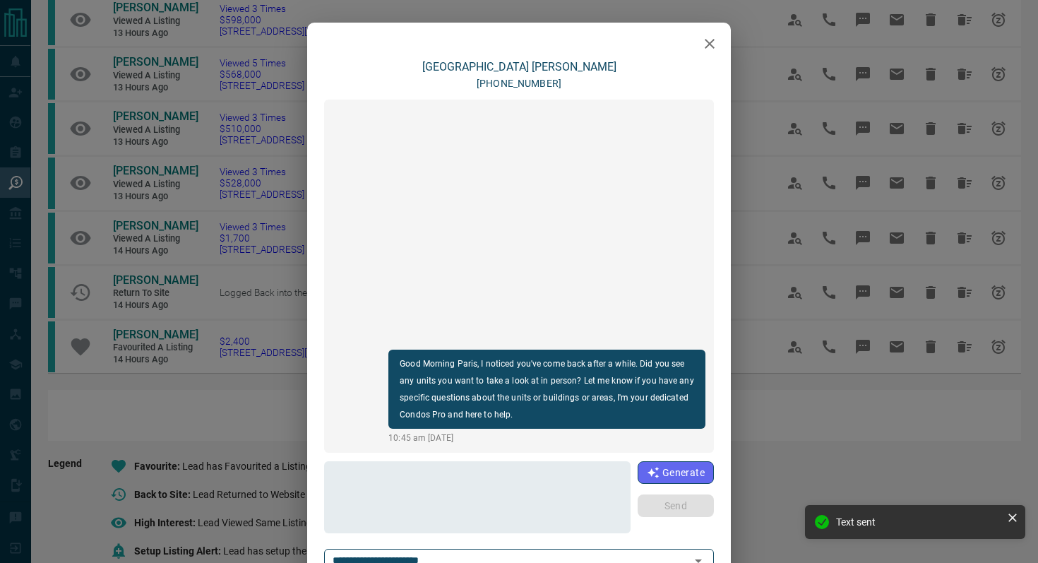
click at [711, 42] on icon "button" at bounding box center [709, 44] width 10 height 10
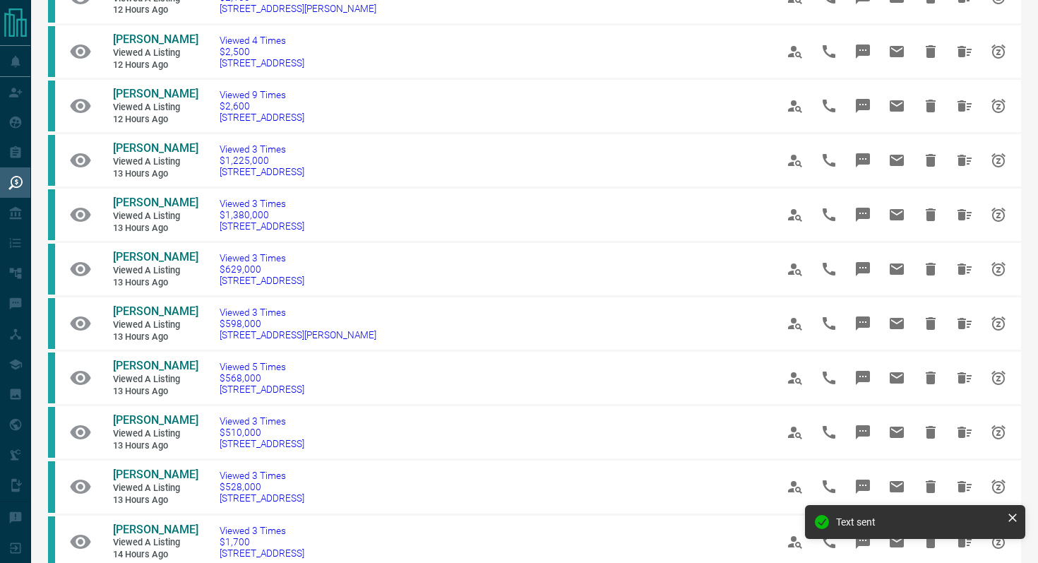
scroll to position [0, 0]
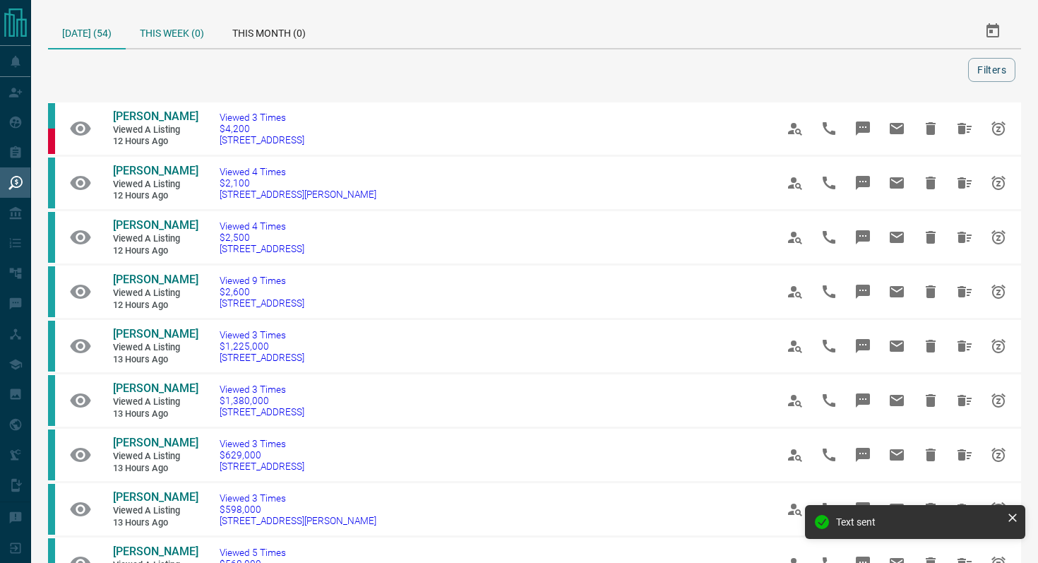
click at [200, 37] on div "This Week (0)" at bounding box center [172, 31] width 92 height 34
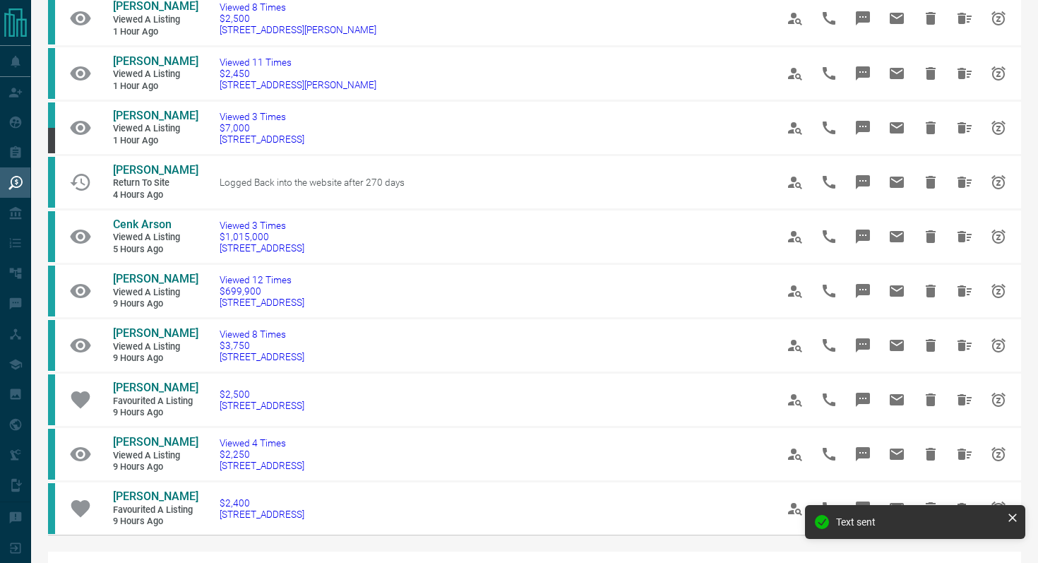
scroll to position [1043, 0]
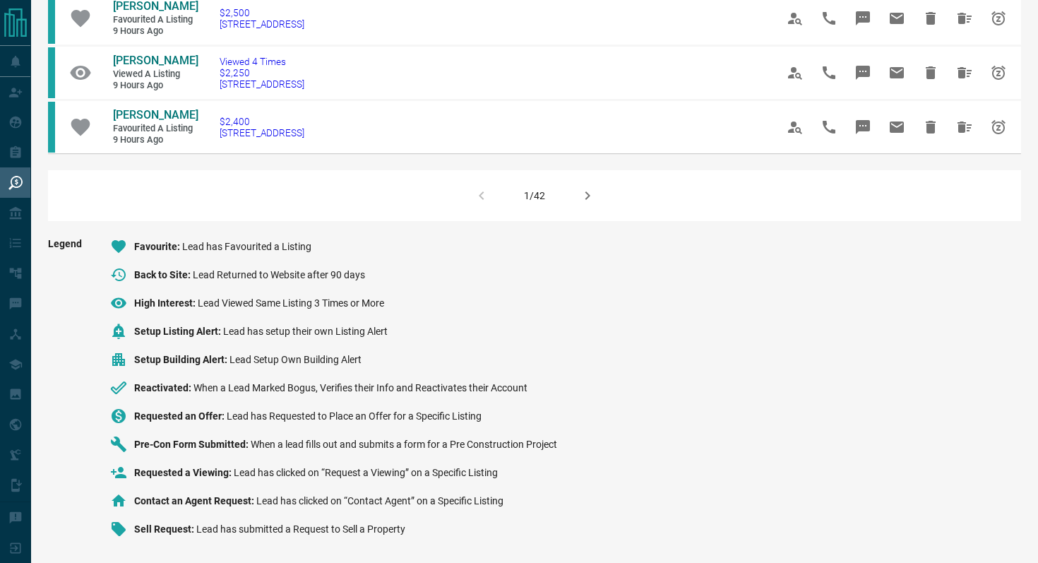
click at [591, 203] on icon "button" at bounding box center [587, 195] width 17 height 17
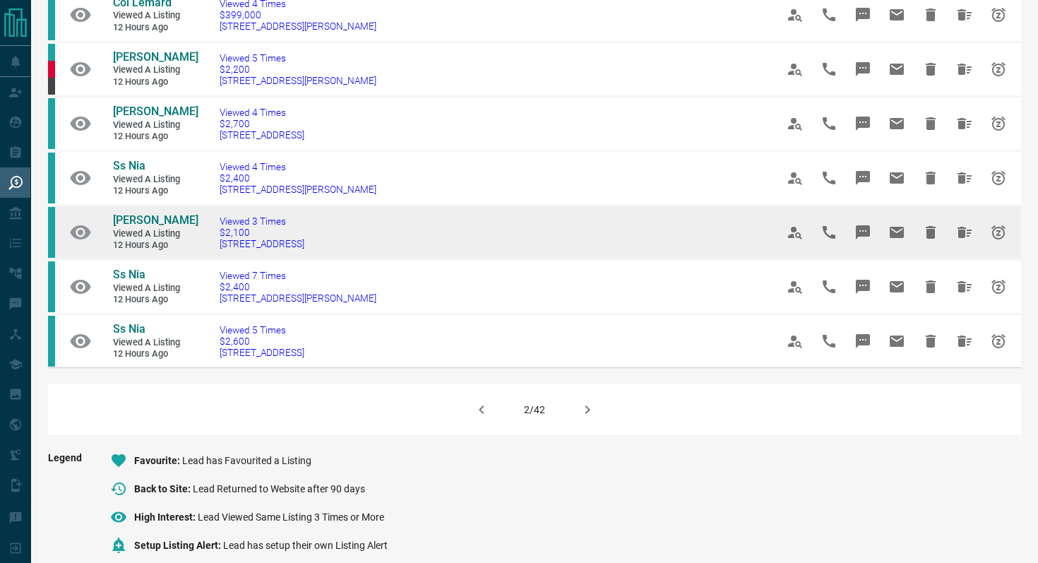
scroll to position [1093, 0]
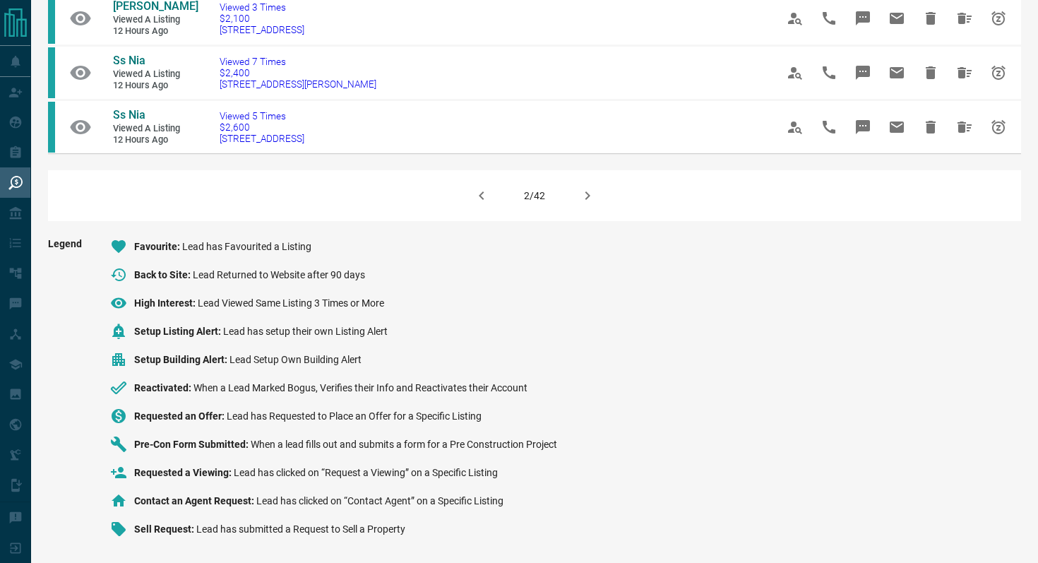
click at [577, 188] on button "button" at bounding box center [587, 196] width 34 height 34
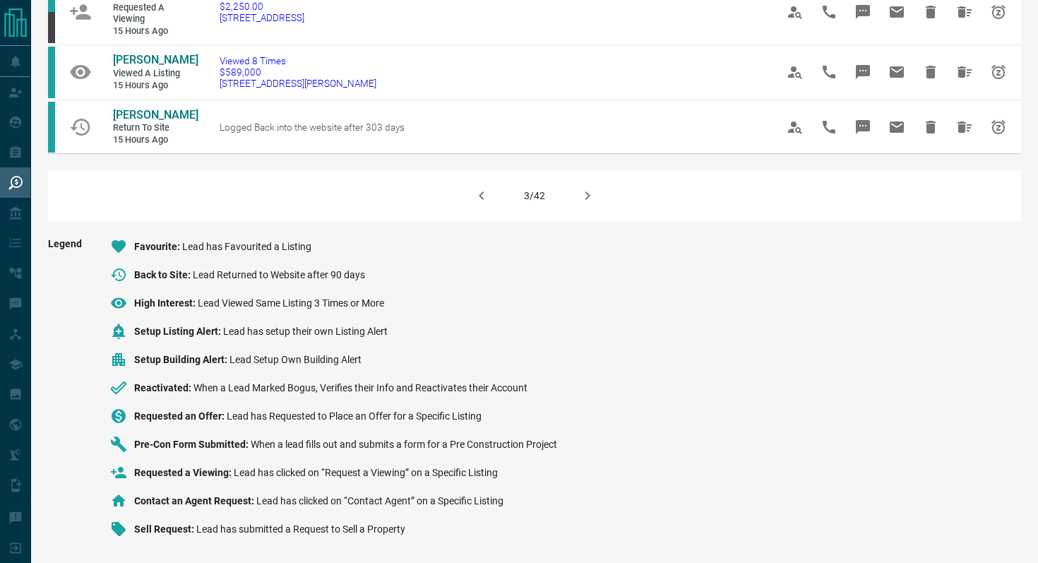
scroll to position [1091, 0]
click at [602, 201] on button "button" at bounding box center [587, 196] width 34 height 34
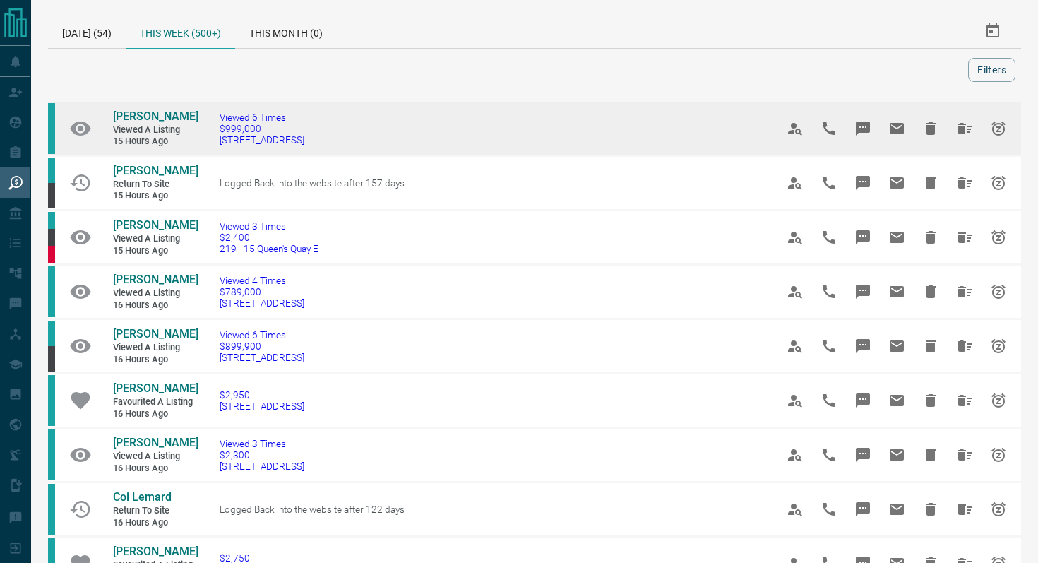
drag, startPoint x: 401, startPoint y: 144, endPoint x: 215, endPoint y: 140, distance: 186.4
click at [215, 140] on td "Viewed 6 Times $999,000 [STREET_ADDRESS]" at bounding box center [476, 129] width 556 height 54
click at [859, 121] on icon "Message" at bounding box center [862, 128] width 17 height 17
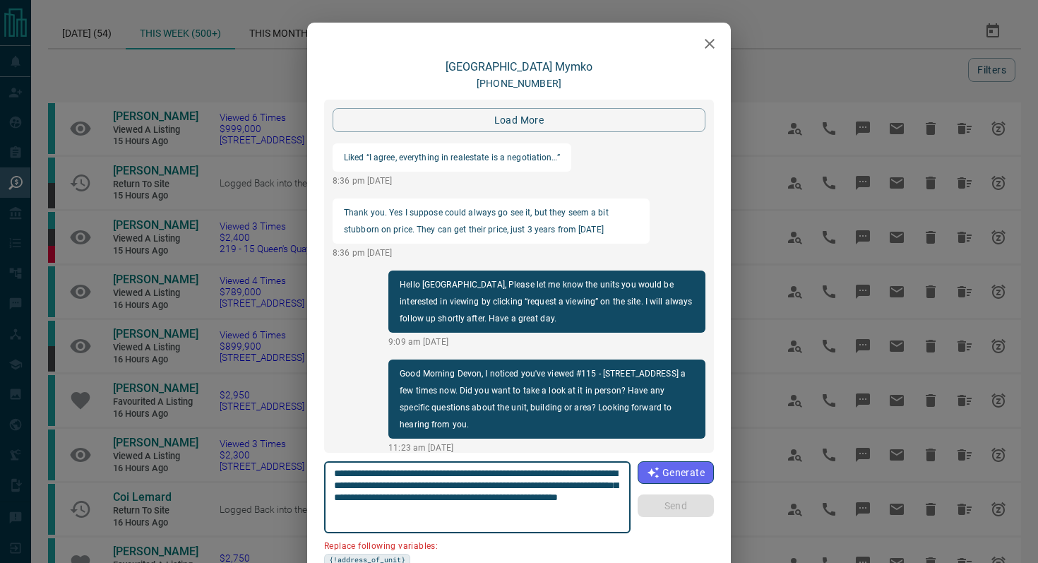
scroll to position [2712, 0]
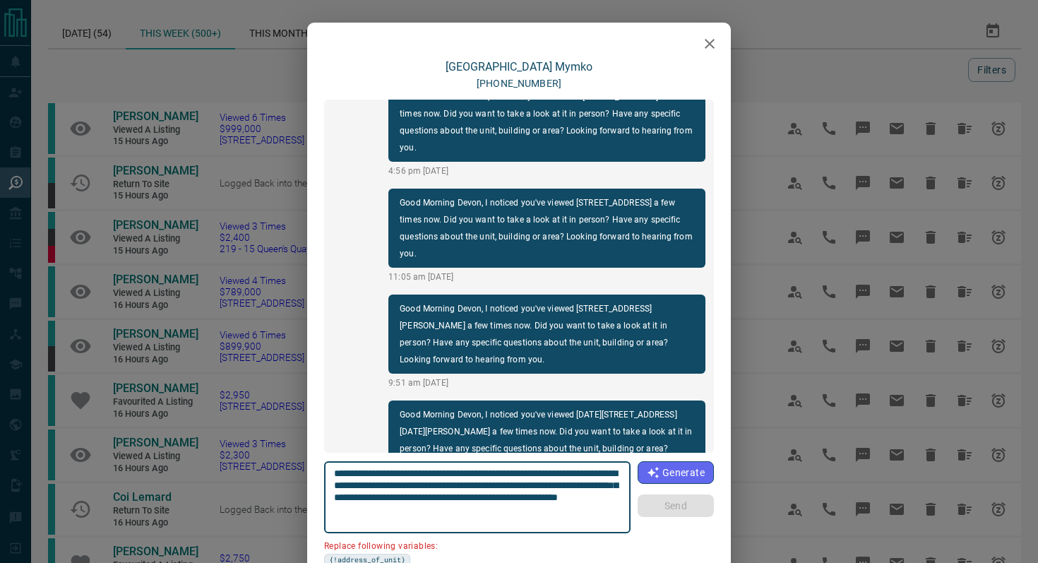
drag, startPoint x: 618, startPoint y: 471, endPoint x: 538, endPoint y: 467, distance: 79.9
click at [538, 467] on textarea "**********" at bounding box center [477, 497] width 287 height 60
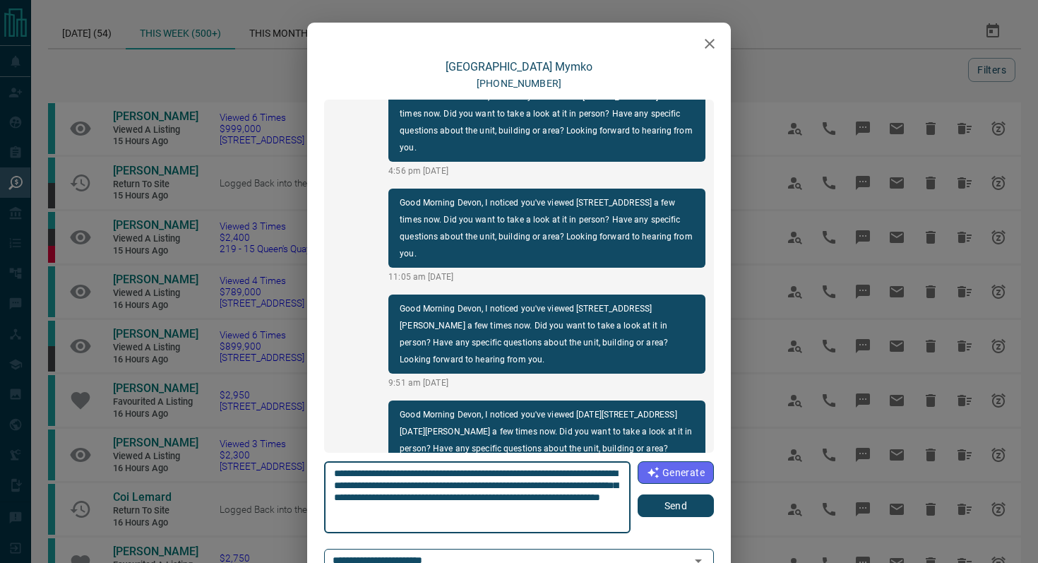
type textarea "**********"
click at [685, 510] on button "Send" at bounding box center [675, 505] width 76 height 23
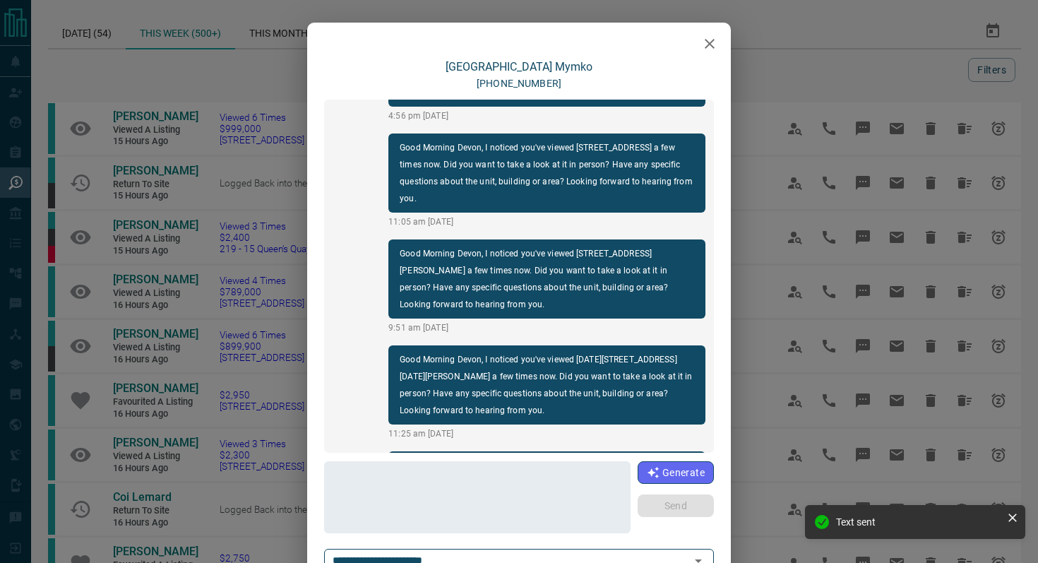
scroll to position [2763, 0]
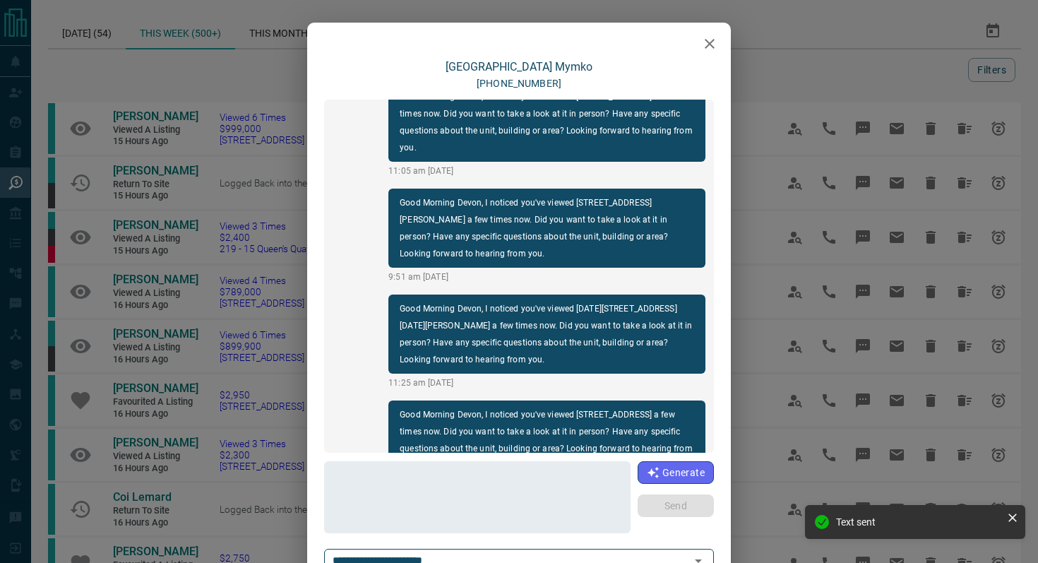
click at [710, 47] on icon "button" at bounding box center [709, 43] width 17 height 17
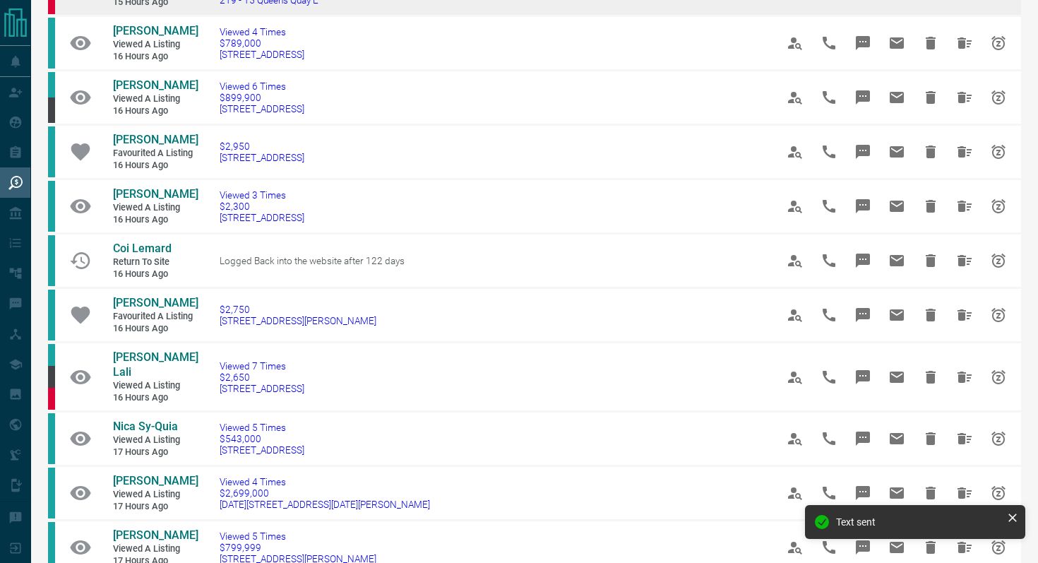
scroll to position [302, 0]
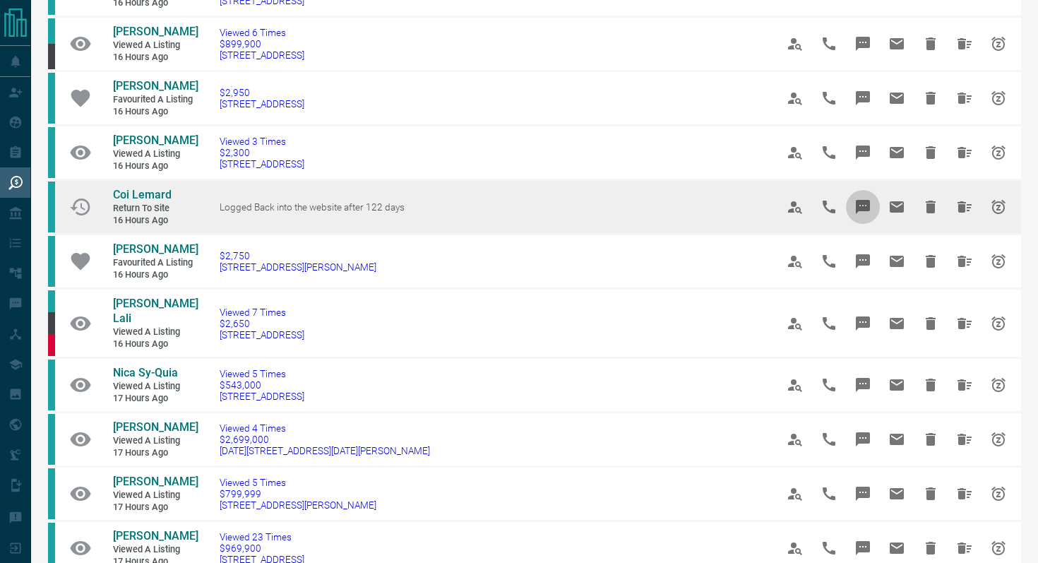
click at [860, 215] on icon "Message" at bounding box center [862, 206] width 17 height 17
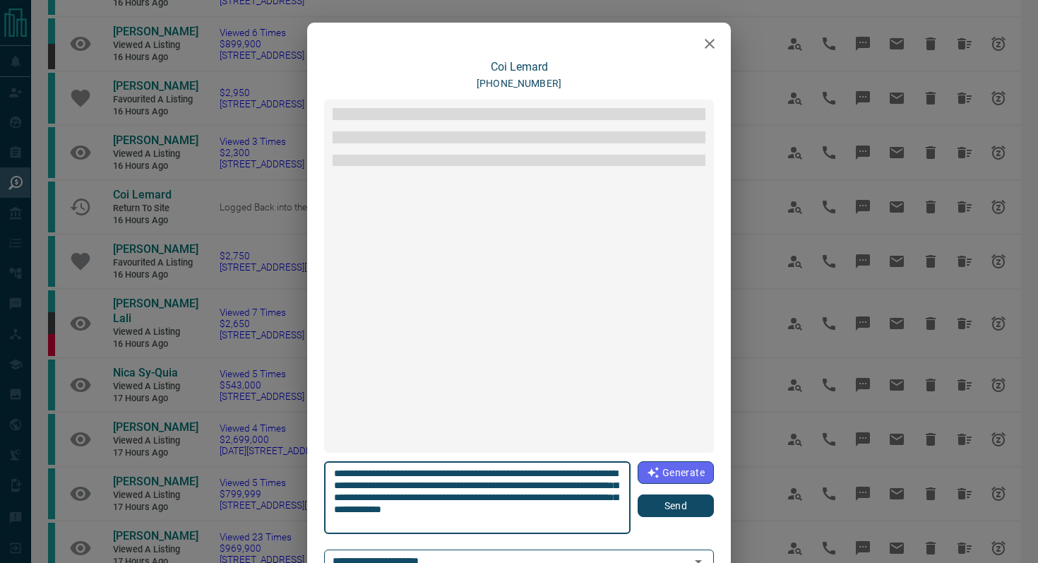
scroll to position [157, 0]
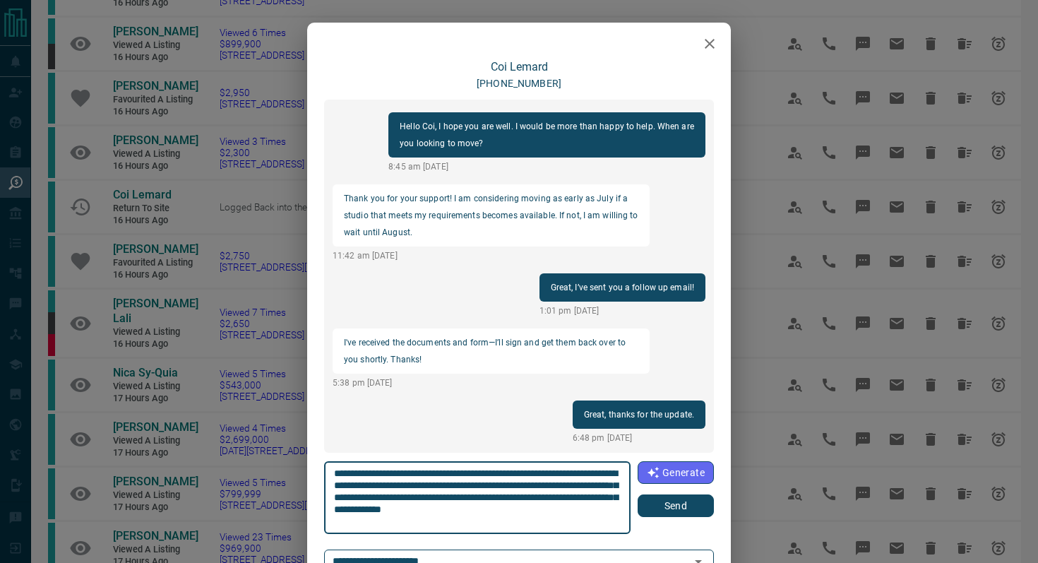
click at [682, 509] on button "Send" at bounding box center [675, 505] width 76 height 23
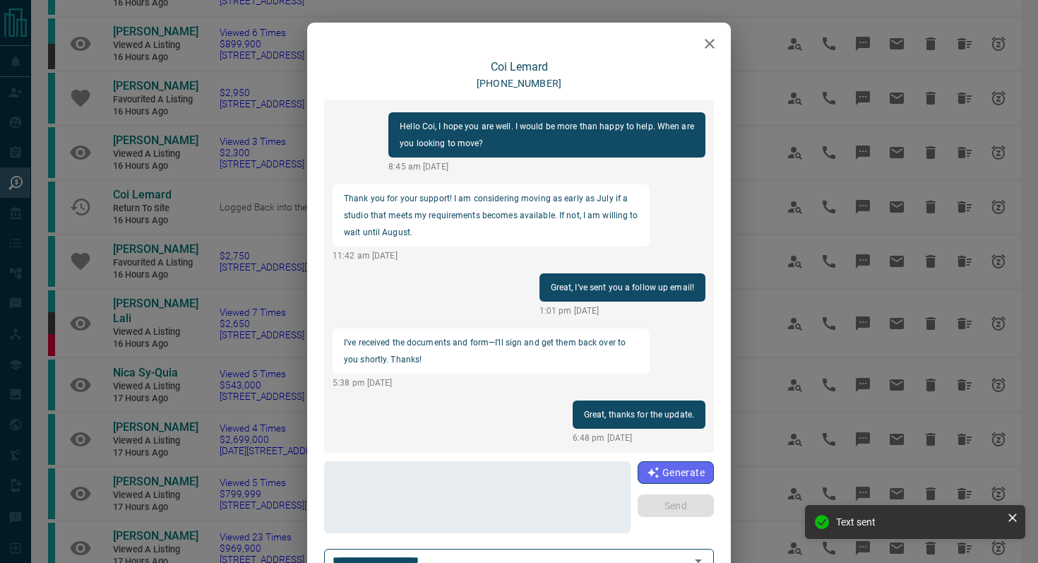
scroll to position [263, 0]
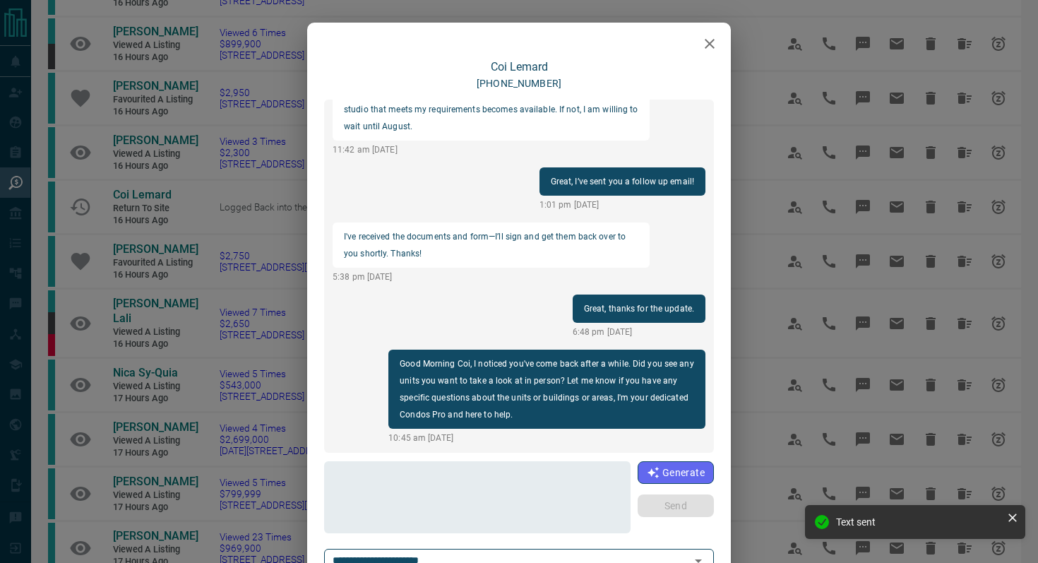
click at [709, 44] on icon "button" at bounding box center [709, 44] width 10 height 10
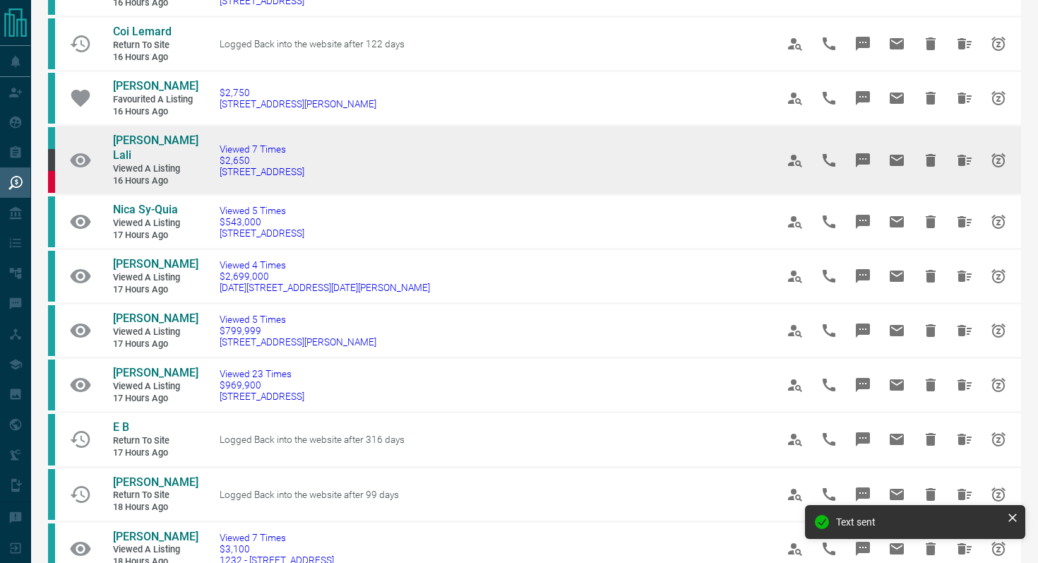
scroll to position [466, 0]
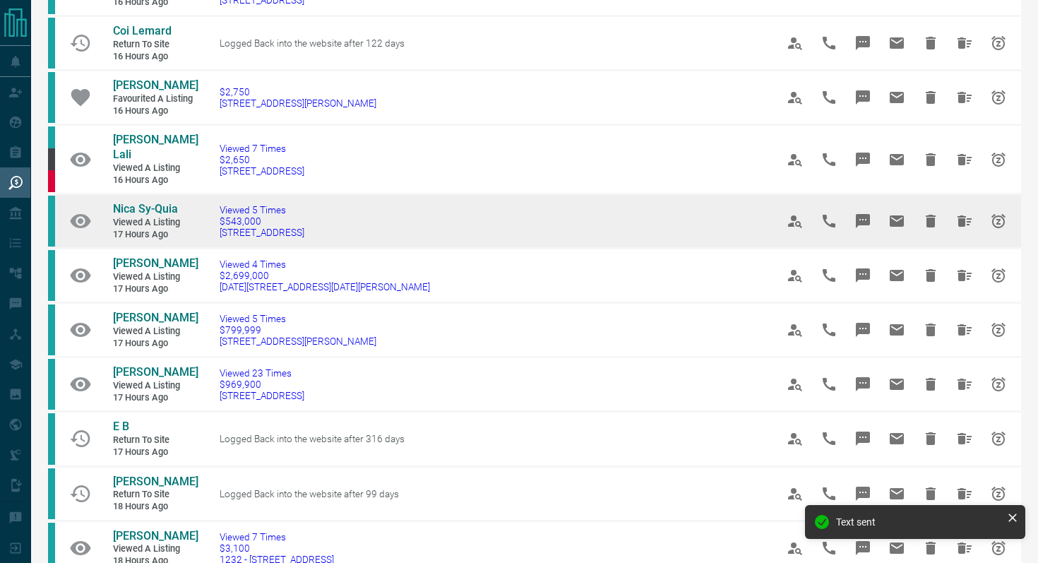
drag, startPoint x: 338, startPoint y: 237, endPoint x: 216, endPoint y: 236, distance: 122.1
click at [216, 236] on td "Viewed 5 Times $543,000 [STREET_ADDRESS]" at bounding box center [476, 221] width 556 height 54
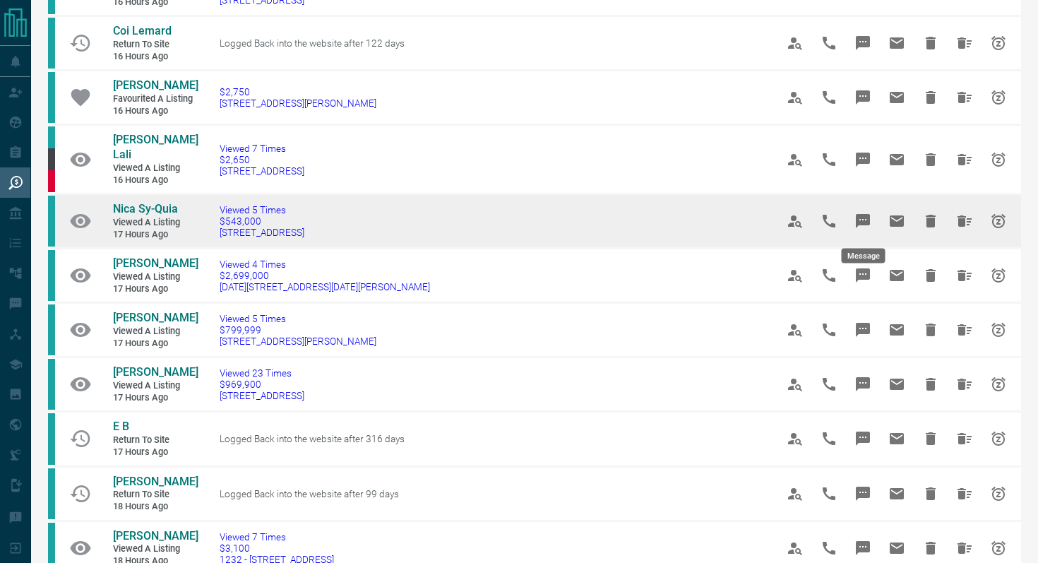
click at [873, 220] on button "Message" at bounding box center [863, 221] width 34 height 34
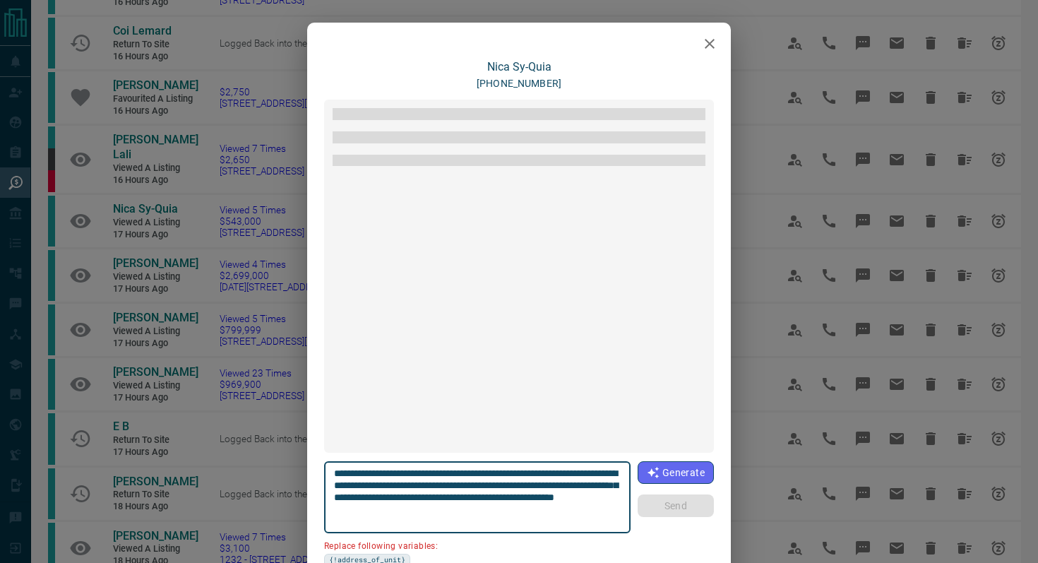
scroll to position [639, 0]
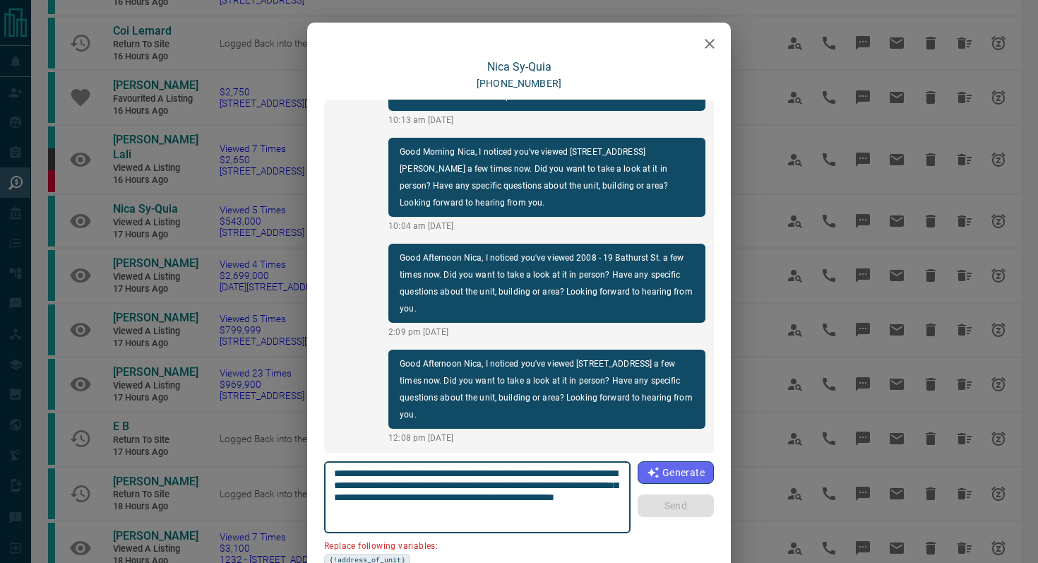
drag, startPoint x: 610, startPoint y: 472, endPoint x: 530, endPoint y: 469, distance: 79.8
click at [530, 469] on textarea "**********" at bounding box center [477, 497] width 287 height 60
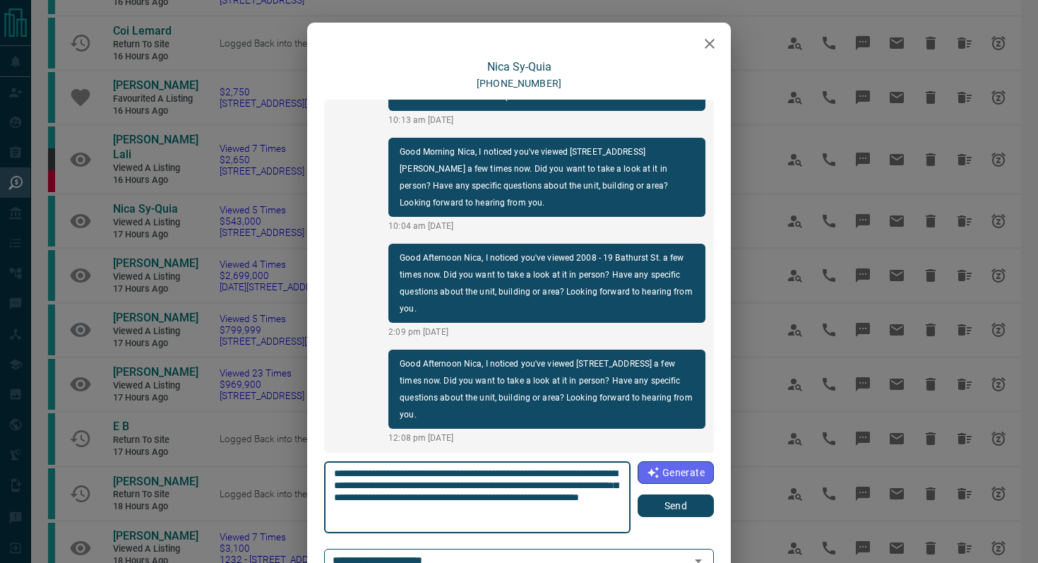
type textarea "**********"
click at [656, 505] on button "Send" at bounding box center [675, 505] width 76 height 23
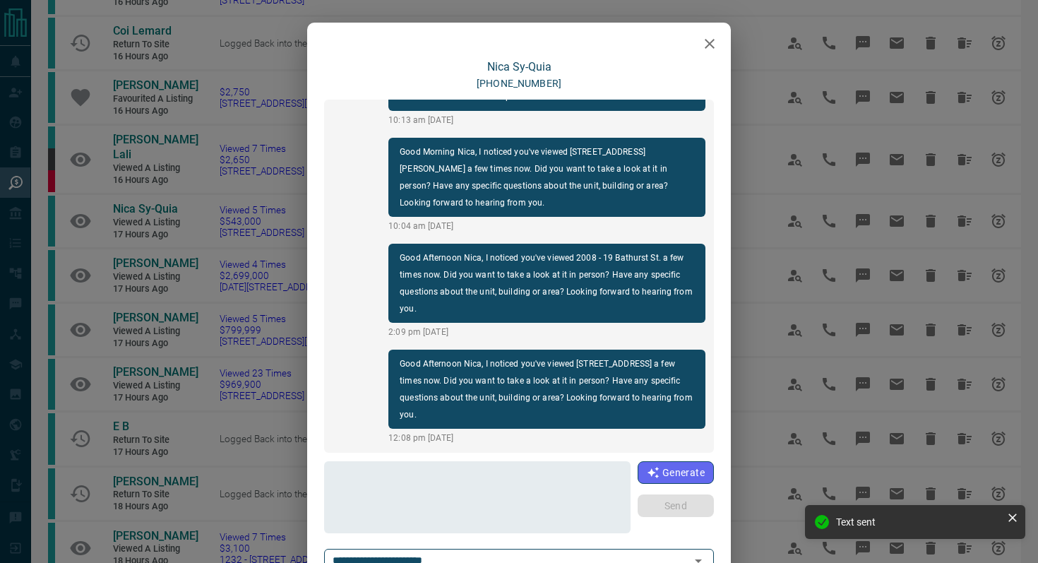
scroll to position [745, 0]
click at [710, 42] on icon "button" at bounding box center [709, 44] width 10 height 10
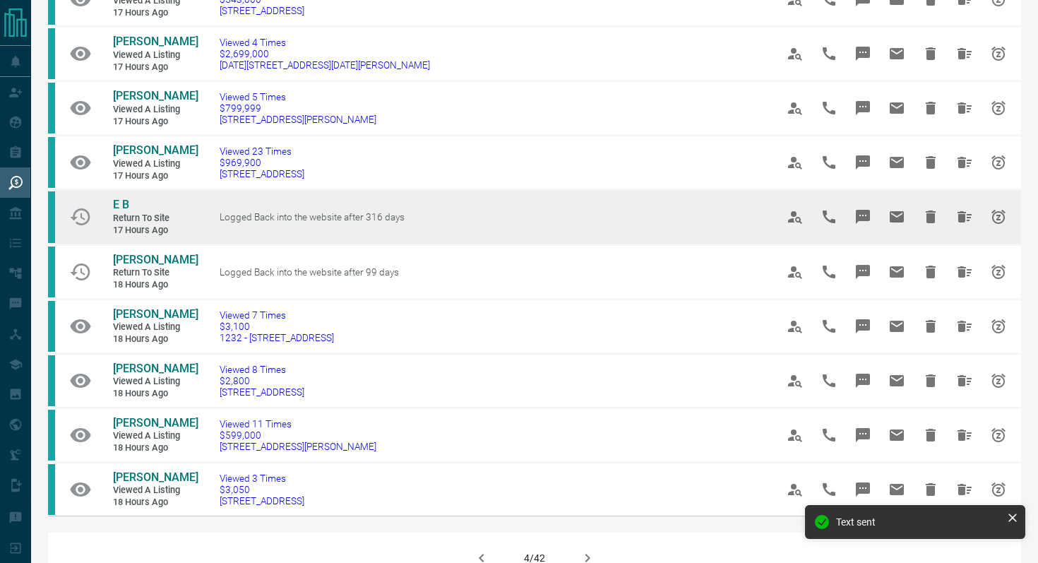
scroll to position [690, 0]
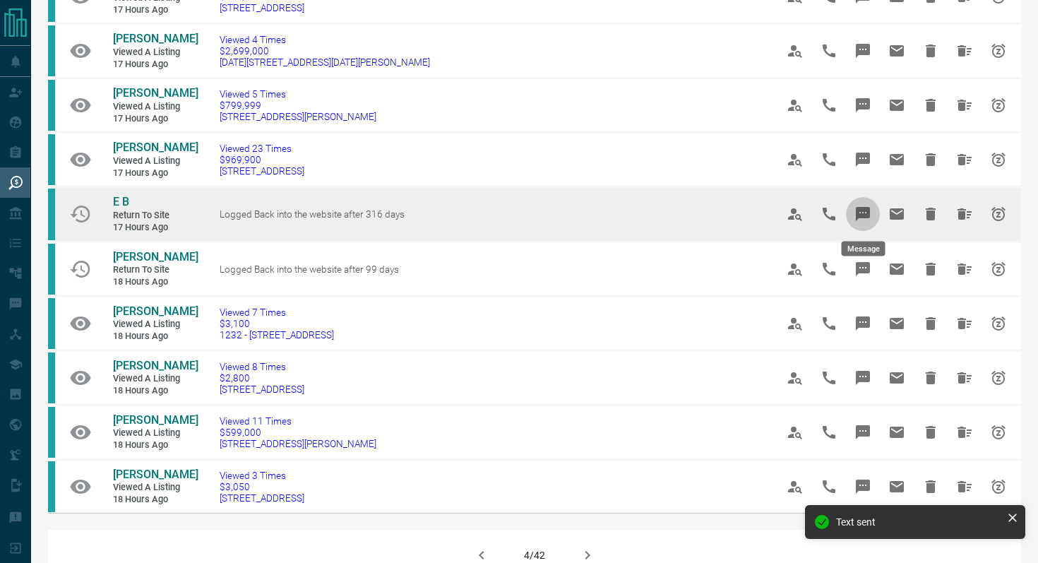
click at [866, 210] on icon "Message" at bounding box center [862, 214] width 14 height 14
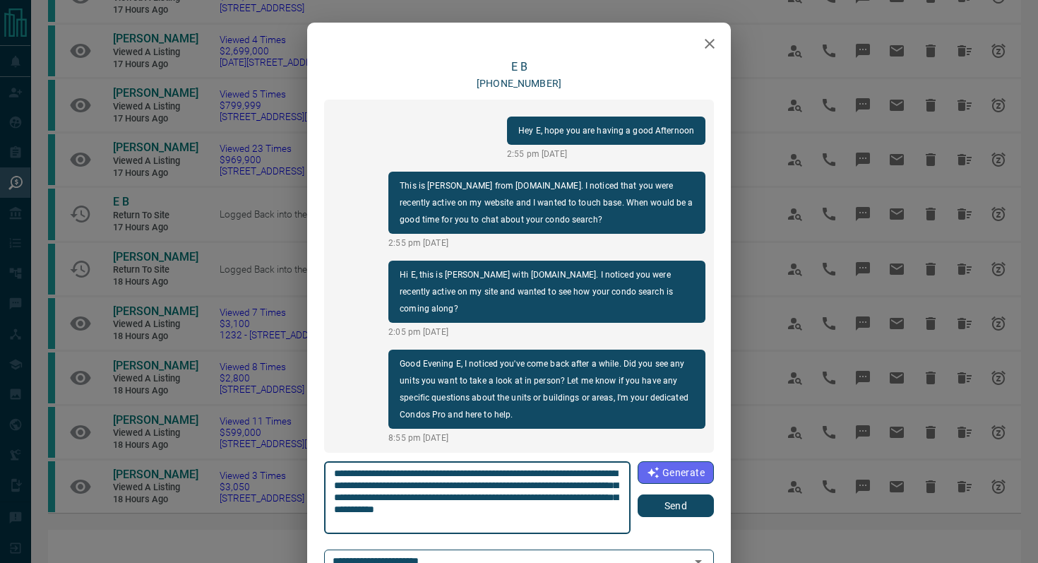
click at [670, 507] on button "Send" at bounding box center [675, 505] width 76 height 23
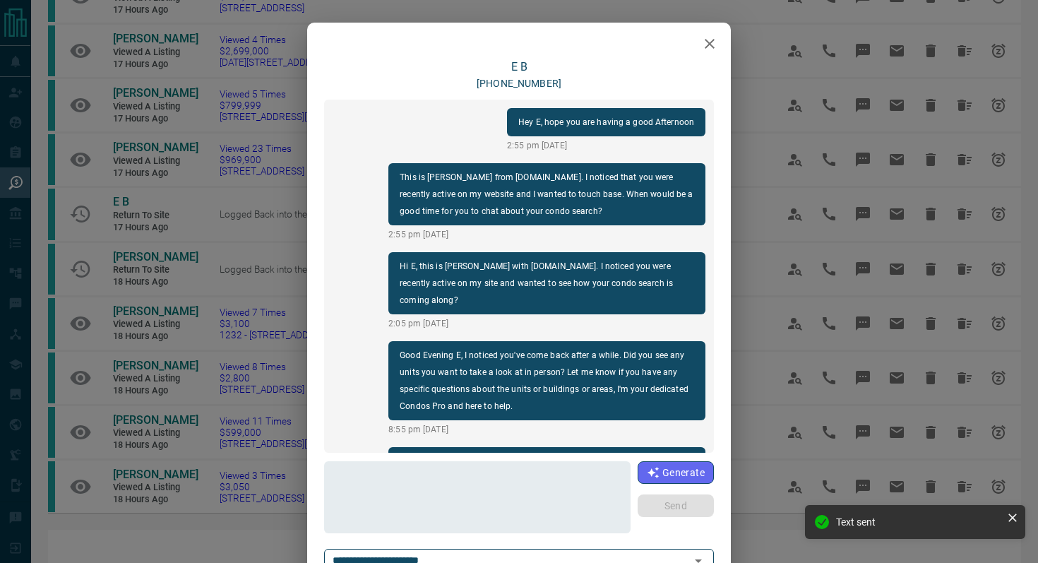
scroll to position [97, 0]
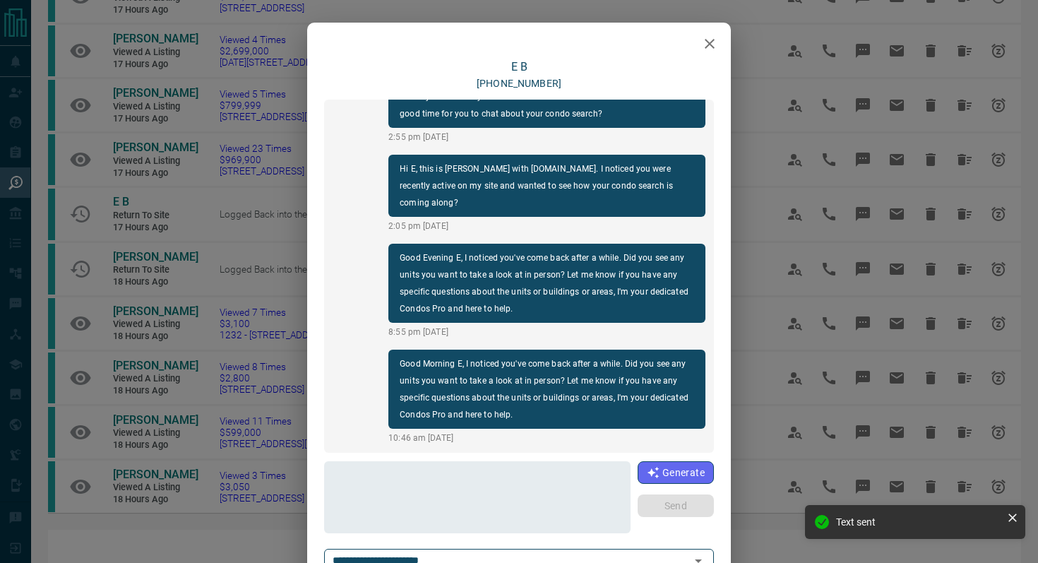
click at [711, 44] on icon "button" at bounding box center [709, 43] width 17 height 17
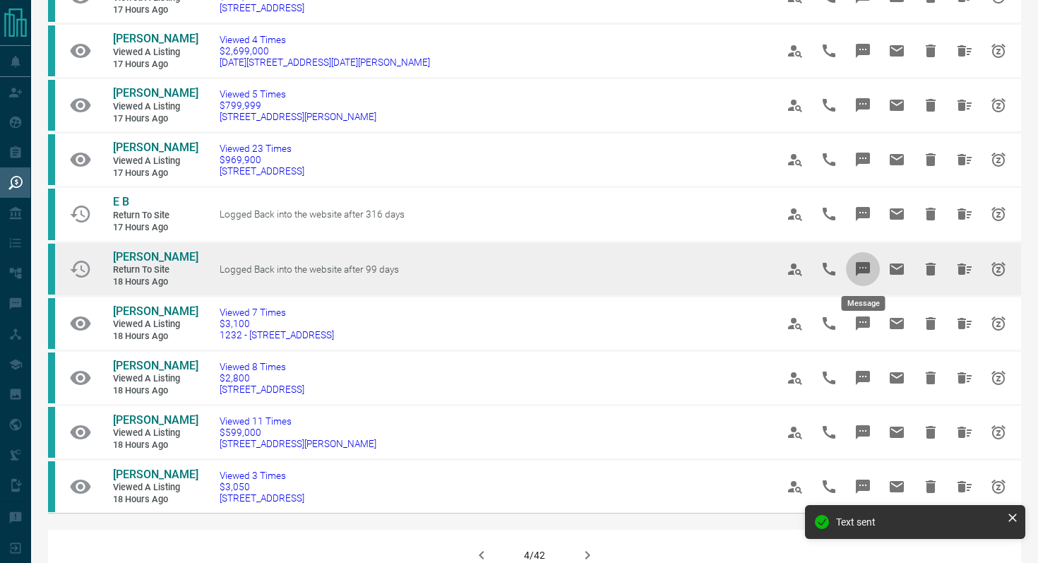
click at [865, 268] on icon "Message" at bounding box center [862, 268] width 17 height 17
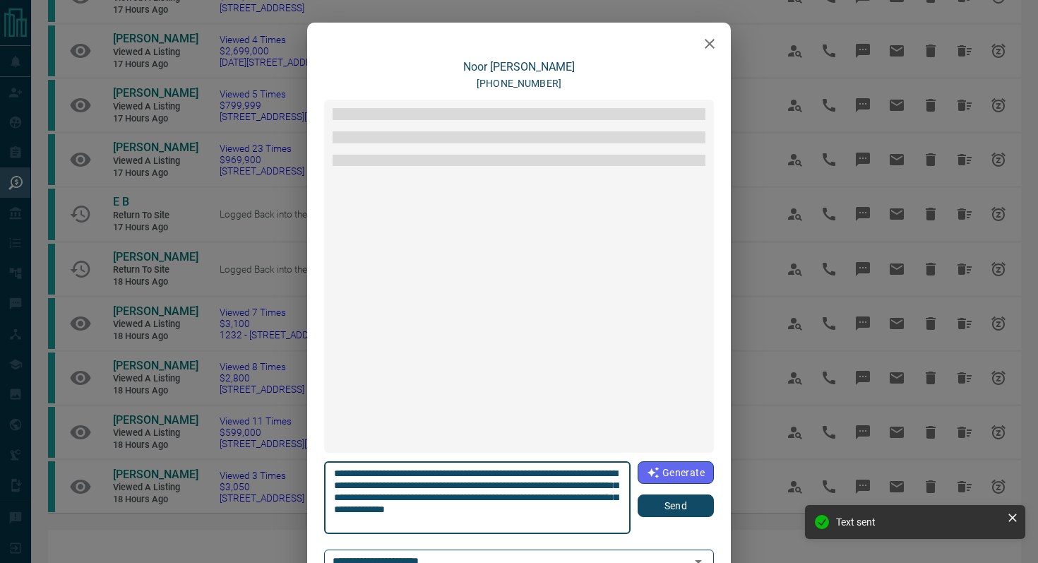
scroll to position [42, 0]
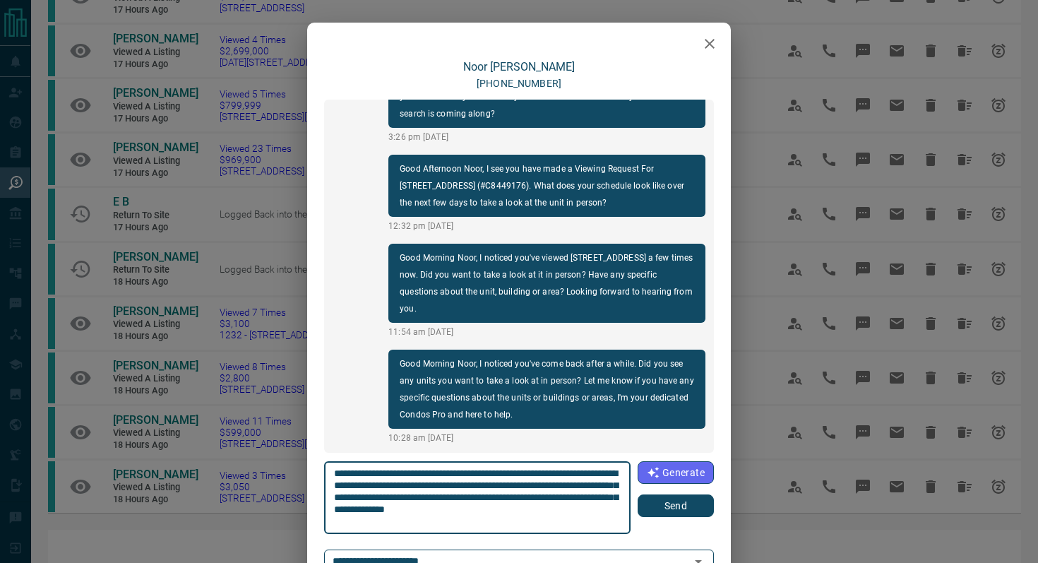
click at [703, 505] on button "Send" at bounding box center [675, 505] width 76 height 23
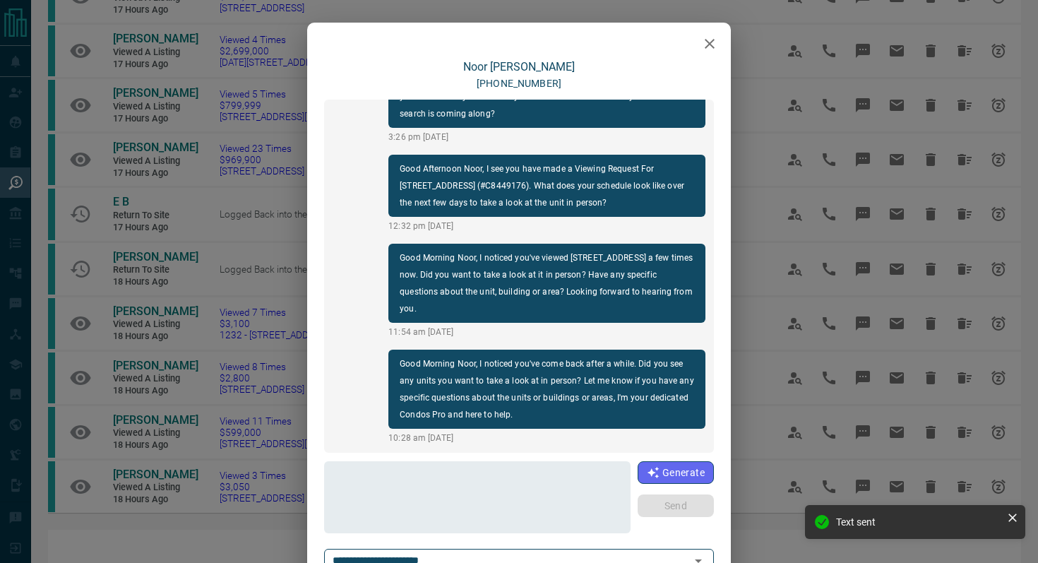
scroll to position [148, 0]
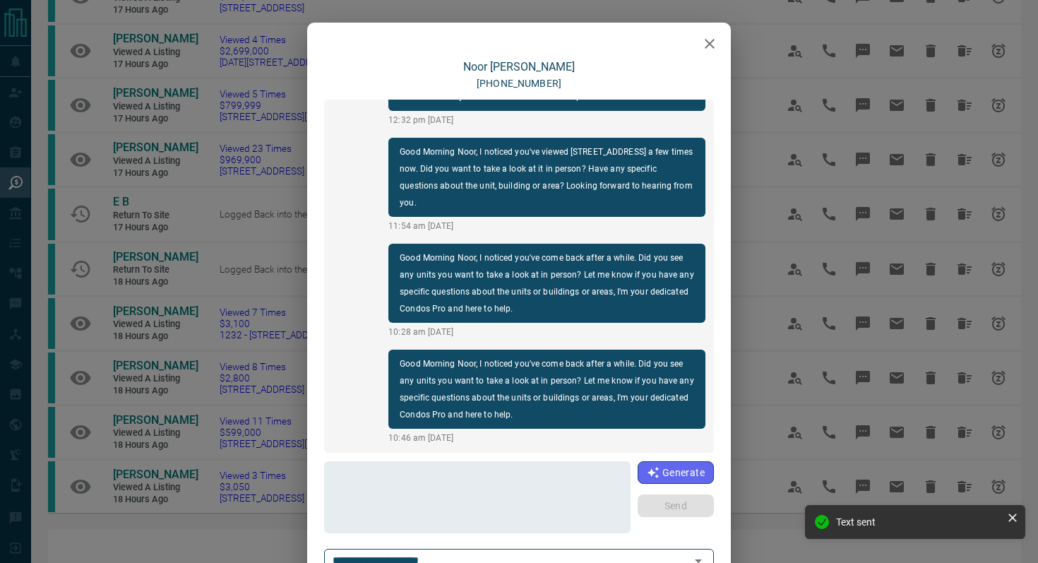
click at [713, 44] on icon "button" at bounding box center [709, 43] width 17 height 17
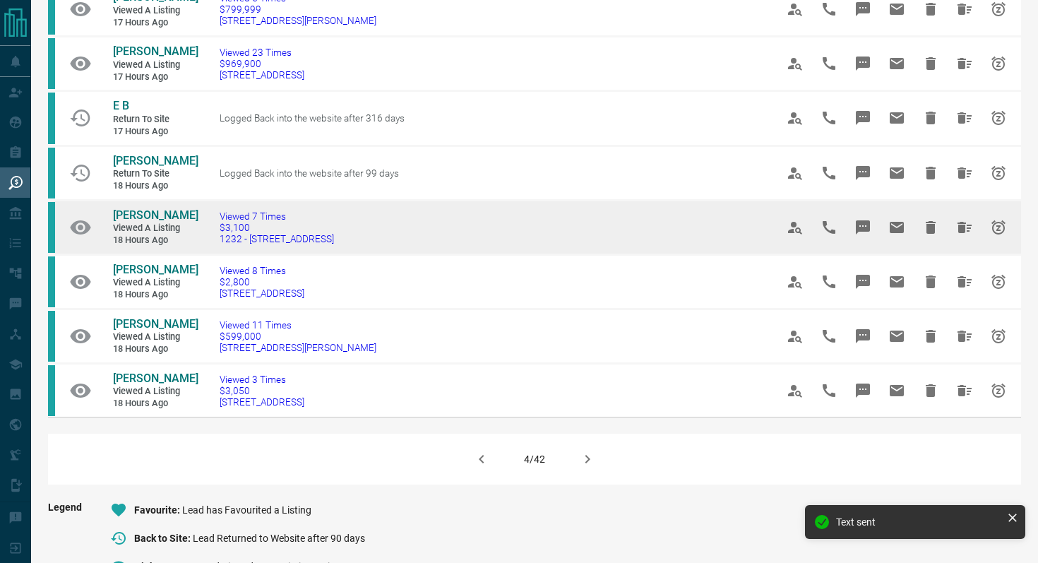
scroll to position [785, 0]
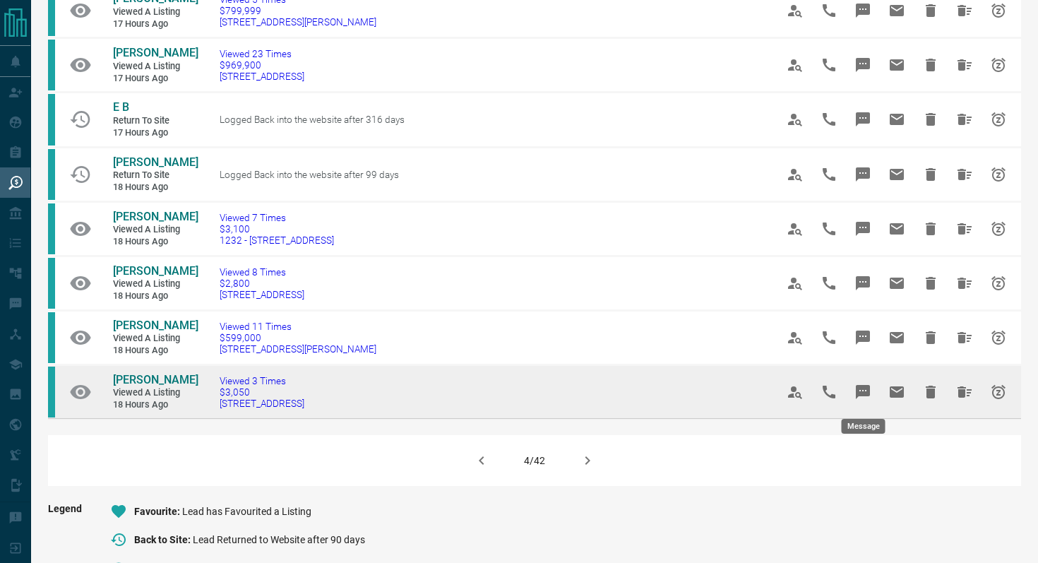
click at [867, 393] on icon "Message" at bounding box center [862, 392] width 14 height 14
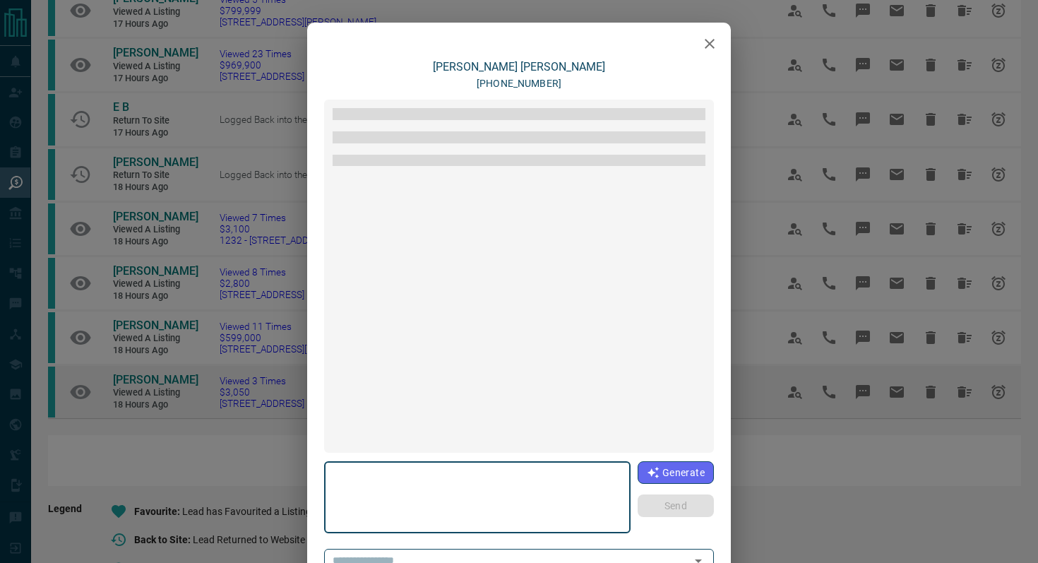
type textarea "**********"
type input "**********"
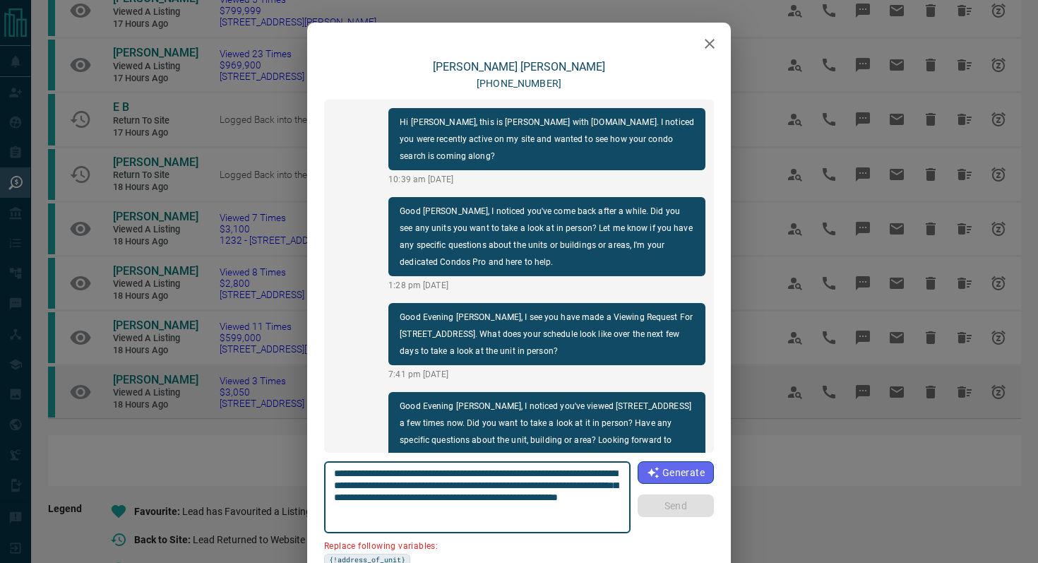
scroll to position [1296, 0]
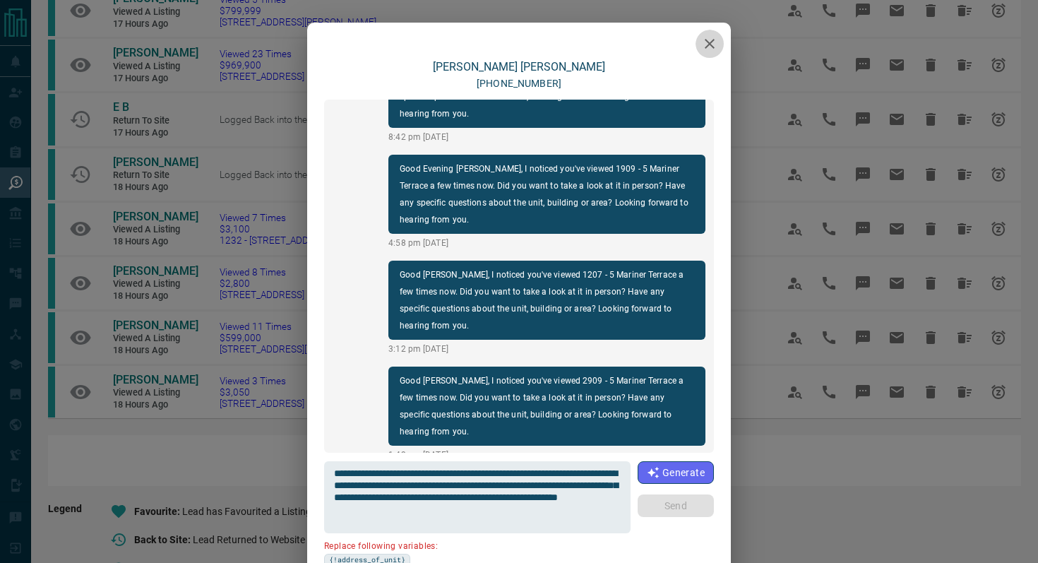
click at [707, 44] on icon "button" at bounding box center [709, 43] width 17 height 17
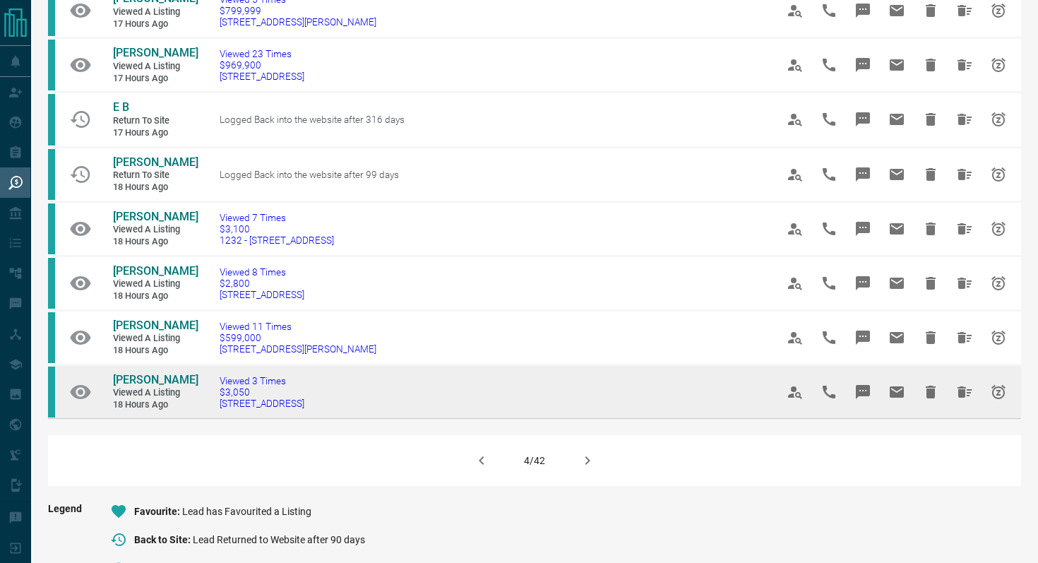
drag, startPoint x: 355, startPoint y: 408, endPoint x: 215, endPoint y: 403, distance: 140.5
click at [215, 403] on td "Viewed 3 Times $3,050 3510 - 5 Mariner Terrace" at bounding box center [476, 391] width 556 height 54
click at [868, 393] on icon "Message" at bounding box center [862, 392] width 14 height 14
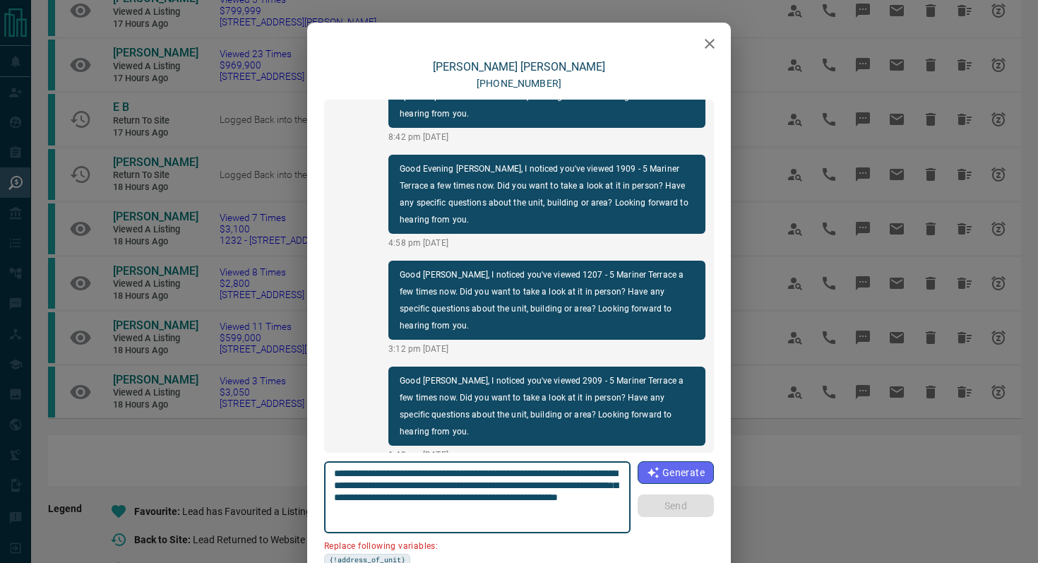
drag, startPoint x: 618, startPoint y: 472, endPoint x: 538, endPoint y: 469, distance: 80.5
click at [538, 469] on textarea "**********" at bounding box center [477, 497] width 287 height 60
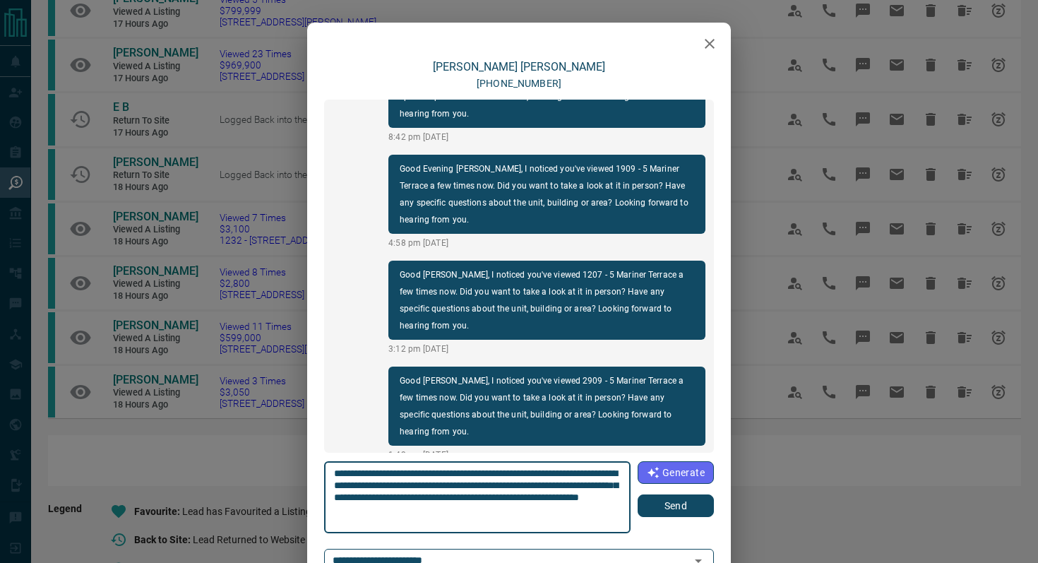
type textarea "**********"
click at [668, 505] on button "Send" at bounding box center [675, 505] width 76 height 23
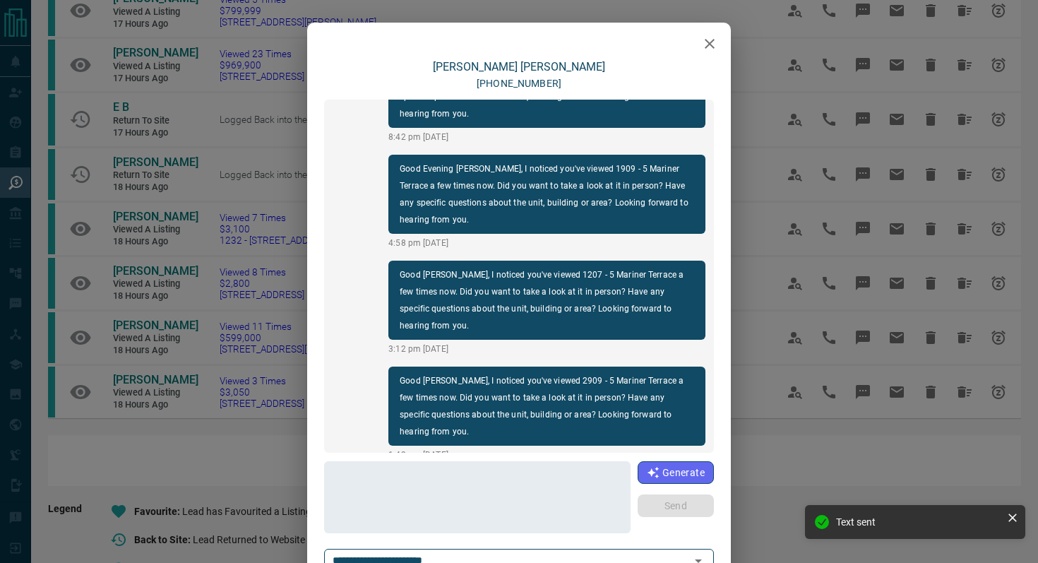
scroll to position [1402, 0]
click at [713, 32] on button "button" at bounding box center [709, 44] width 28 height 28
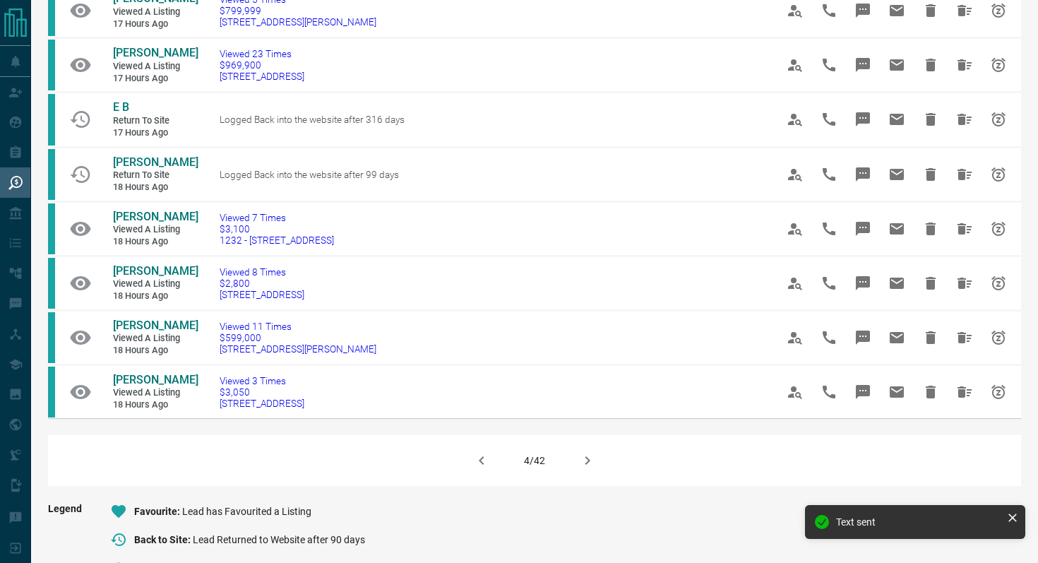
click at [584, 464] on icon "button" at bounding box center [587, 460] width 17 height 17
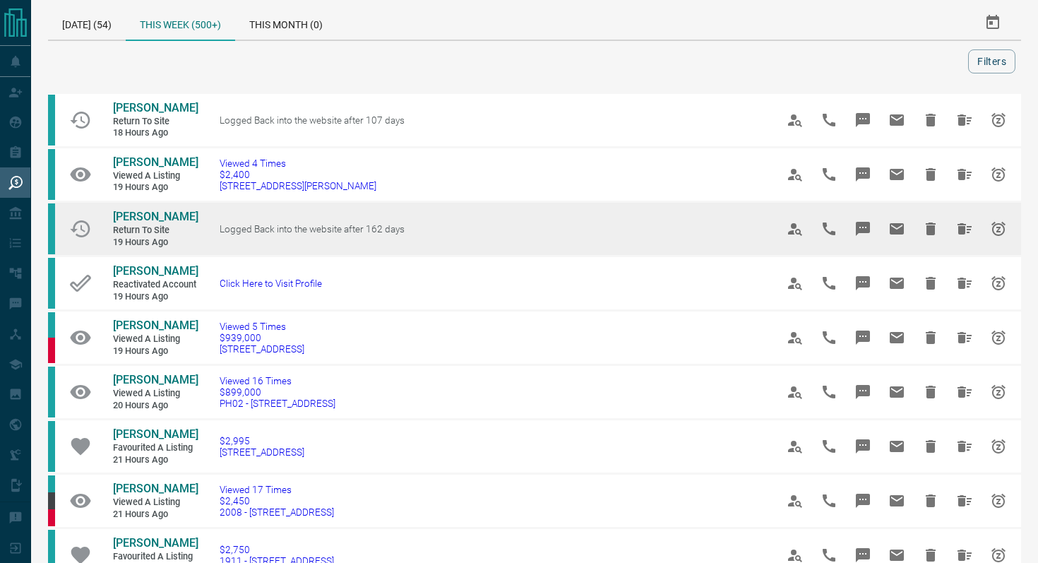
scroll to position [5, 0]
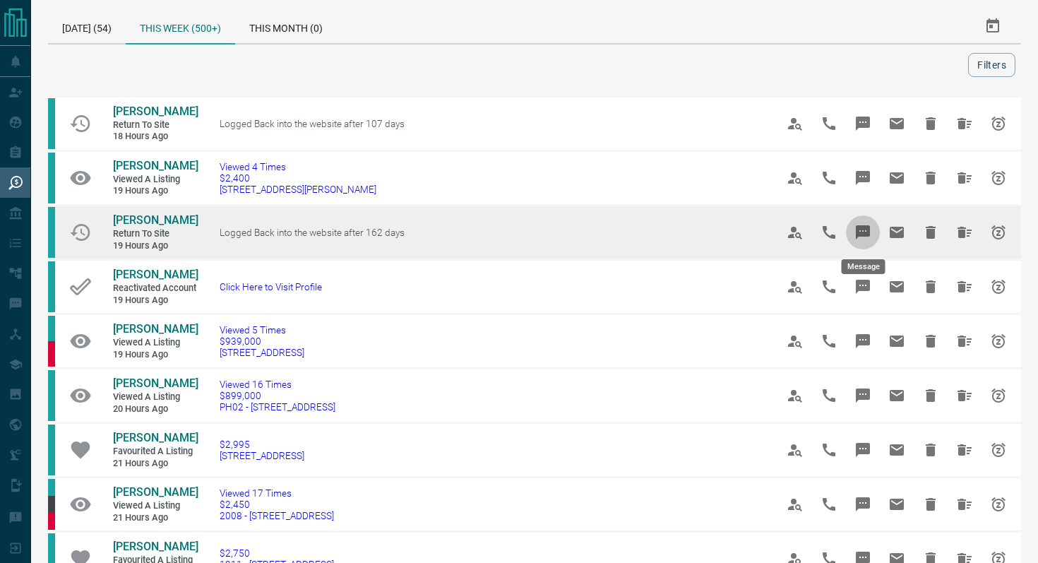
click at [860, 231] on icon "Message" at bounding box center [862, 232] width 14 height 14
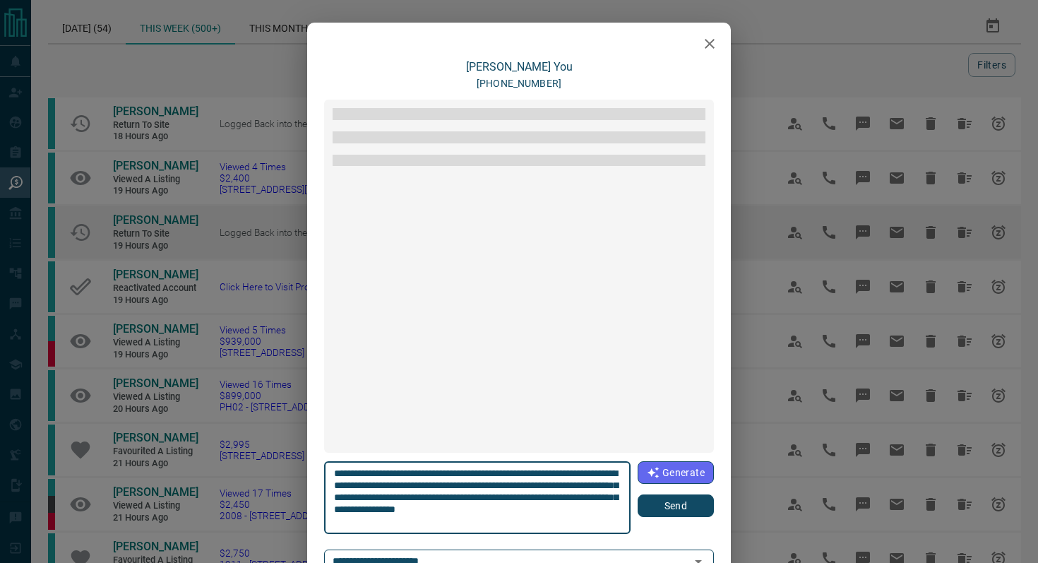
scroll to position [42, 0]
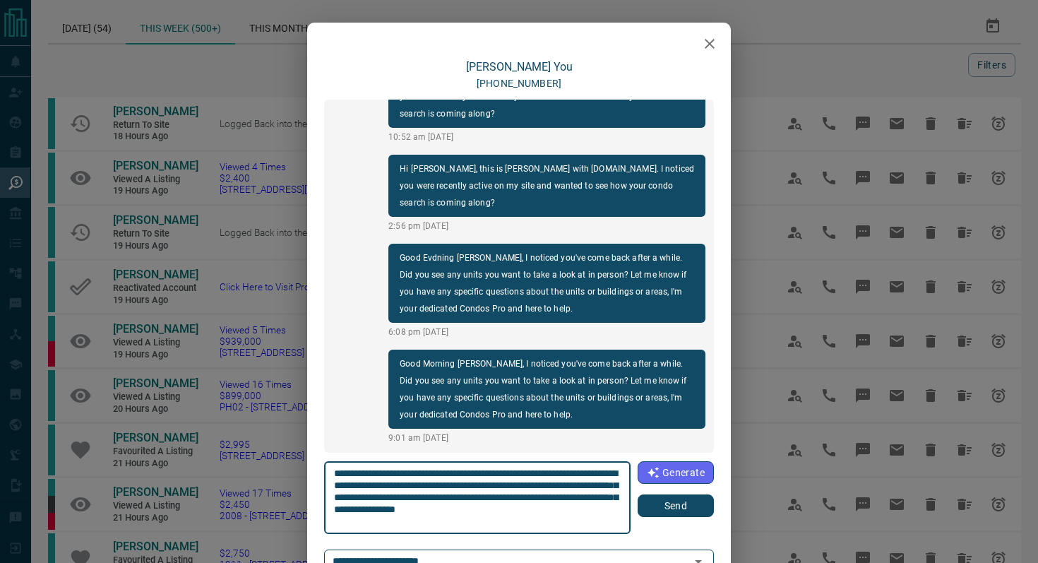
click at [675, 505] on button "Send" at bounding box center [675, 505] width 76 height 23
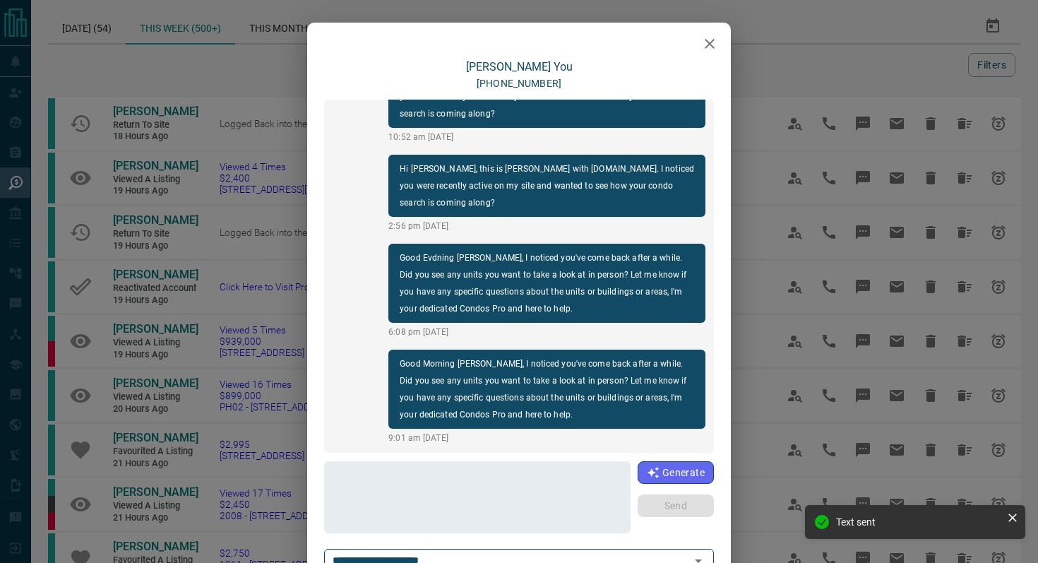
scroll to position [148, 0]
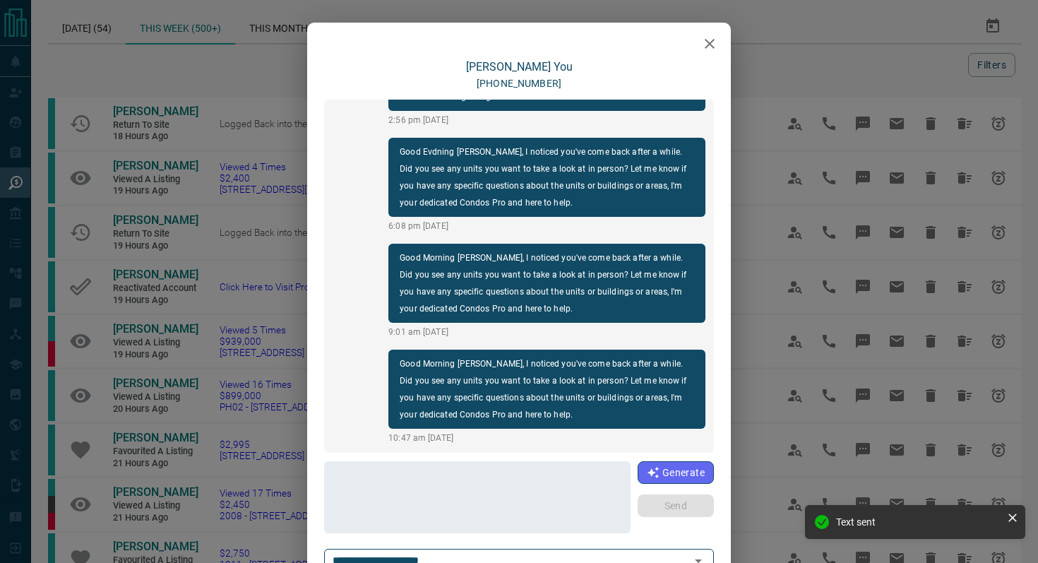
click at [704, 49] on icon "button" at bounding box center [709, 43] width 17 height 17
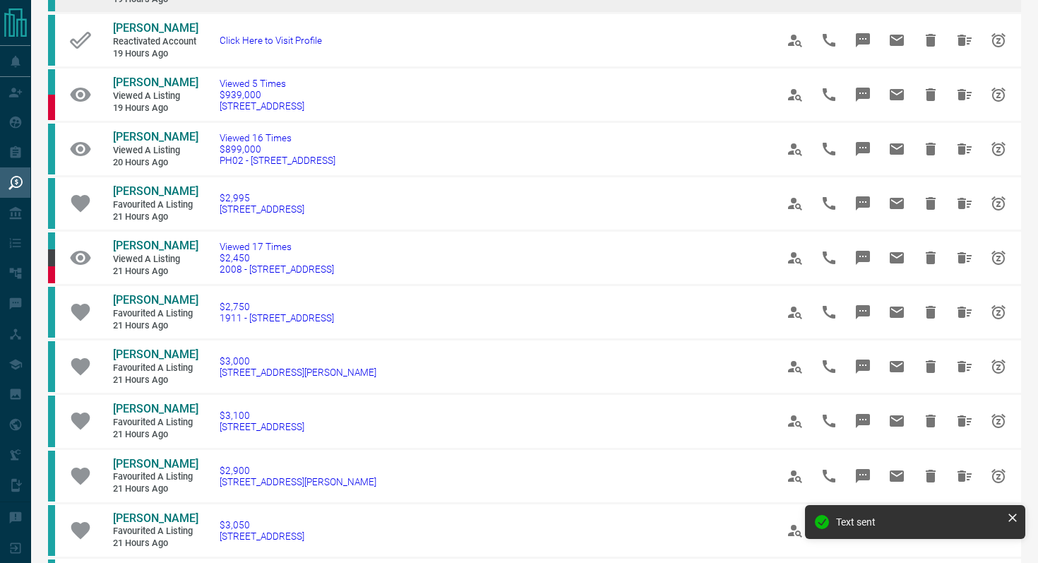
scroll to position [256, 0]
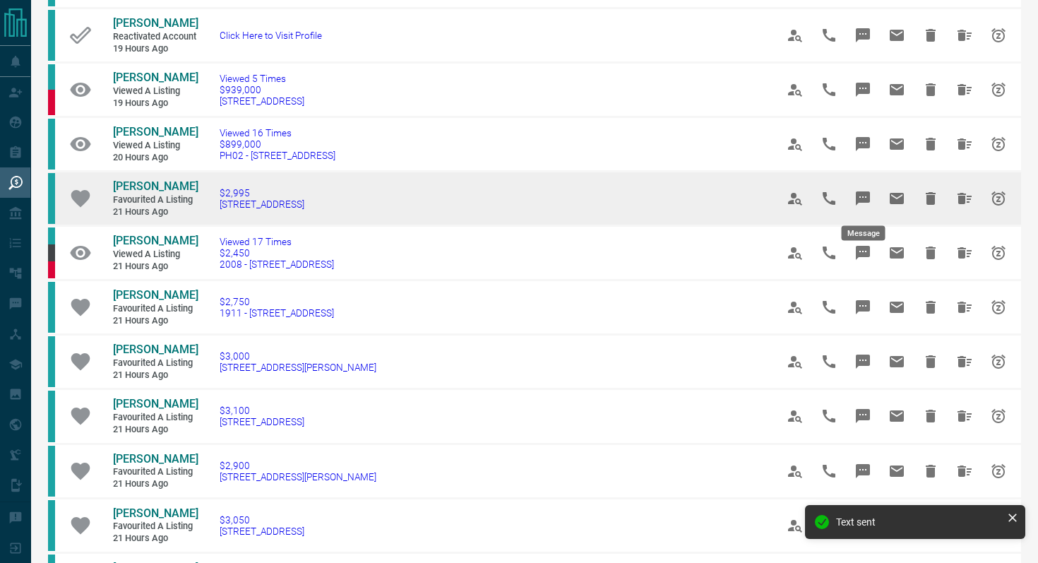
click at [858, 196] on icon "Message" at bounding box center [862, 198] width 14 height 14
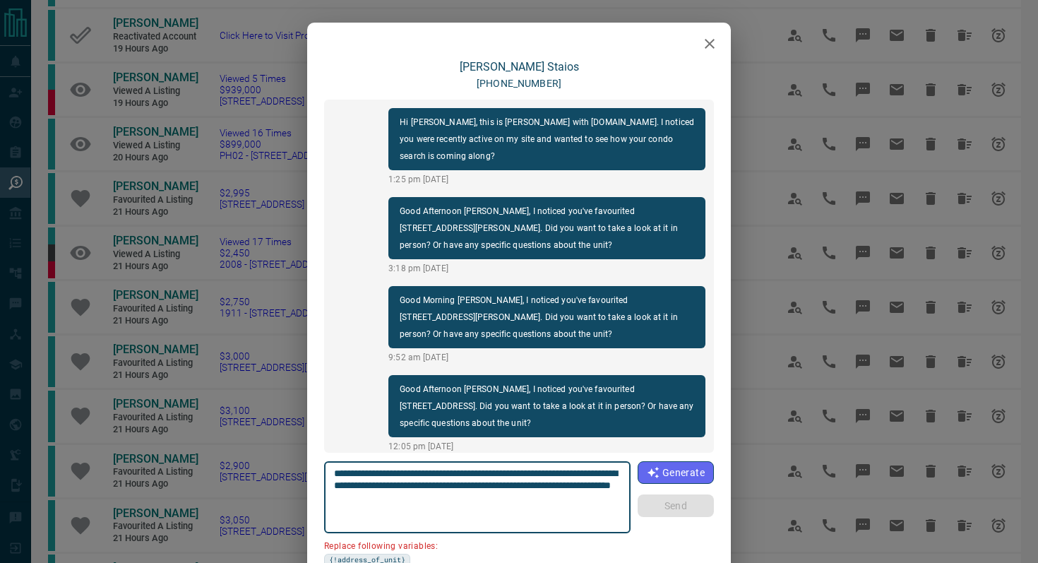
scroll to position [97, 0]
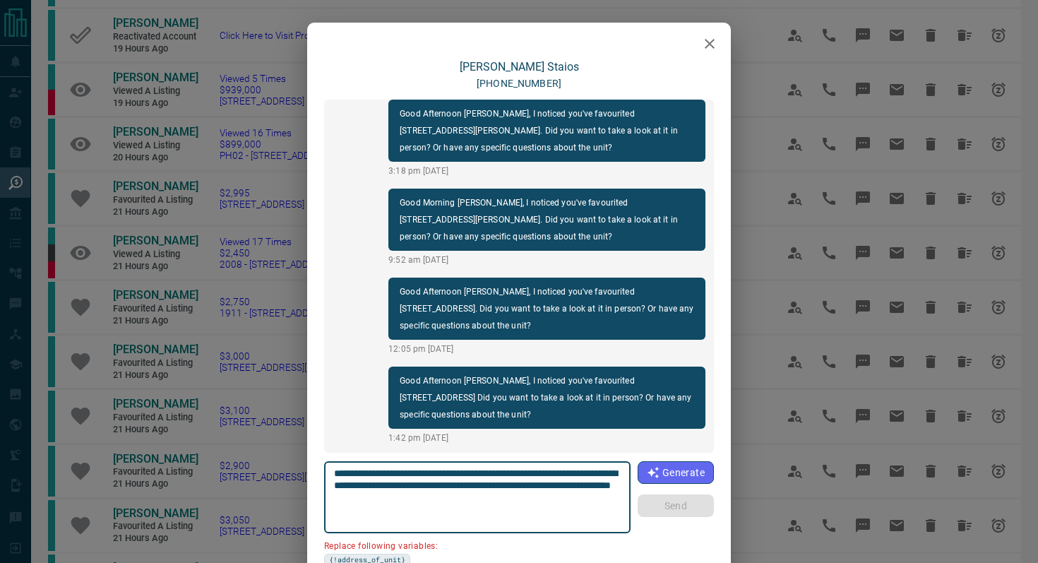
click at [716, 35] on icon "button" at bounding box center [709, 43] width 17 height 17
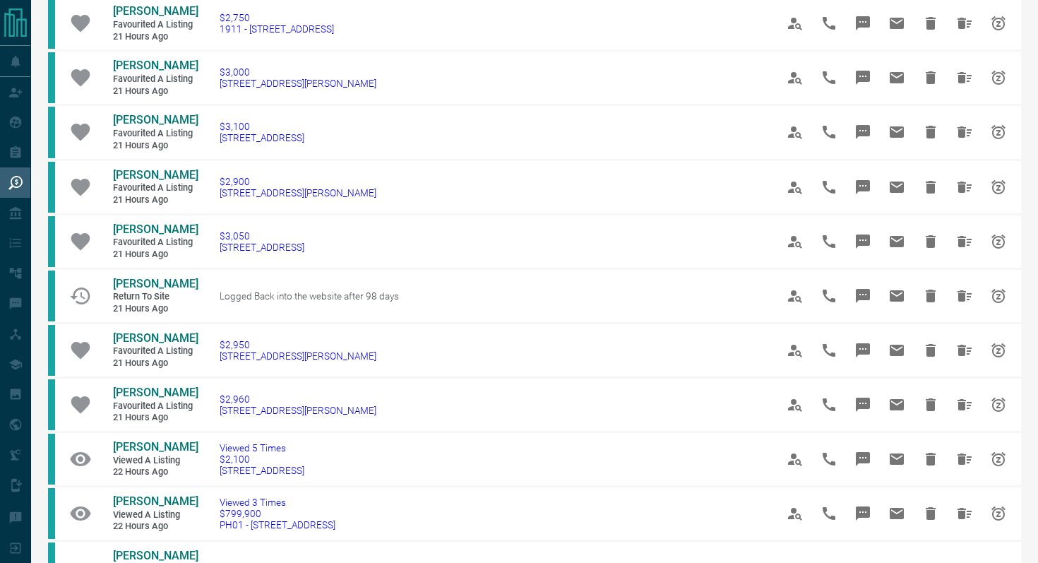
scroll to position [555, 0]
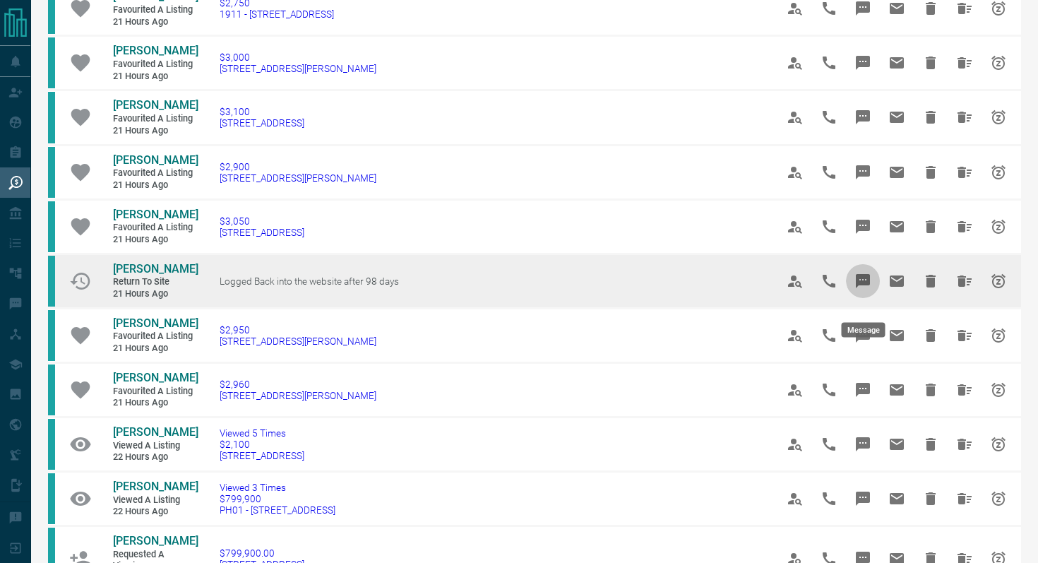
click at [867, 288] on icon "Message" at bounding box center [862, 281] width 14 height 14
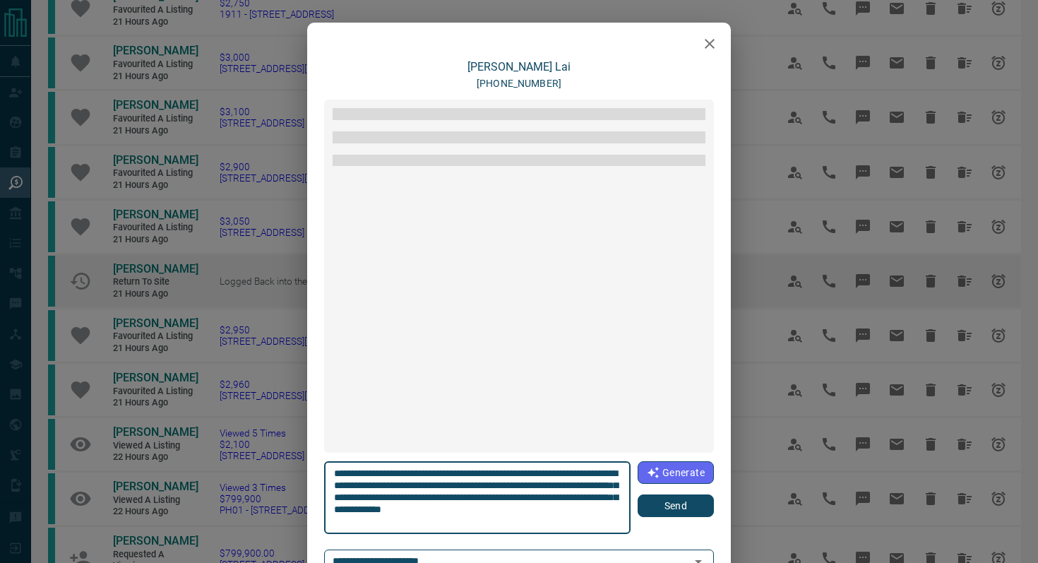
scroll to position [817, 0]
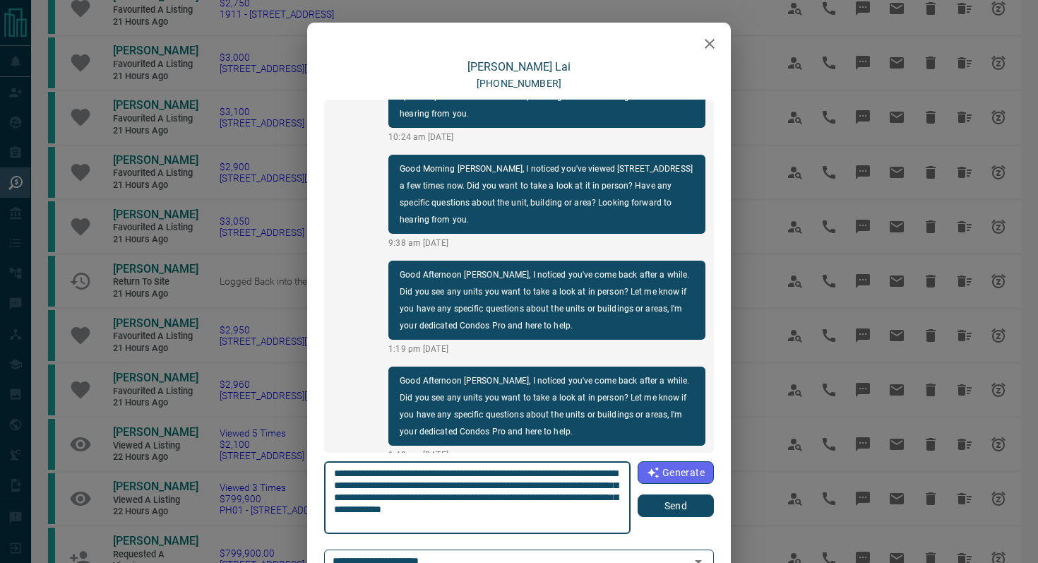
click at [716, 37] on icon "button" at bounding box center [709, 43] width 17 height 17
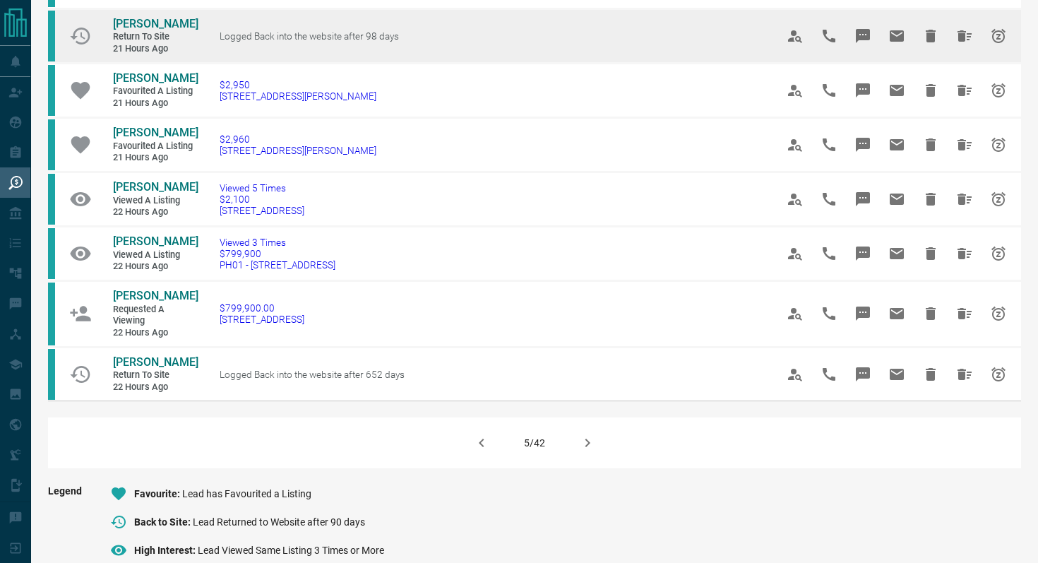
scroll to position [820, 0]
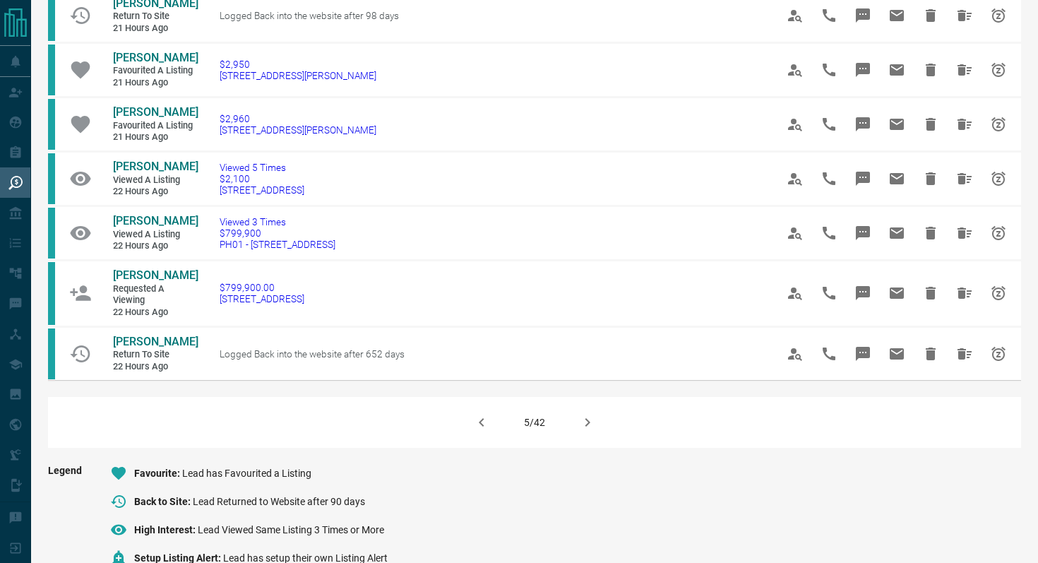
click at [583, 431] on icon "button" at bounding box center [587, 422] width 17 height 17
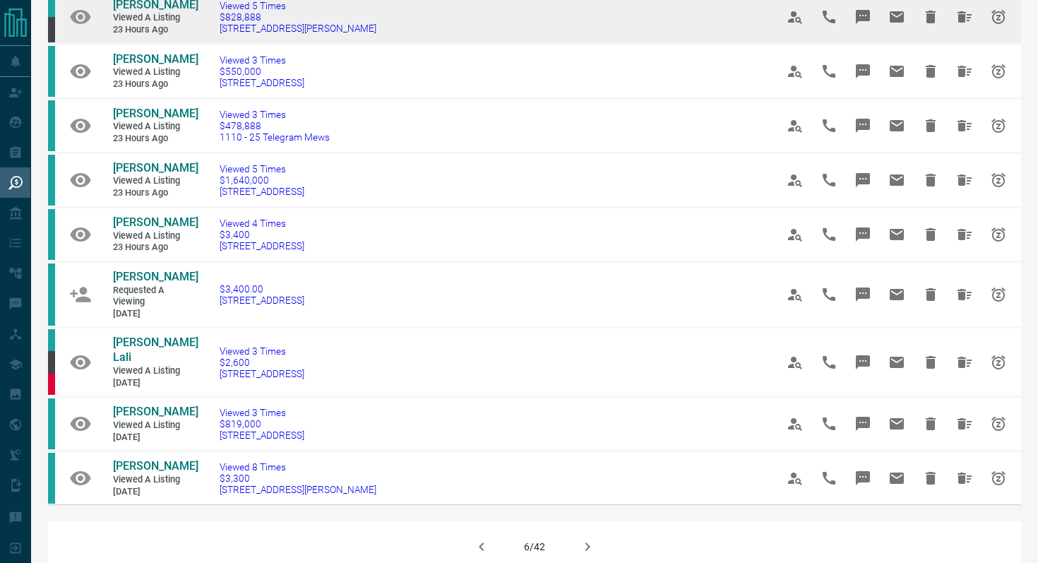
scroll to position [719, 0]
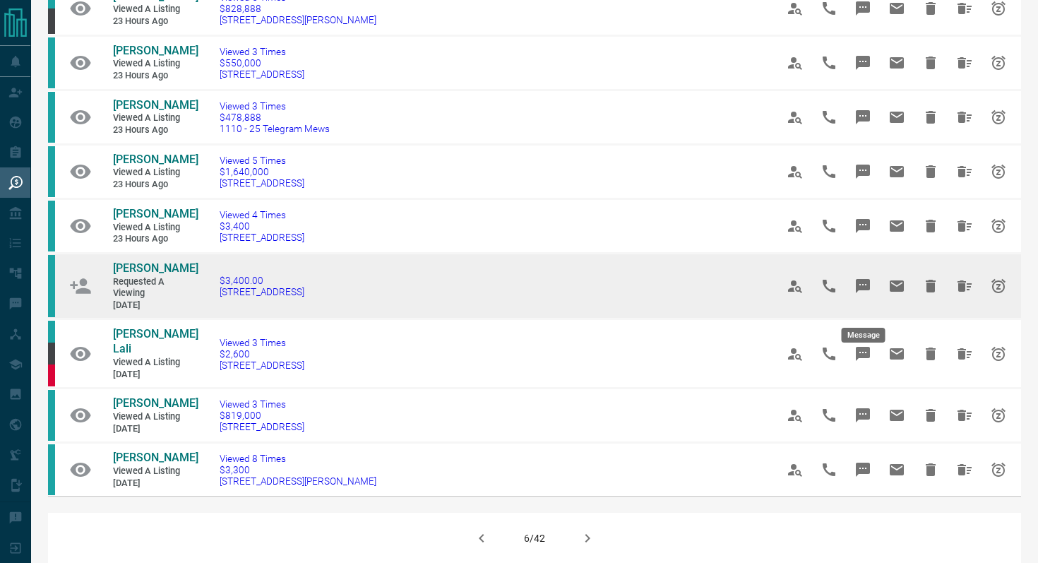
click at [864, 293] on icon "Message" at bounding box center [862, 286] width 14 height 14
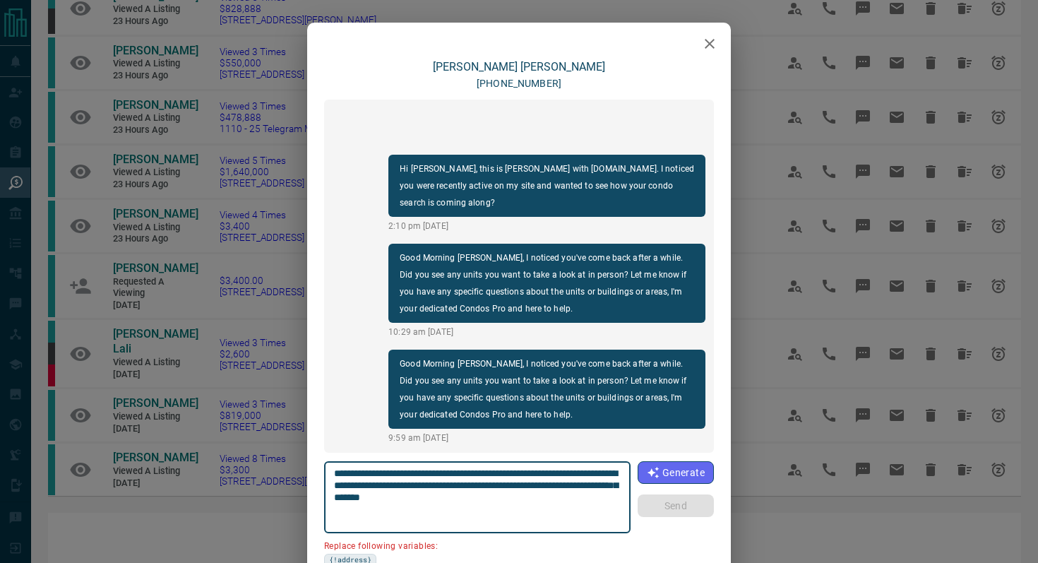
click at [711, 37] on icon "button" at bounding box center [709, 43] width 17 height 17
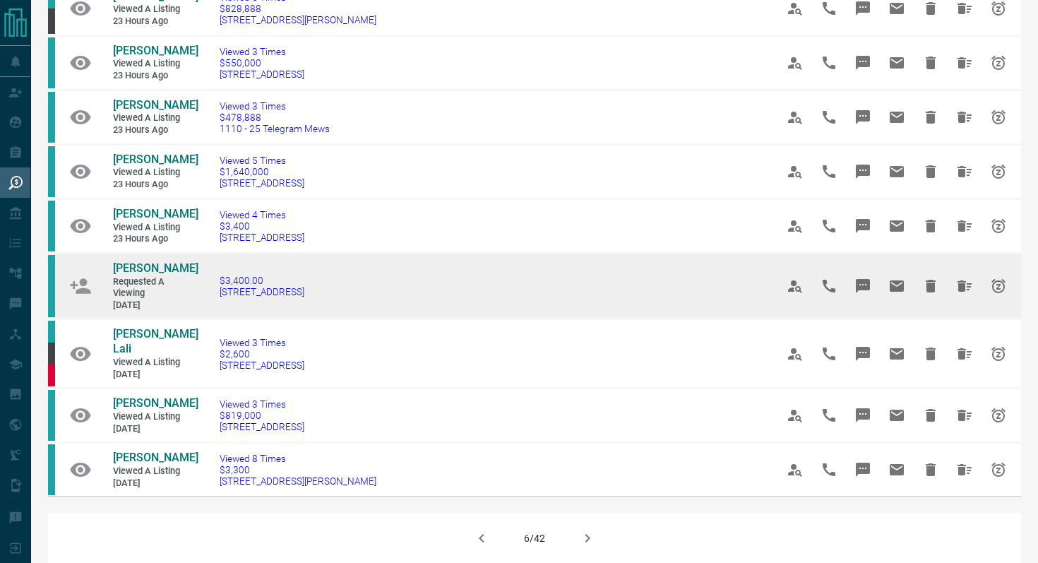
drag, startPoint x: 390, startPoint y: 302, endPoint x: 224, endPoint y: 303, distance: 165.9
click at [224, 303] on td "$3,400.00 [STREET_ADDRESS]" at bounding box center [476, 286] width 556 height 66
click at [863, 293] on icon "Message" at bounding box center [862, 286] width 14 height 14
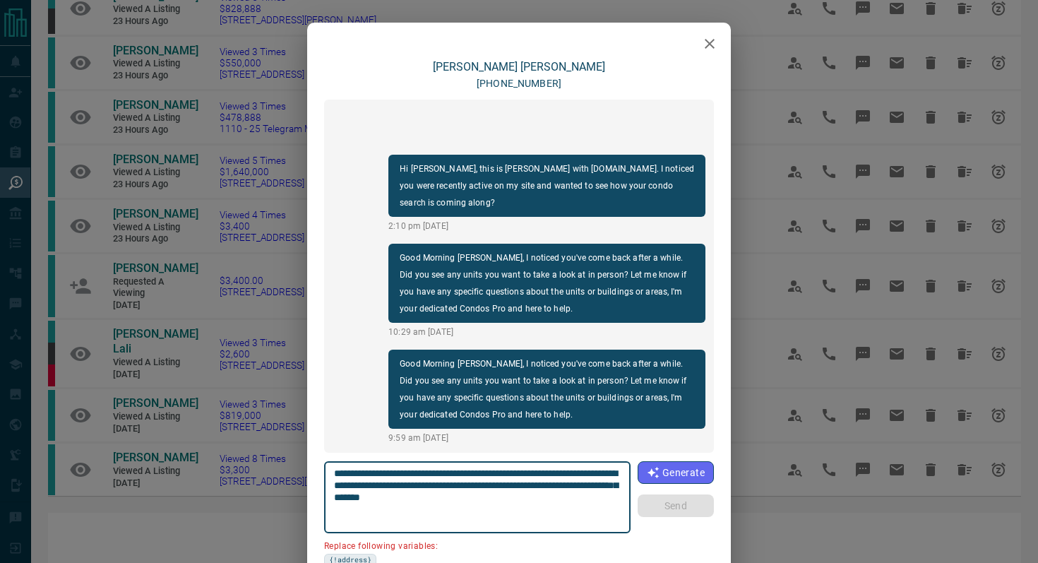
drag, startPoint x: 379, startPoint y: 483, endPoint x: 215, endPoint y: 483, distance: 163.8
click at [215, 483] on div "**********" at bounding box center [519, 281] width 1038 height 563
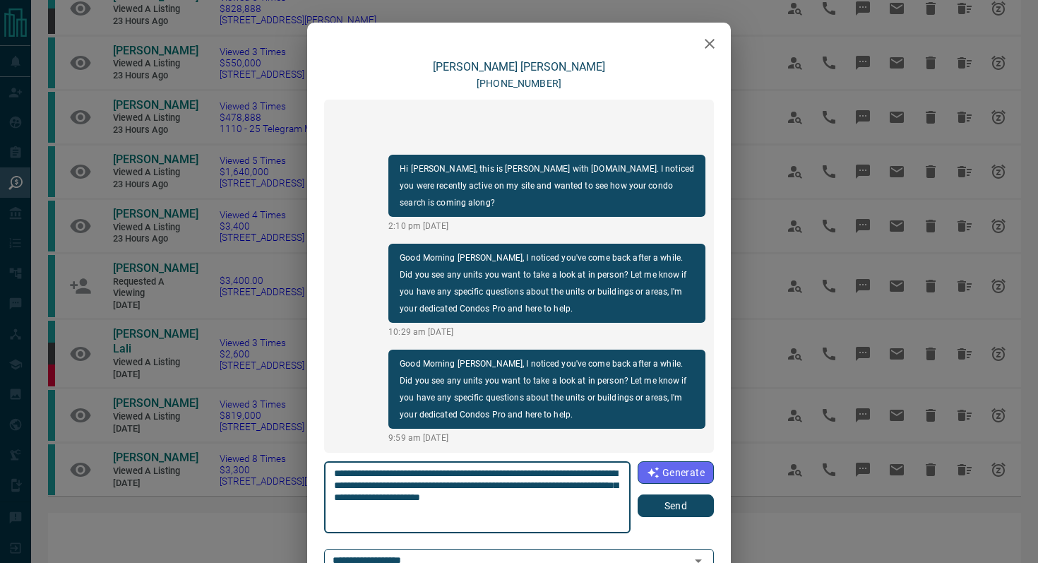
type textarea "**********"
click at [694, 504] on button "Send" at bounding box center [675, 505] width 76 height 23
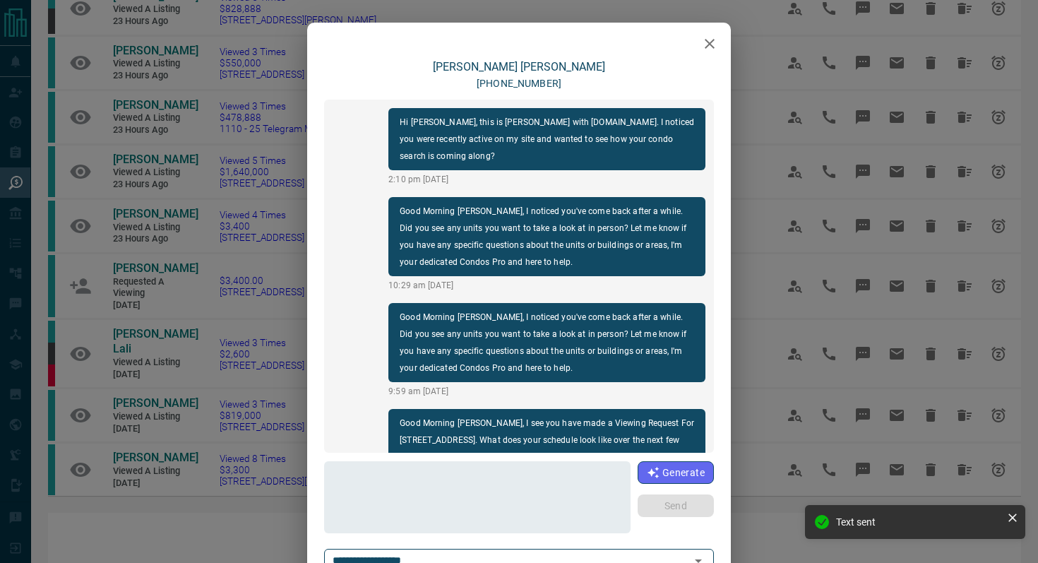
scroll to position [42, 0]
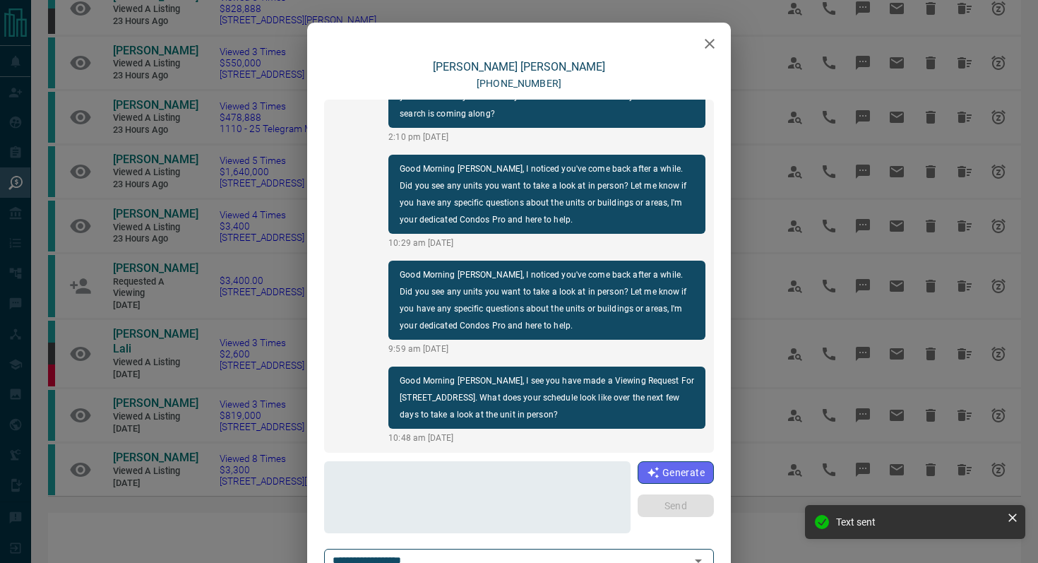
click at [711, 44] on icon "button" at bounding box center [709, 43] width 17 height 17
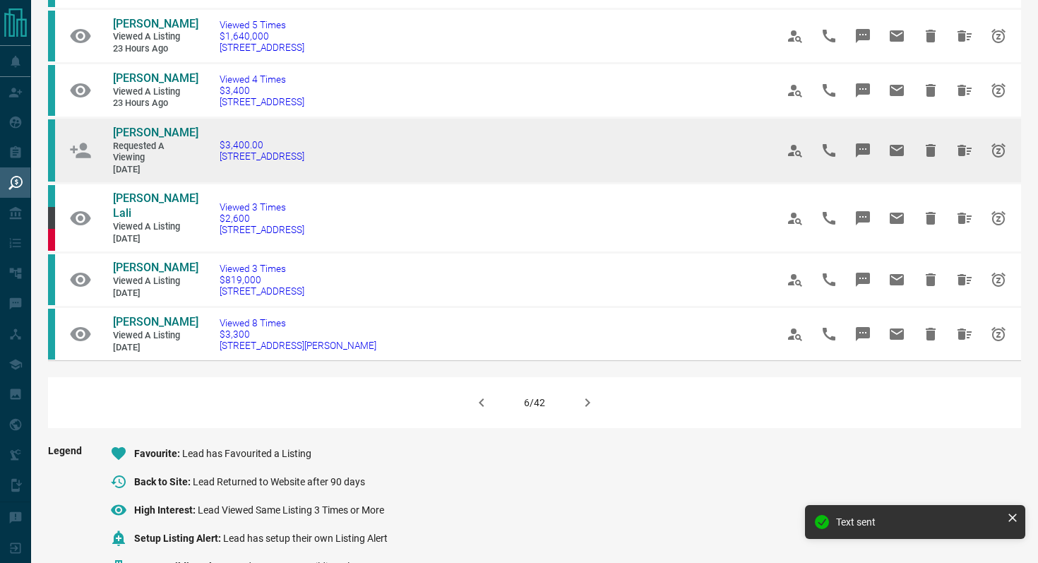
scroll to position [884, 0]
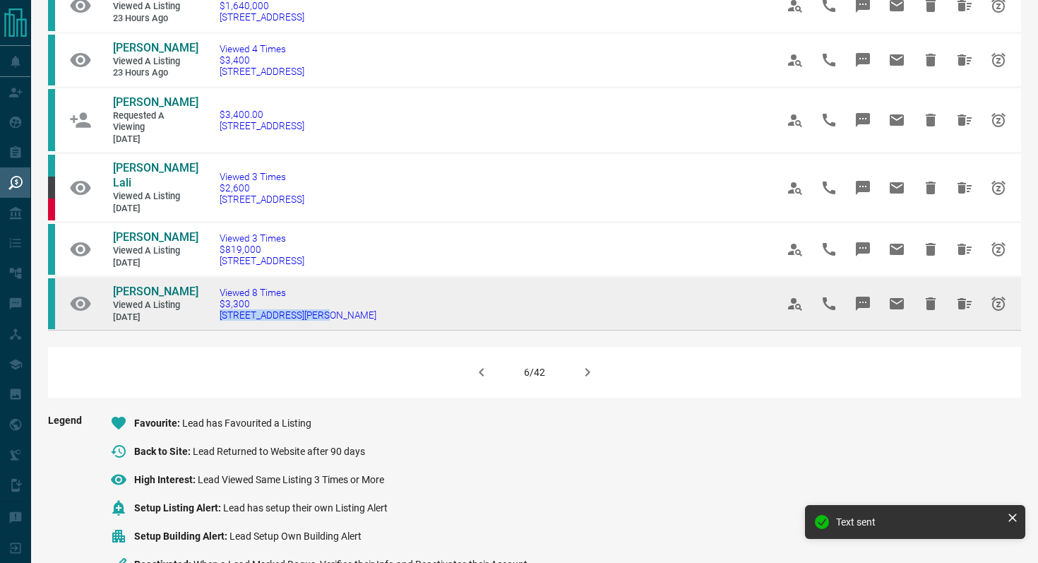
drag, startPoint x: 349, startPoint y: 330, endPoint x: 217, endPoint y: 324, distance: 131.4
click at [217, 324] on td "Viewed 8 Times $3,300 [STREET_ADDRESS][PERSON_NAME]" at bounding box center [476, 304] width 556 height 54
click at [869, 306] on icon "Message" at bounding box center [862, 303] width 14 height 14
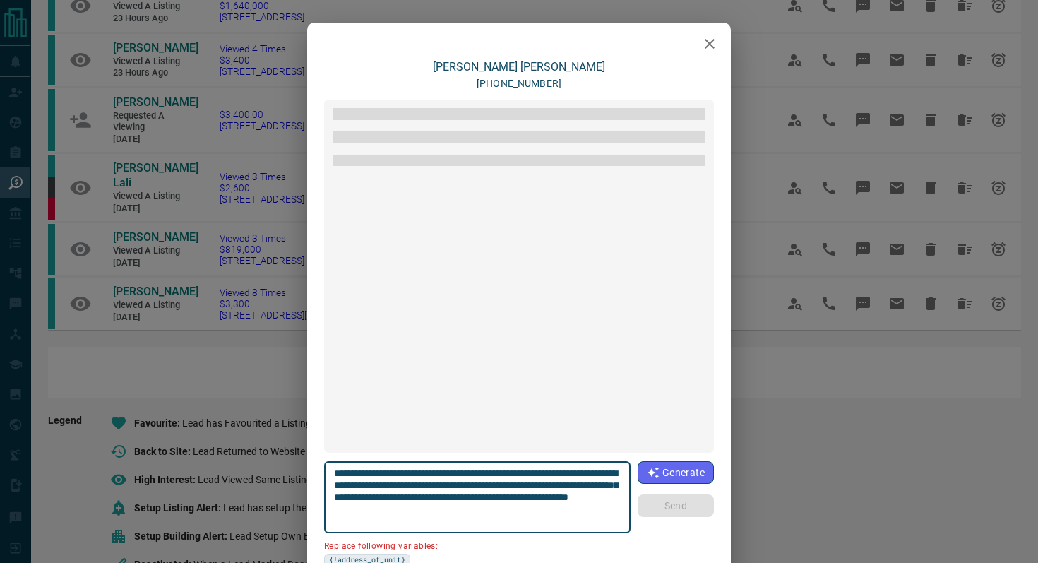
scroll to position [733, 0]
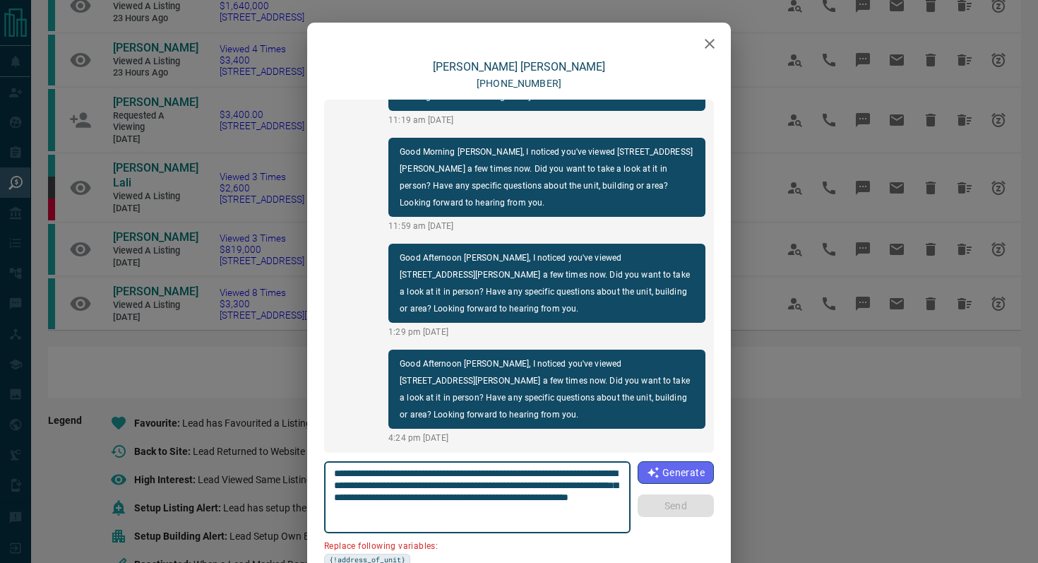
drag, startPoint x: 414, startPoint y: 481, endPoint x: 288, endPoint y: 481, distance: 126.3
click at [288, 481] on div "[PERSON_NAME] [PHONE_NUMBER] Good Morning [PERSON_NAME], I noticed you've viewe…" at bounding box center [519, 281] width 1038 height 563
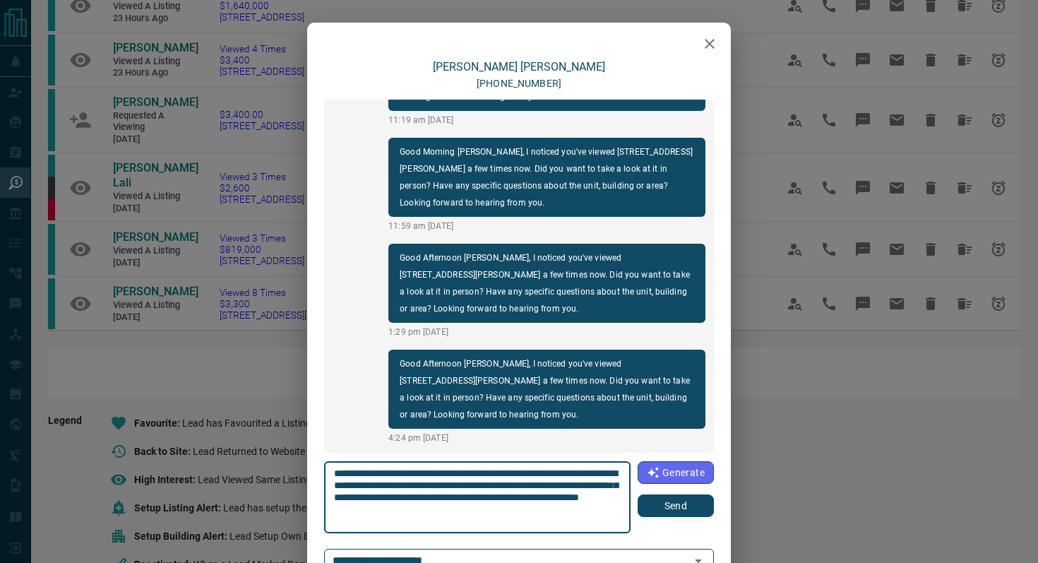
type textarea "**********"
click at [675, 508] on button "Send" at bounding box center [675, 505] width 76 height 23
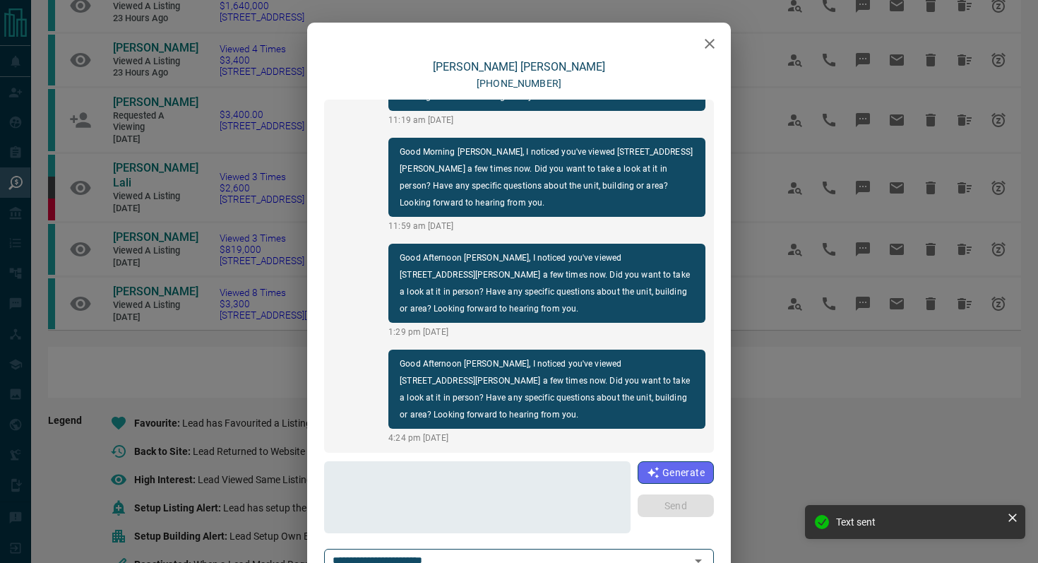
scroll to position [839, 0]
click at [714, 44] on icon "button" at bounding box center [709, 43] width 17 height 17
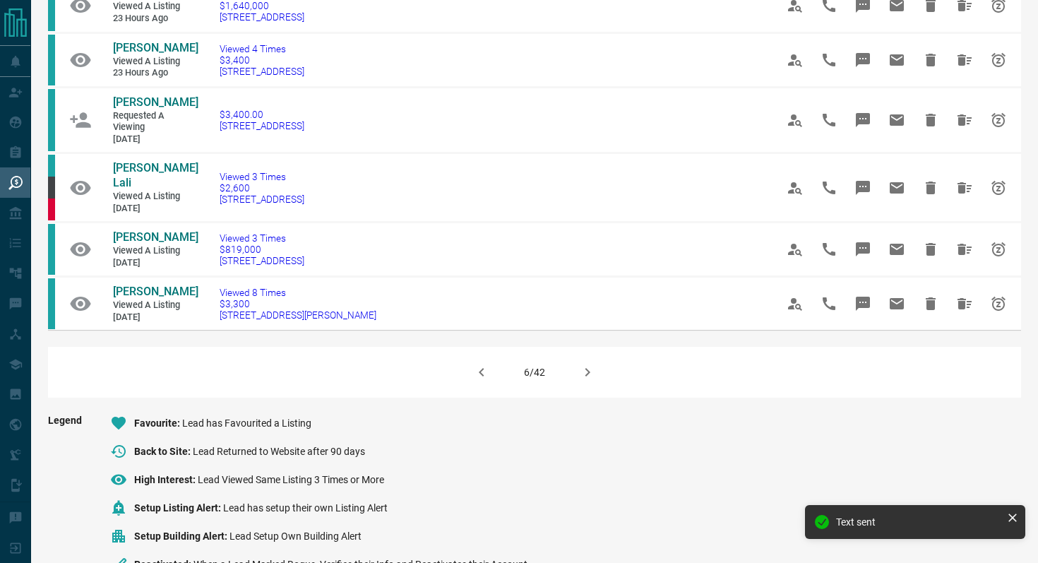
click at [601, 385] on button "button" at bounding box center [587, 372] width 34 height 34
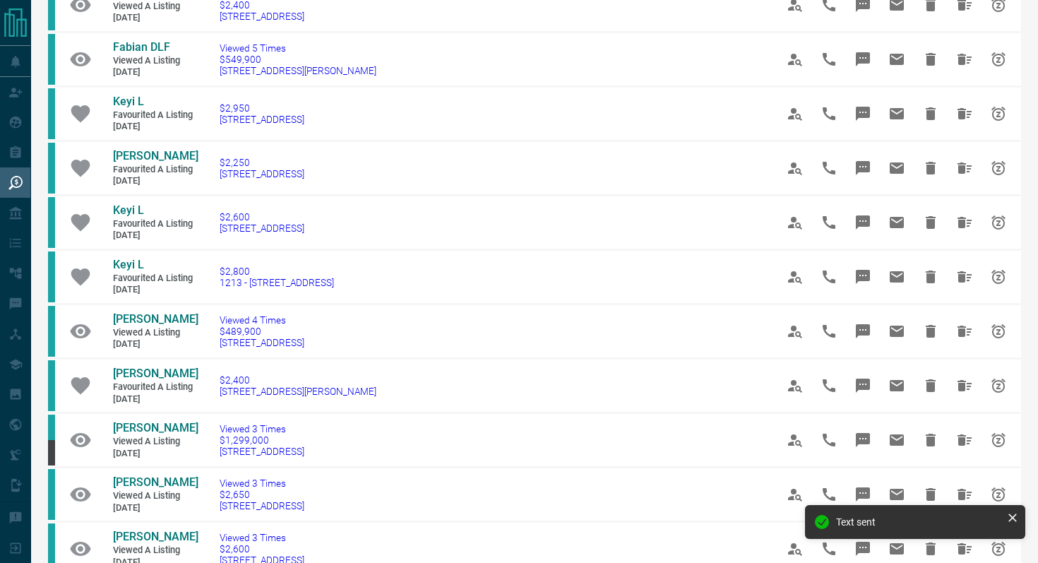
scroll to position [425, 0]
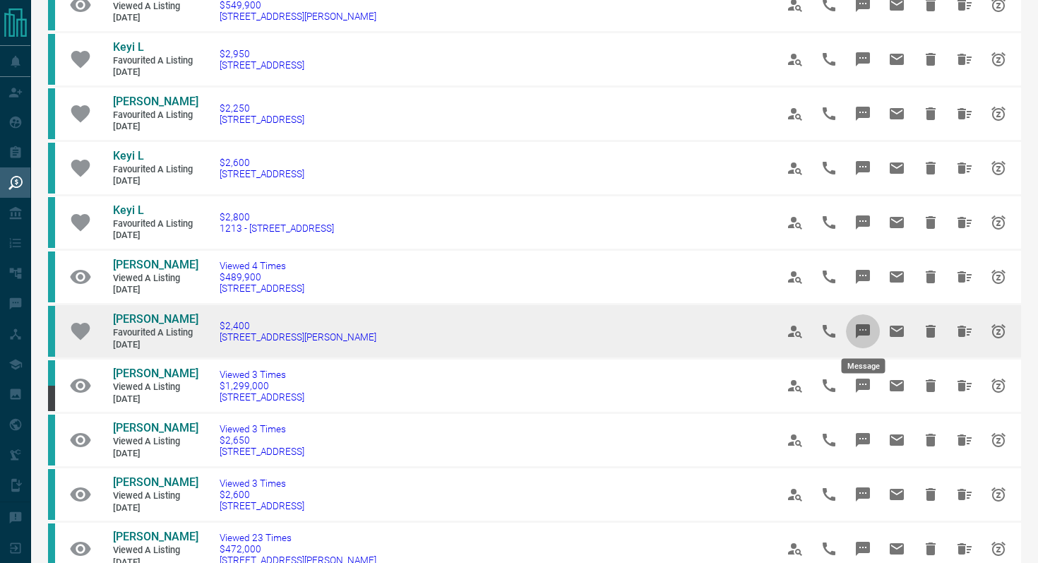
click at [867, 330] on icon "Message" at bounding box center [862, 331] width 14 height 14
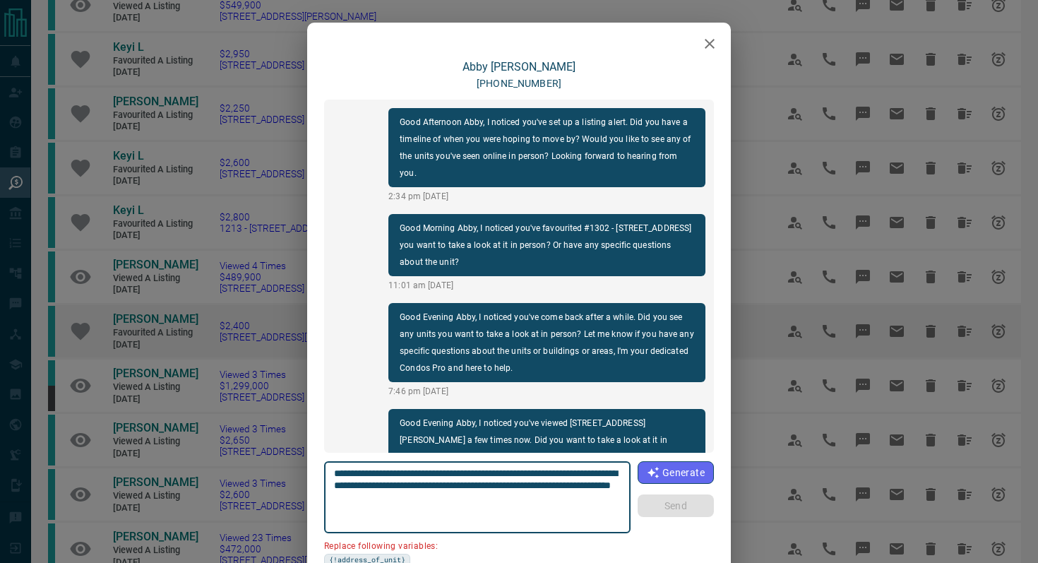
scroll to position [826, 0]
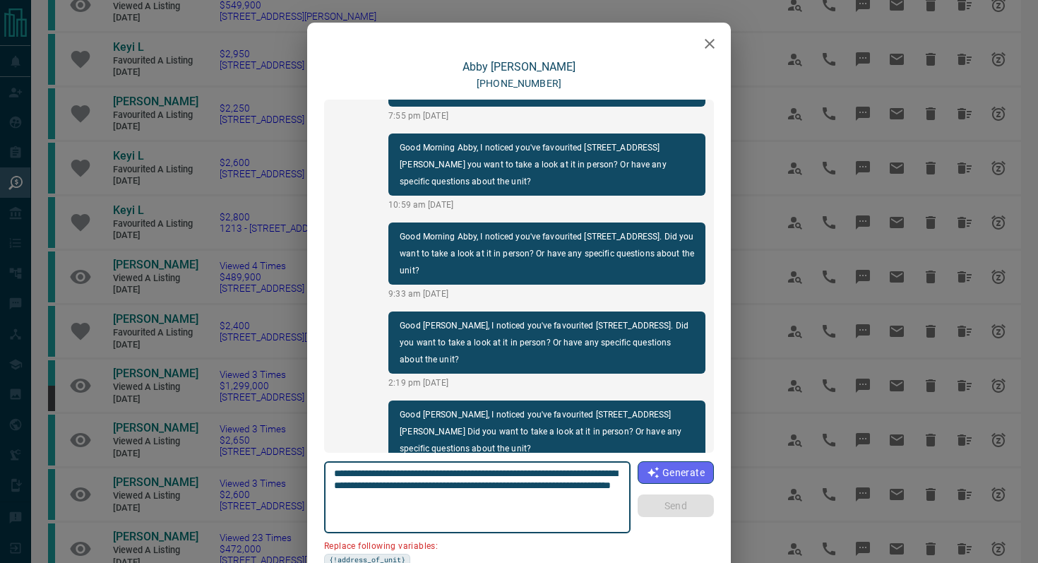
click at [720, 48] on button "button" at bounding box center [709, 44] width 28 height 28
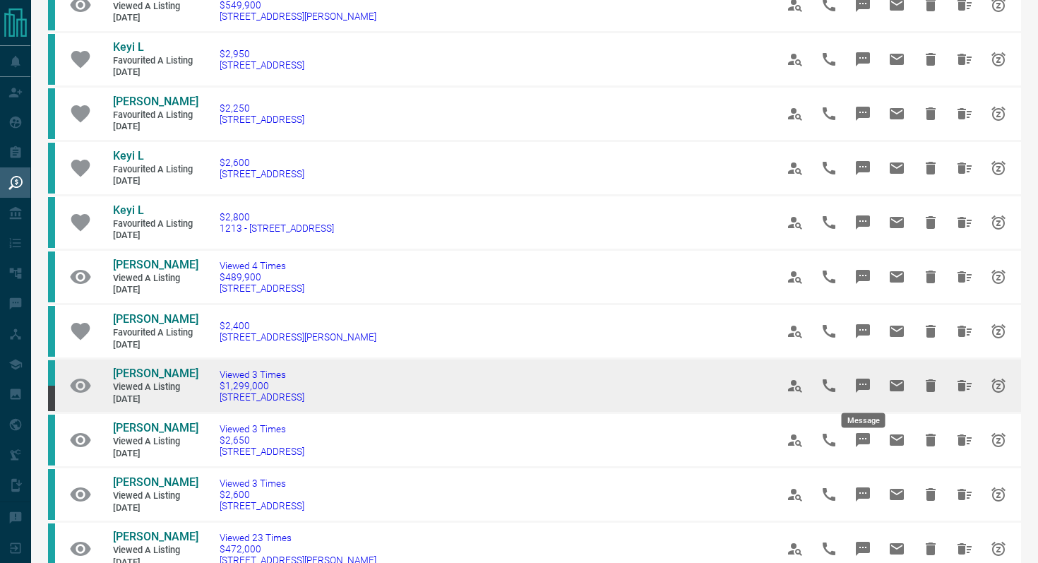
click at [868, 381] on icon "Message" at bounding box center [862, 385] width 14 height 14
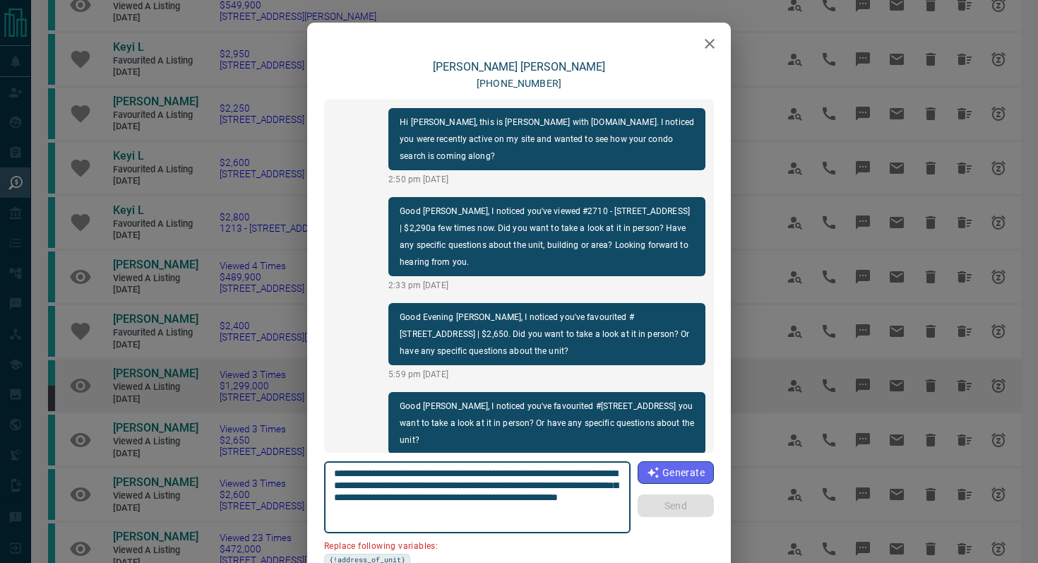
scroll to position [1990, 0]
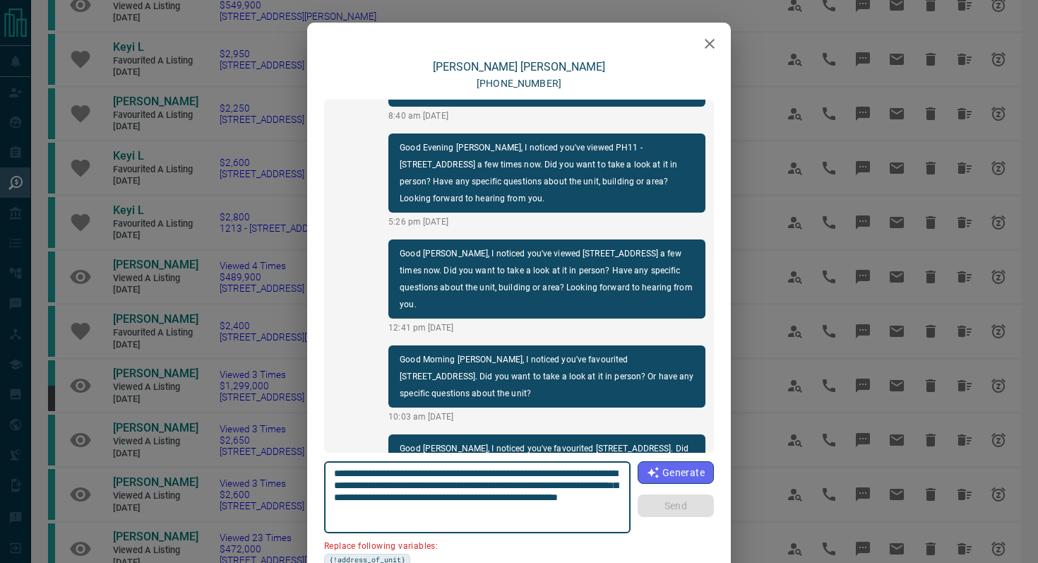
click at [714, 51] on icon "button" at bounding box center [709, 43] width 17 height 17
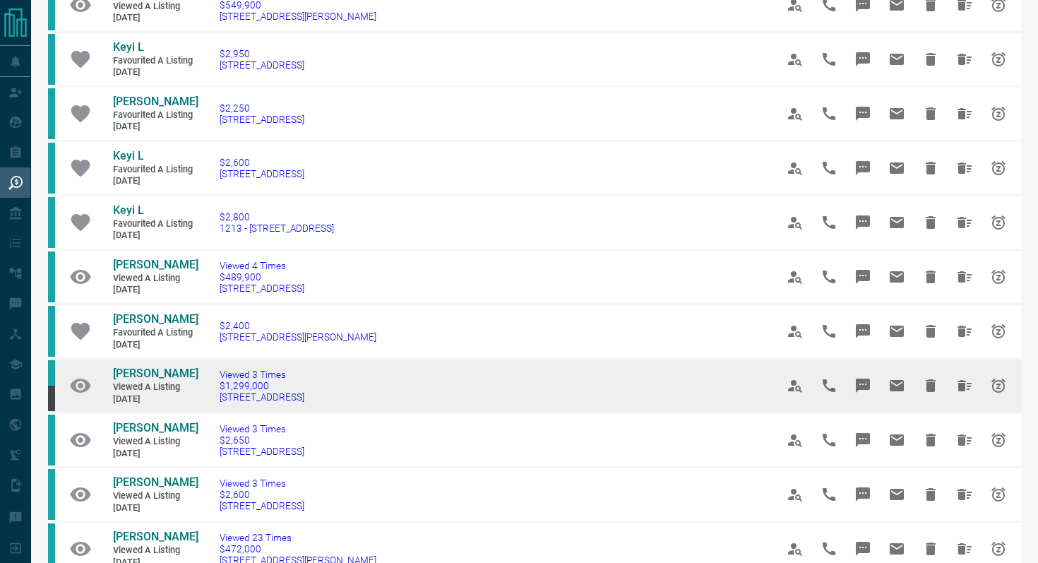
drag, startPoint x: 355, startPoint y: 404, endPoint x: 212, endPoint y: 396, distance: 142.8
click at [212, 396] on td "Viewed 3 Times $1,299,000 [STREET_ADDRESS]" at bounding box center [476, 386] width 556 height 54
click at [863, 382] on icon "Message" at bounding box center [862, 385] width 14 height 14
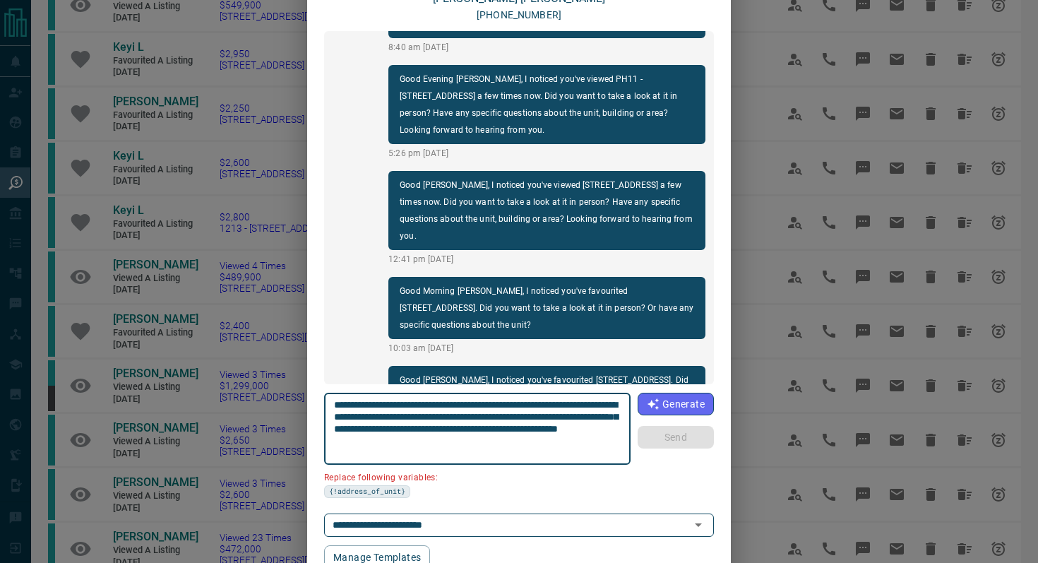
scroll to position [119, 0]
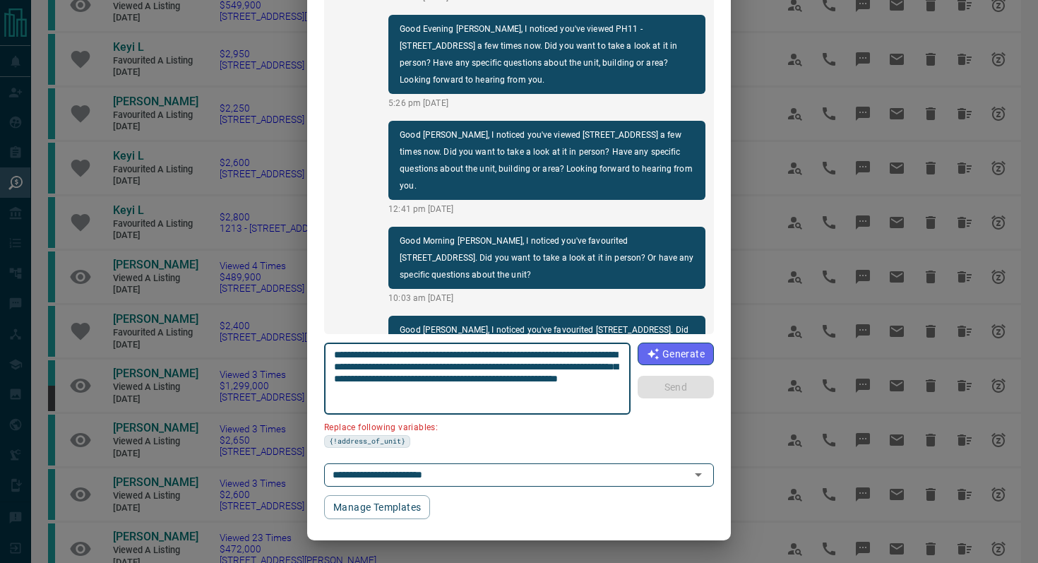
drag, startPoint x: 611, startPoint y: 352, endPoint x: 531, endPoint y: 349, distance: 79.8
click at [531, 349] on textarea "**********" at bounding box center [477, 379] width 287 height 60
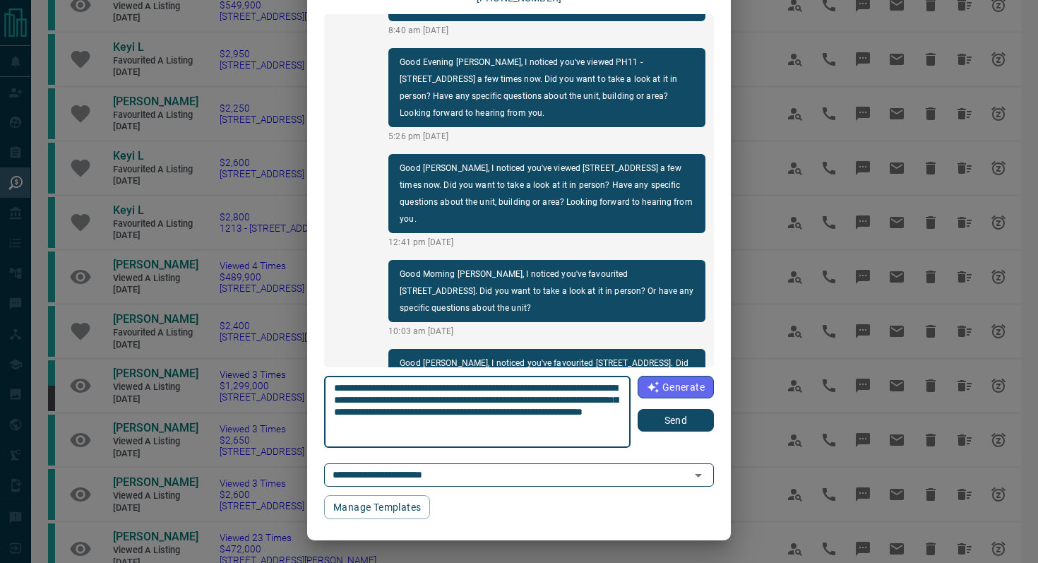
scroll to position [85, 0]
type textarea "**********"
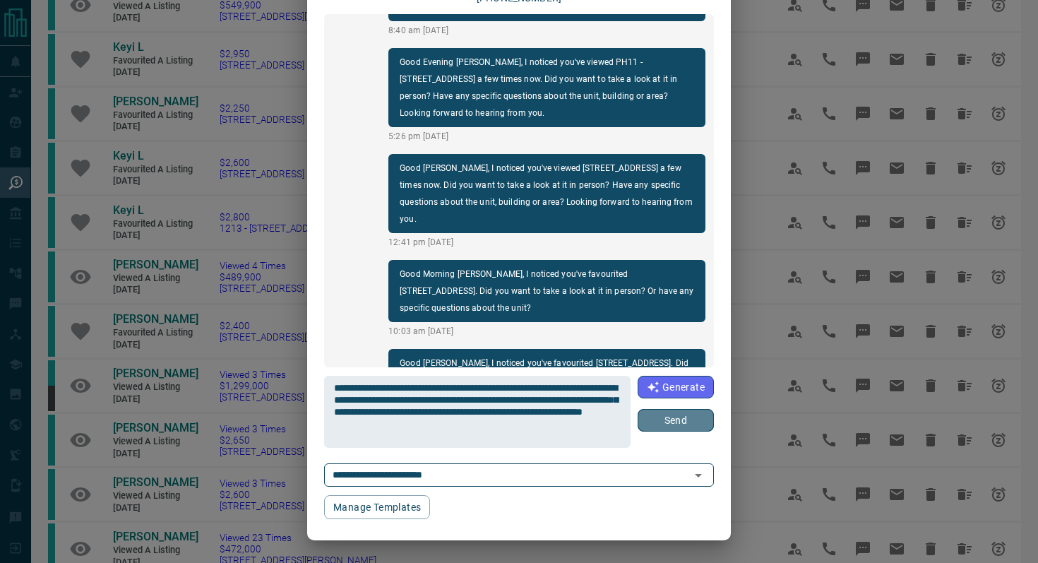
click at [698, 421] on button "Send" at bounding box center [675, 420] width 76 height 23
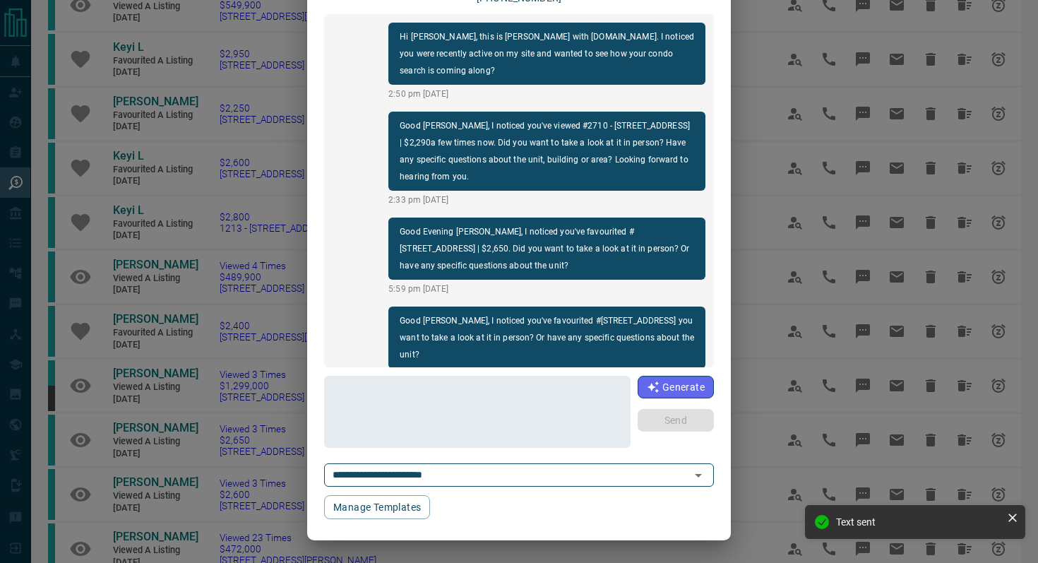
scroll to position [0, 0]
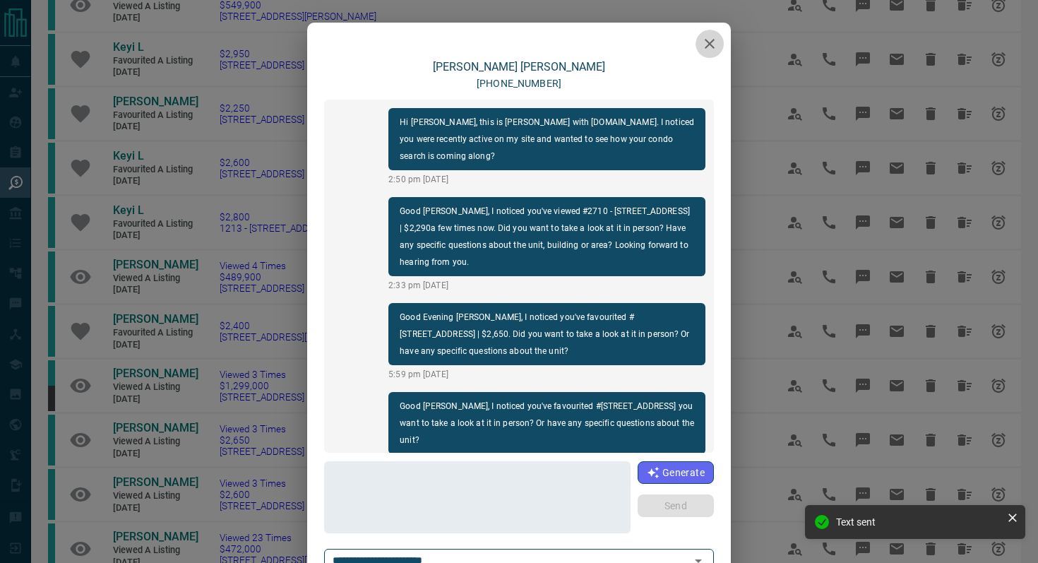
click at [710, 48] on icon "button" at bounding box center [709, 43] width 17 height 17
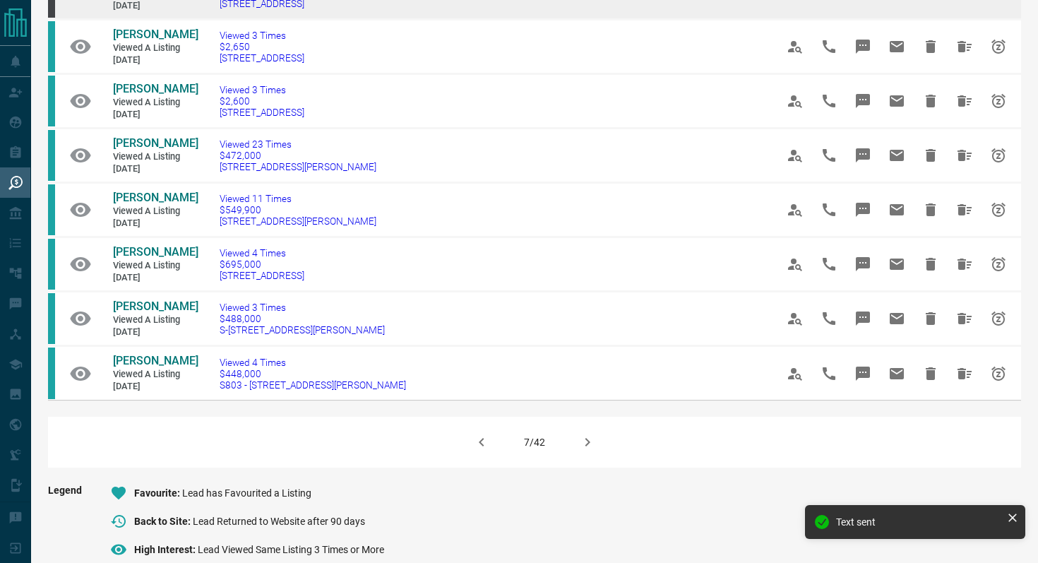
scroll to position [851, 0]
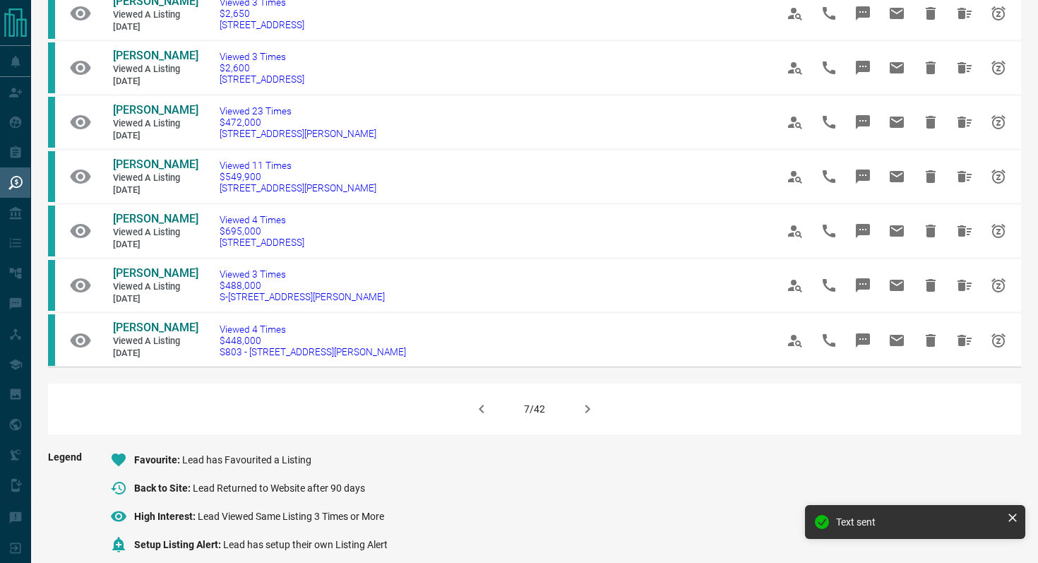
click at [587, 405] on icon "button" at bounding box center [587, 408] width 17 height 17
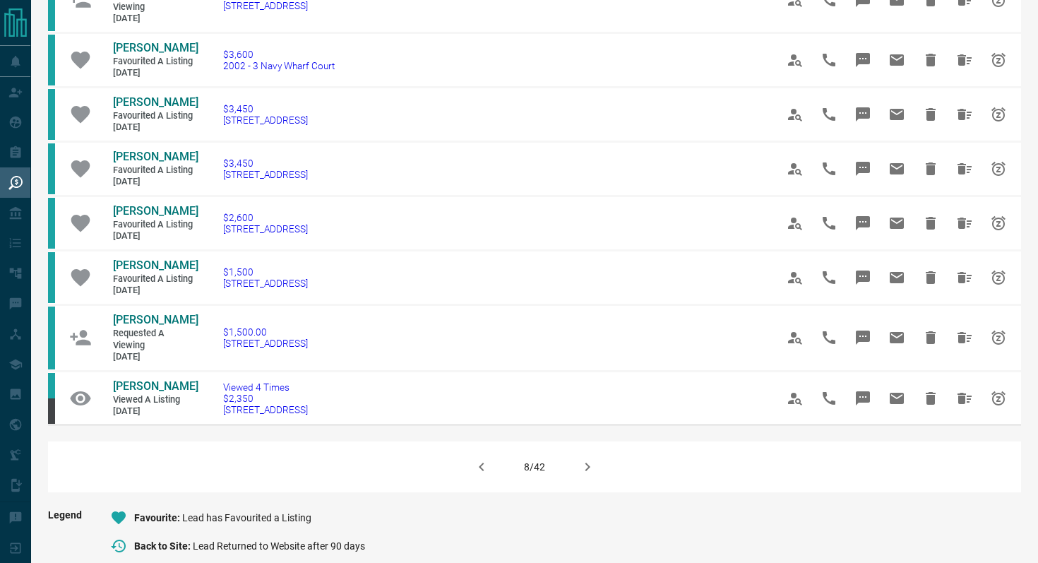
scroll to position [803, 0]
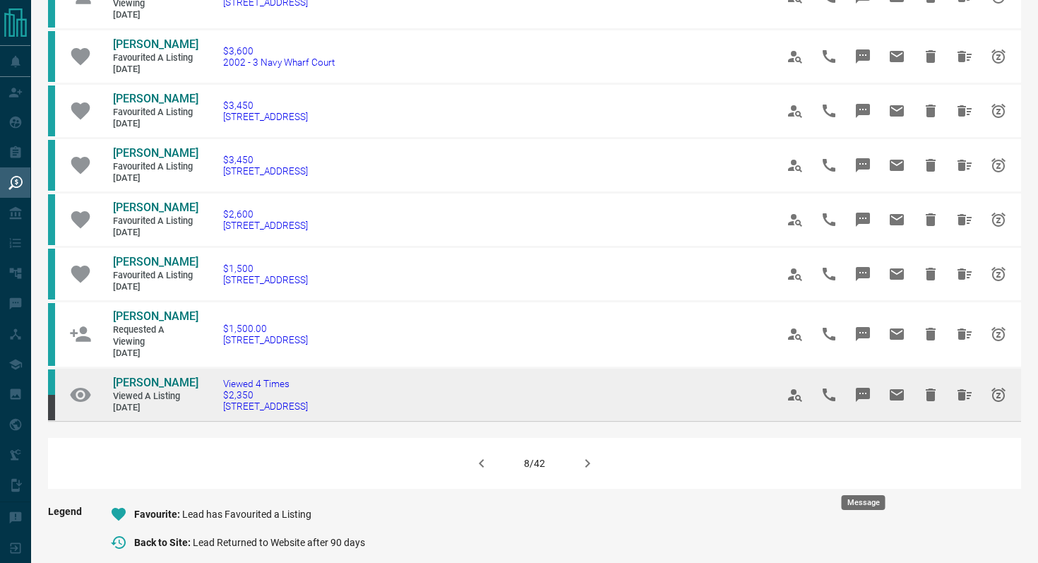
click at [869, 402] on icon "Message" at bounding box center [862, 395] width 14 height 14
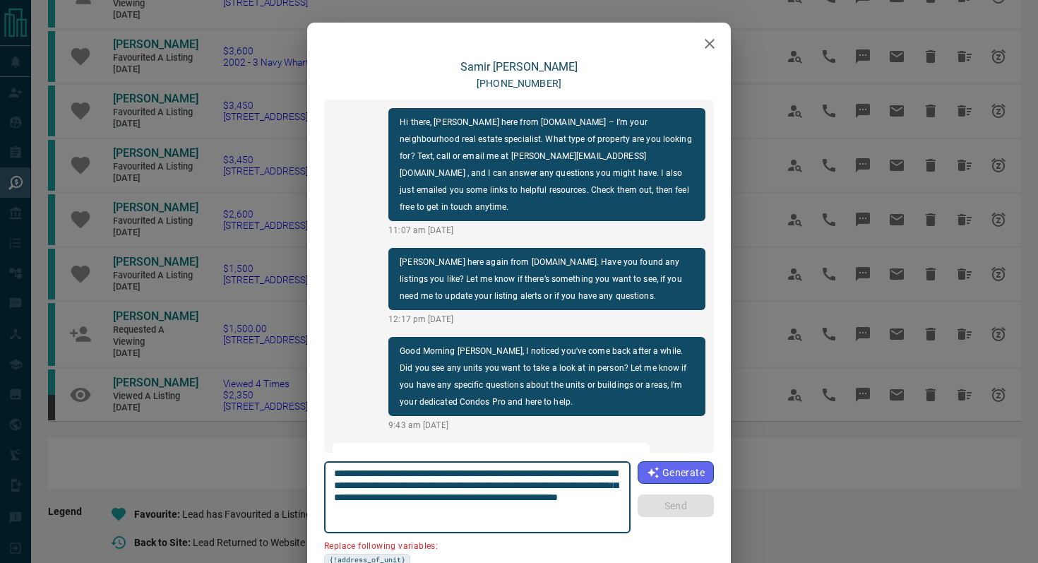
scroll to position [805, 0]
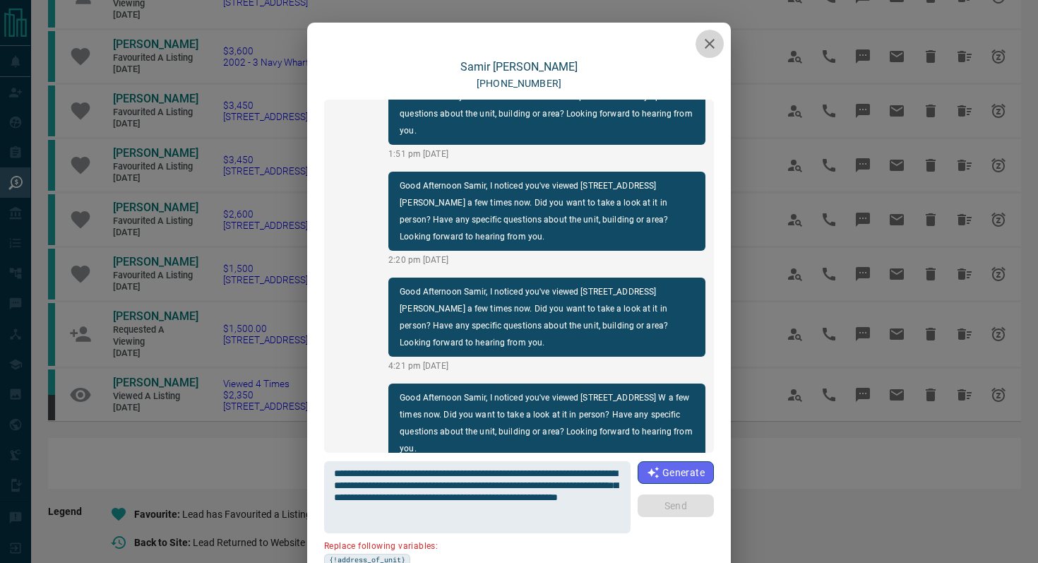
click at [699, 52] on button "button" at bounding box center [709, 44] width 28 height 28
